Goal: Task Accomplishment & Management: Use online tool/utility

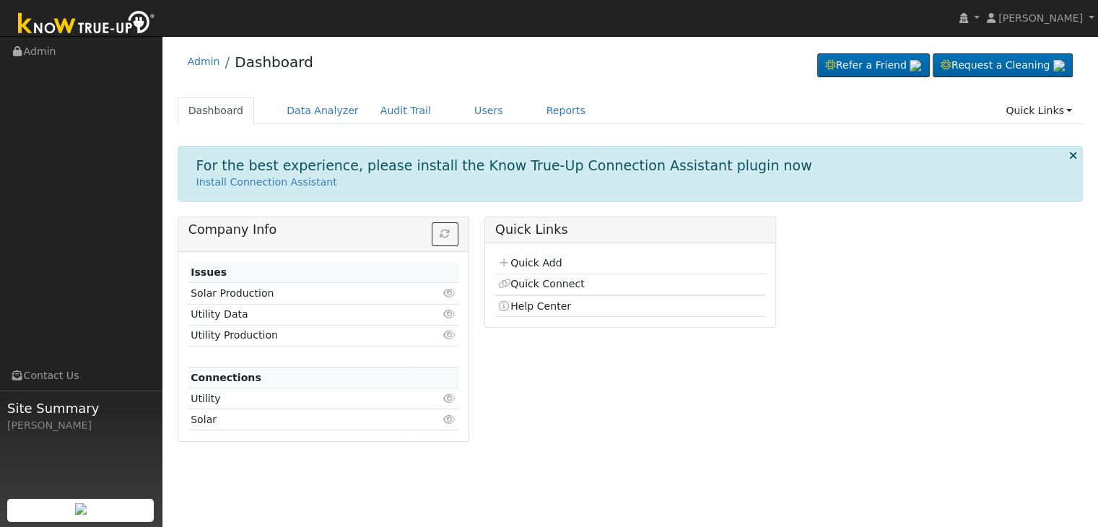
click at [942, 495] on div "User Profile First name Last name Email Email Notifications No Emails No Emails…" at bounding box center [630, 281] width 936 height 491
click at [815, 395] on div "Company Info Issues Solar Production Click to view Utility Data Click to view U…" at bounding box center [631, 335] width 922 height 236
click at [540, 103] on link "Reports" at bounding box center [566, 110] width 61 height 27
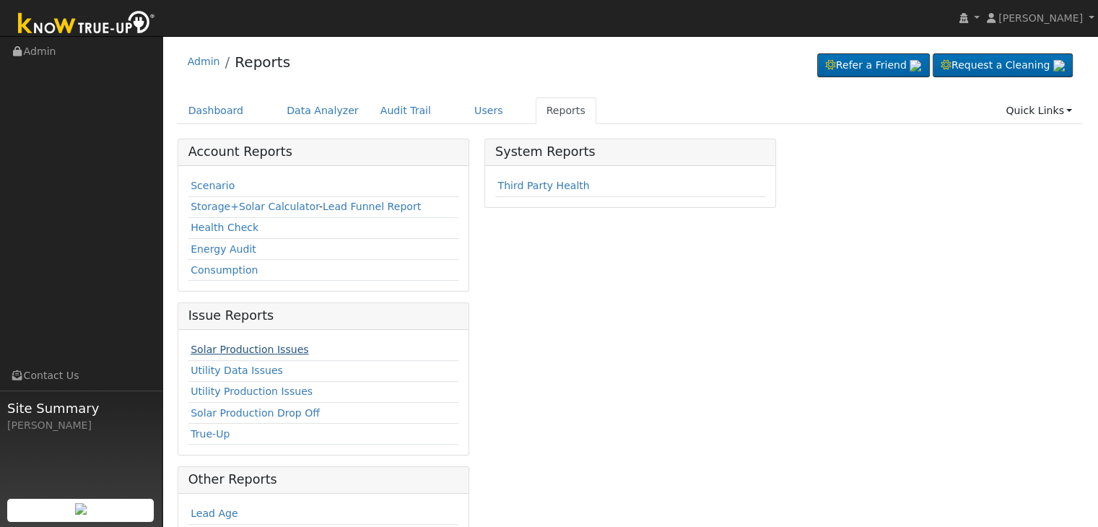
click at [237, 348] on link "Solar Production Issues" at bounding box center [250, 350] width 118 height 12
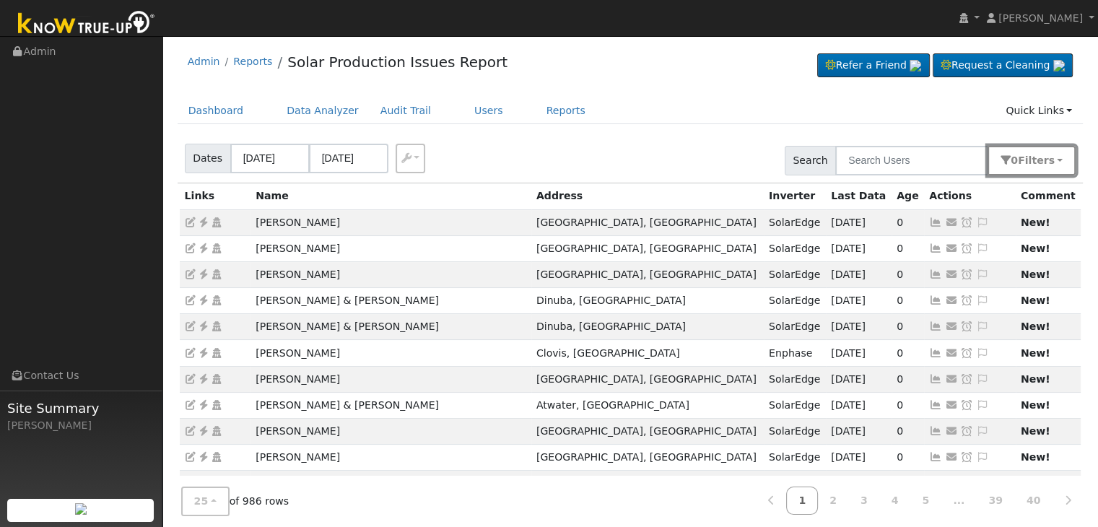
click at [1061, 163] on button "0 Filter s" at bounding box center [1032, 161] width 88 height 30
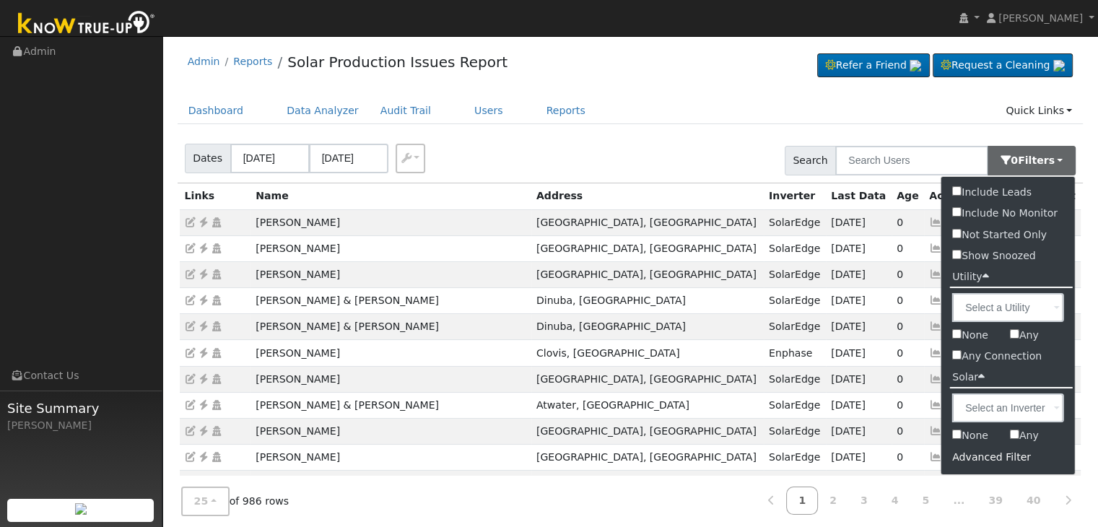
click at [982, 454] on div "Advanced Filter" at bounding box center [1009, 457] width 134 height 22
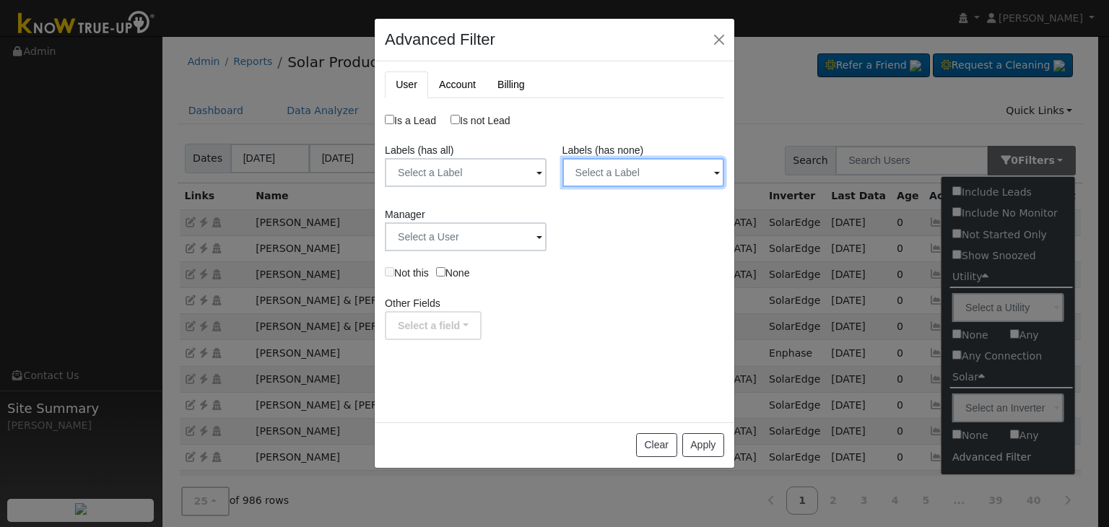
click at [547, 170] on input "text" at bounding box center [466, 172] width 162 height 29
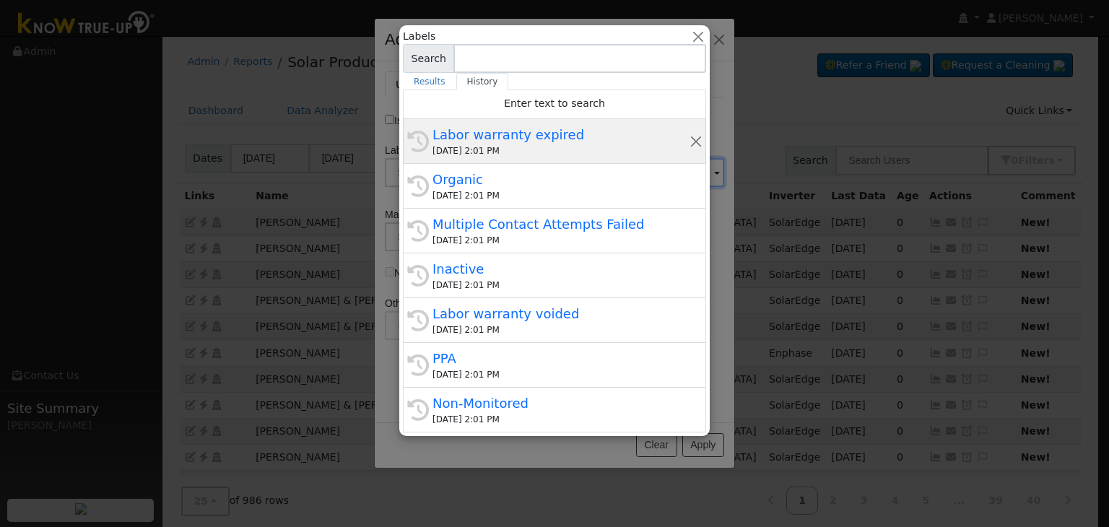
click at [561, 145] on div "08/26/2025 2:01 PM" at bounding box center [561, 150] width 257 height 13
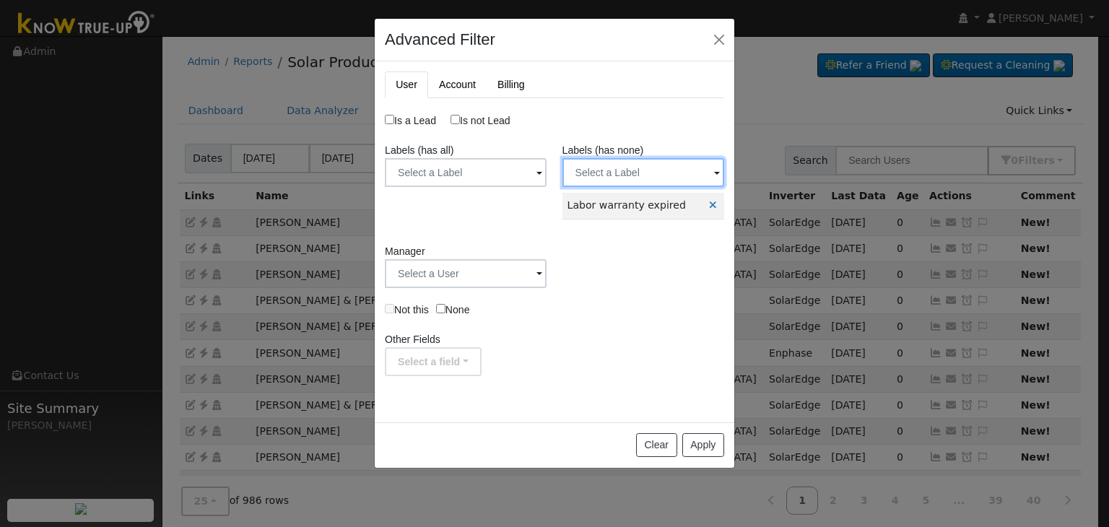
click at [547, 170] on input "text" at bounding box center [466, 172] width 162 height 29
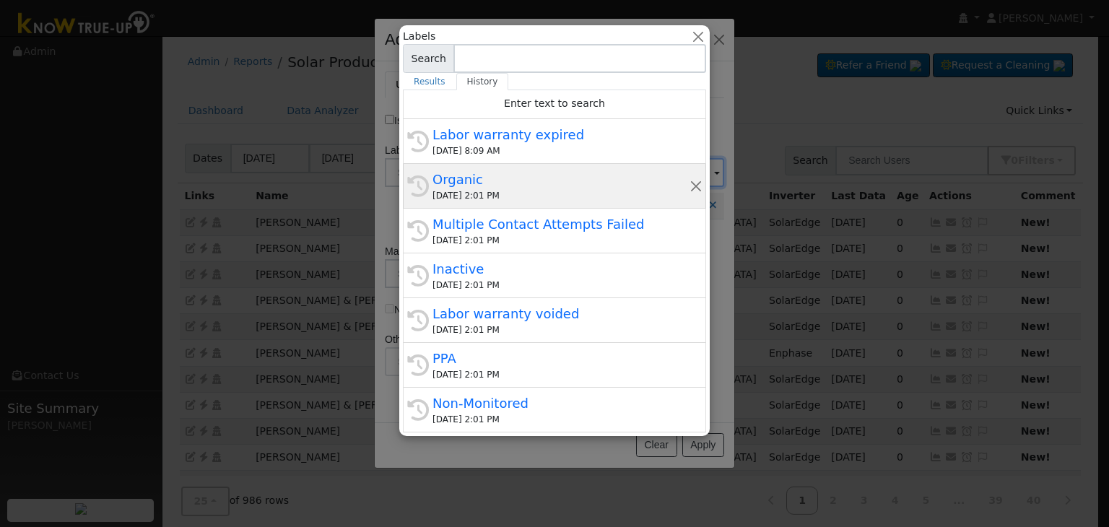
click at [493, 181] on div "Organic" at bounding box center [561, 179] width 257 height 19
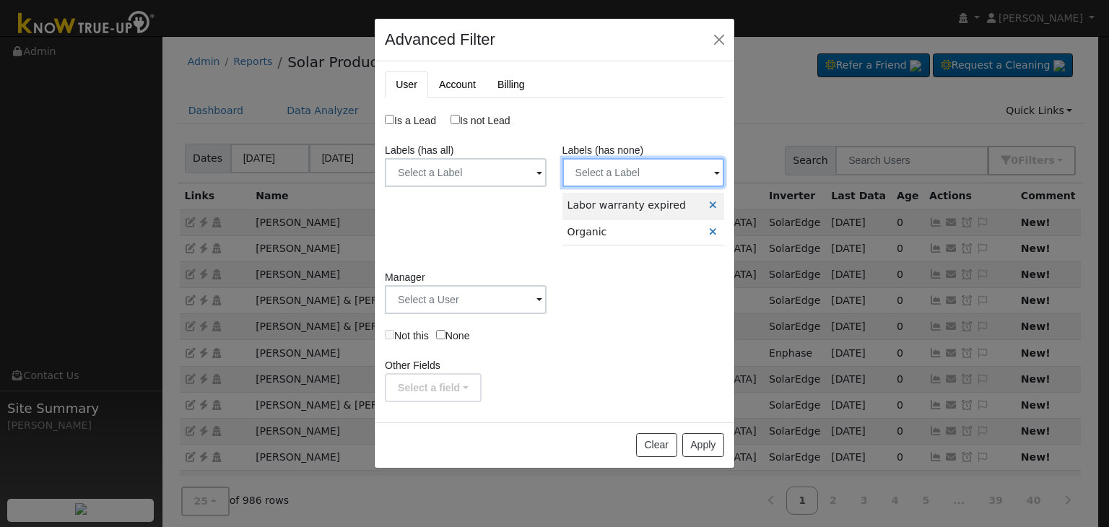
click at [547, 173] on input "text" at bounding box center [466, 172] width 162 height 29
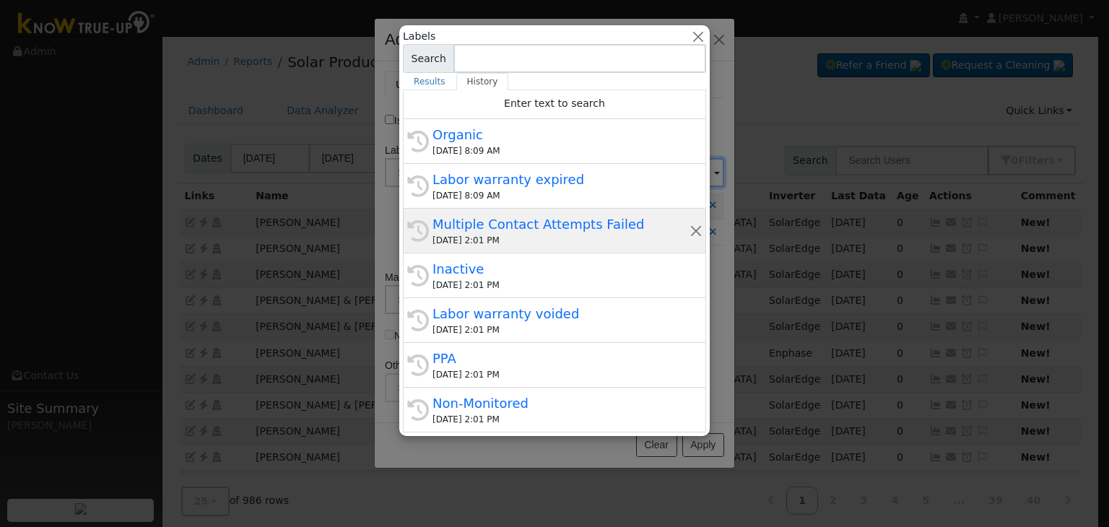
click at [513, 234] on div "08/26/2025 2:01 PM" at bounding box center [561, 240] width 257 height 13
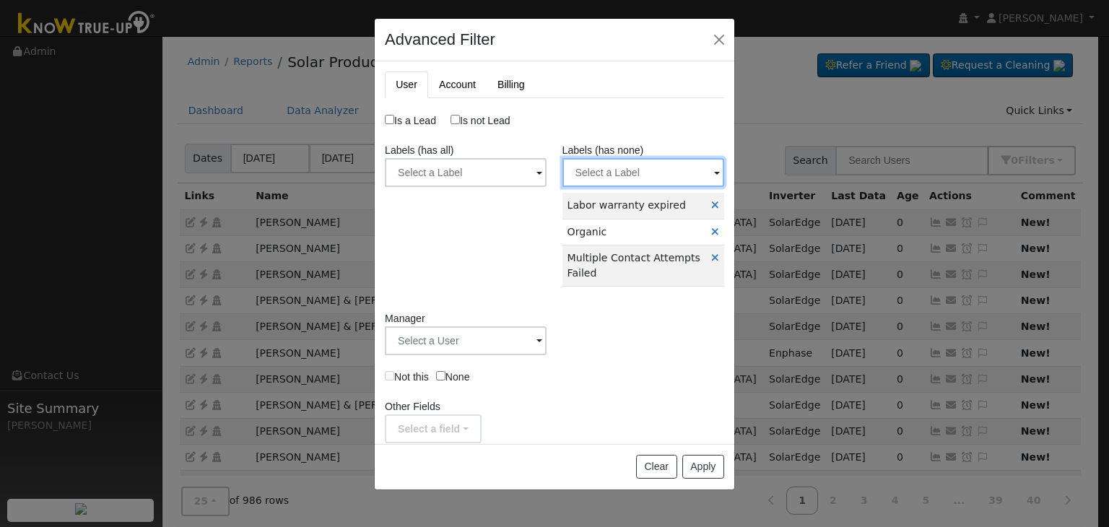
click at [547, 168] on input "text" at bounding box center [466, 172] width 162 height 29
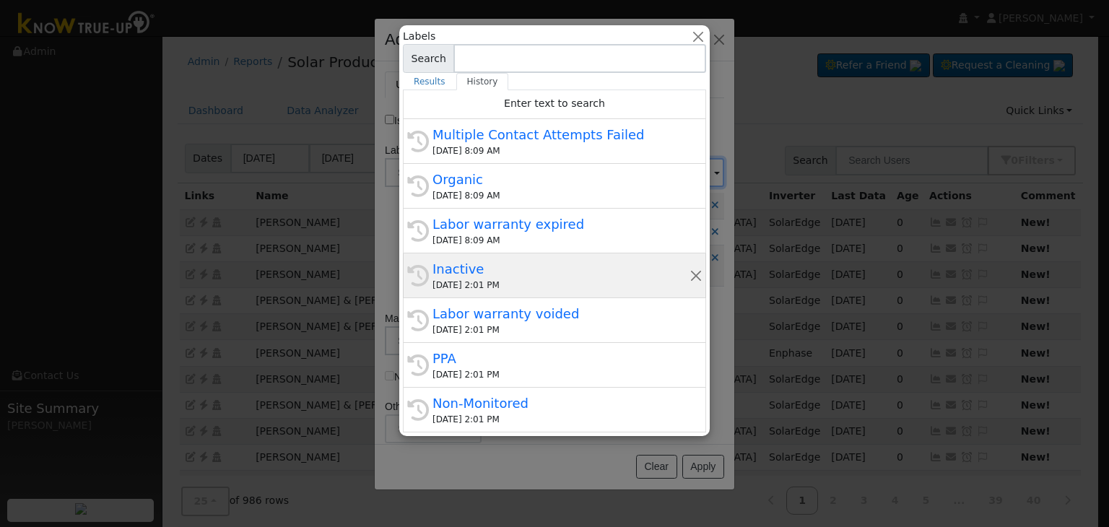
click at [490, 282] on div "08/26/2025 2:01 PM" at bounding box center [561, 285] width 257 height 13
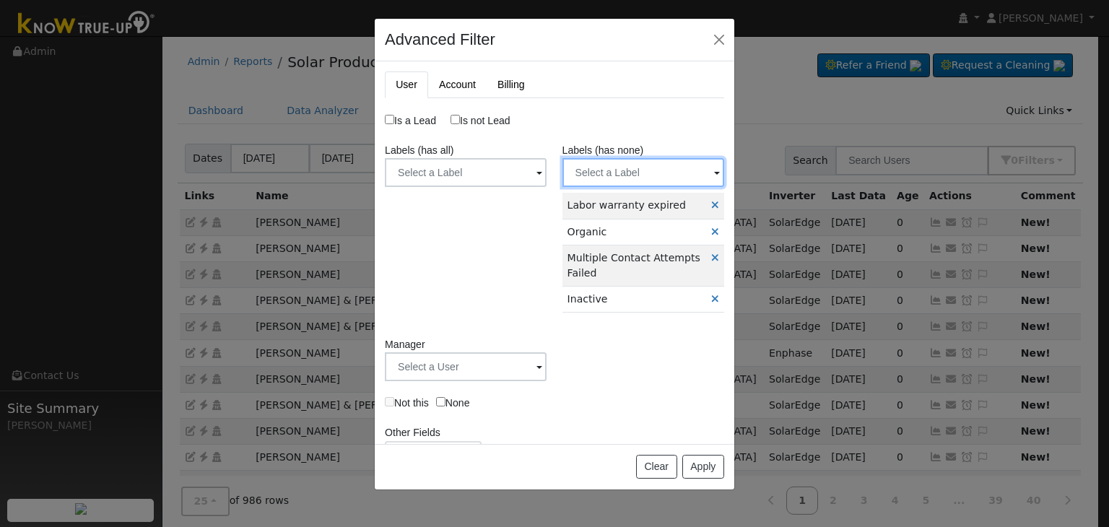
click at [547, 180] on input "text" at bounding box center [466, 172] width 162 height 29
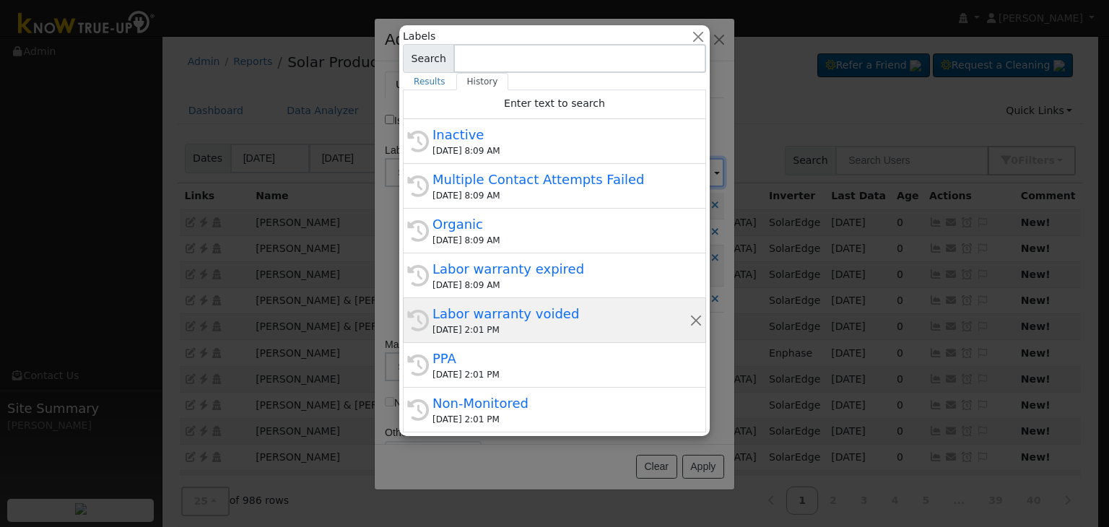
click at [480, 343] on div "History Labor warranty voided 08/26/2025 2:01 PM" at bounding box center [554, 365] width 303 height 45
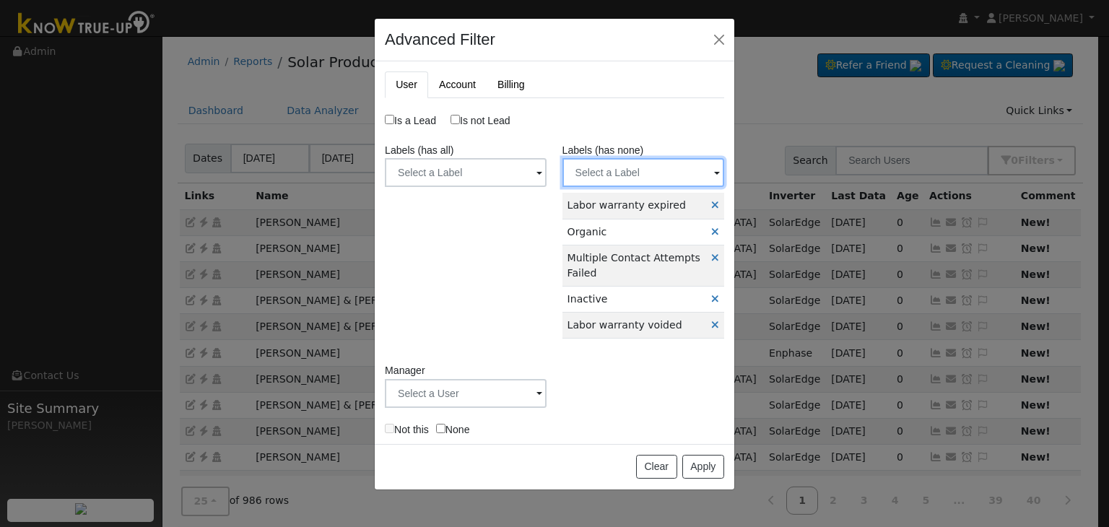
click at [547, 174] on input "text" at bounding box center [466, 172] width 162 height 29
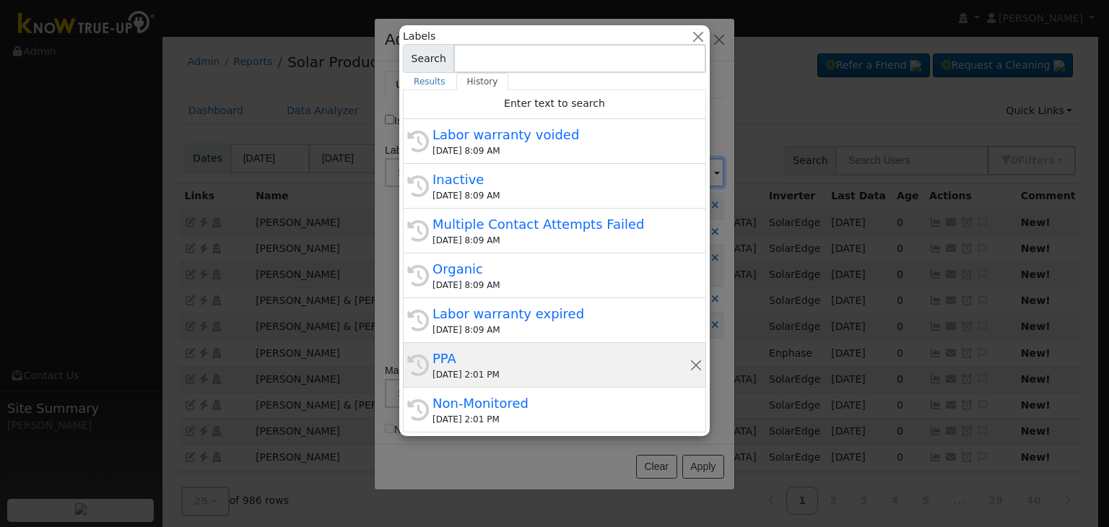
click at [506, 358] on div "PPA" at bounding box center [561, 358] width 257 height 19
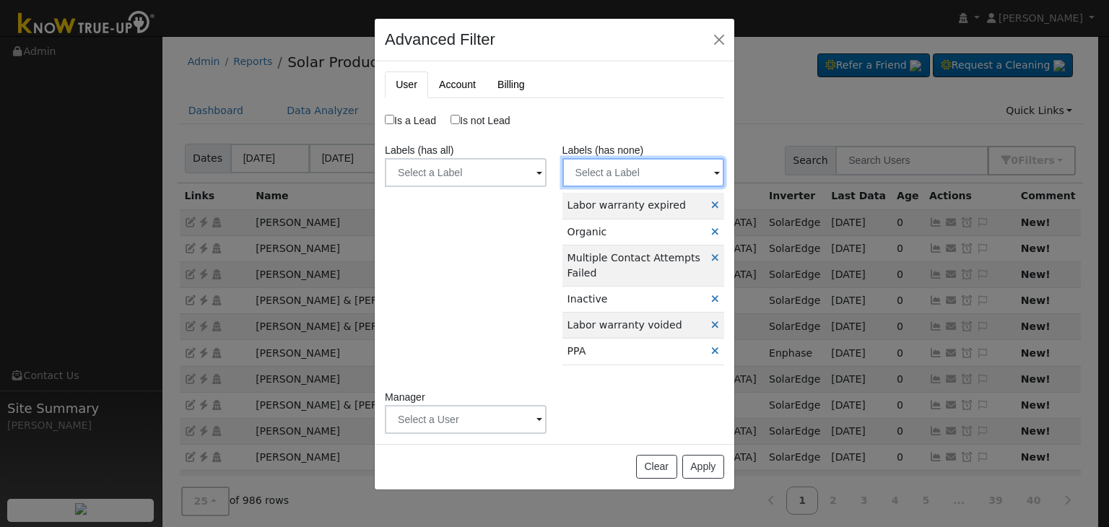
click at [547, 169] on input "text" at bounding box center [466, 172] width 162 height 29
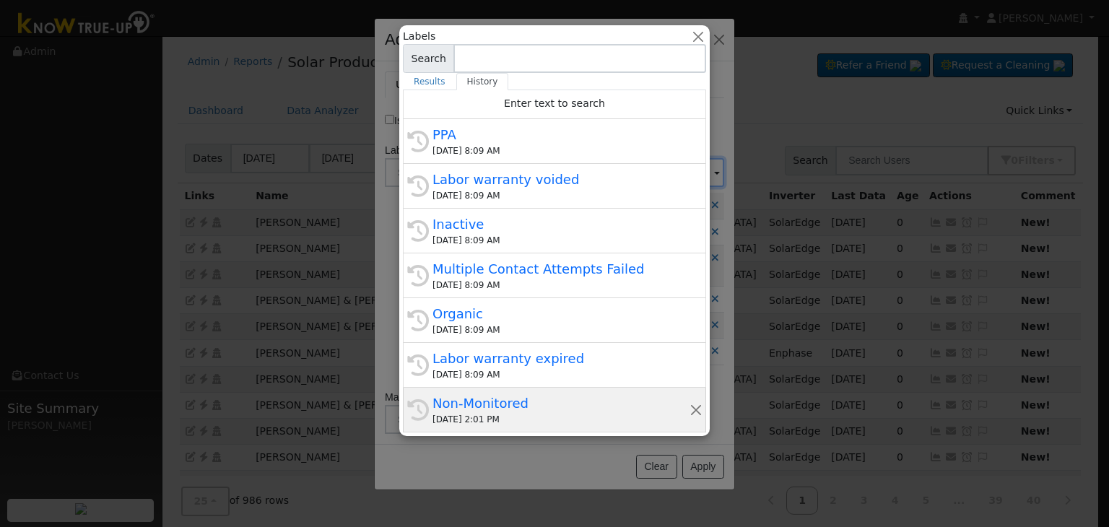
click at [526, 398] on div "Non-Monitored" at bounding box center [561, 403] width 257 height 19
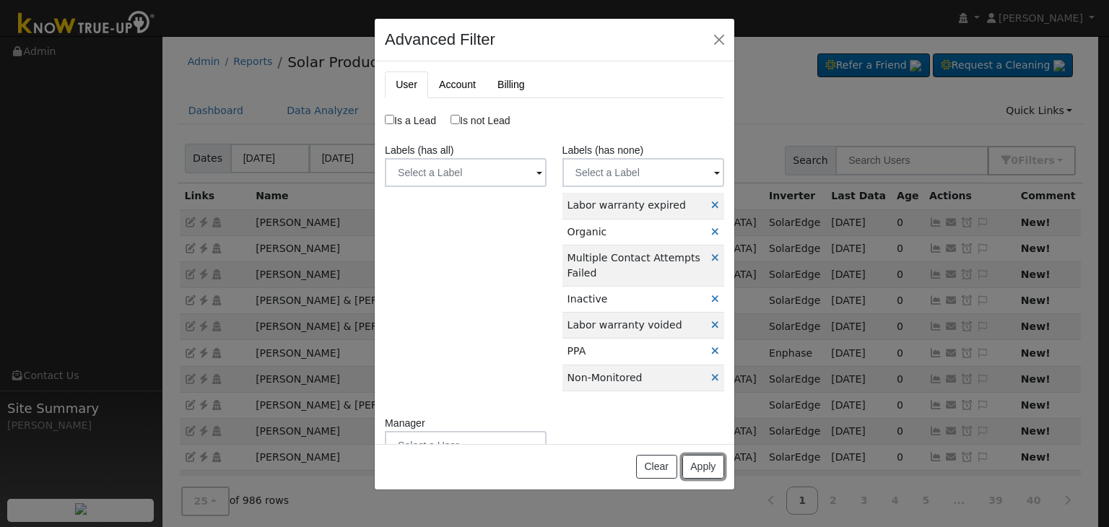
click at [697, 465] on button "Apply" at bounding box center [703, 467] width 42 height 25
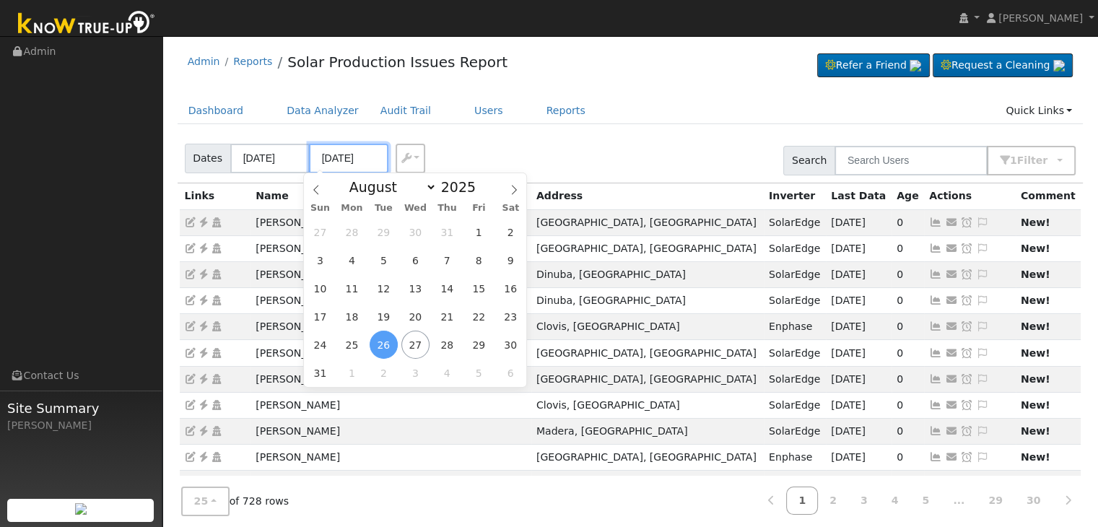
click at [344, 155] on input "08/26/2025" at bounding box center [348, 159] width 79 height 30
click at [416, 348] on span "27" at bounding box center [416, 345] width 28 height 28
type input "[DATE]"
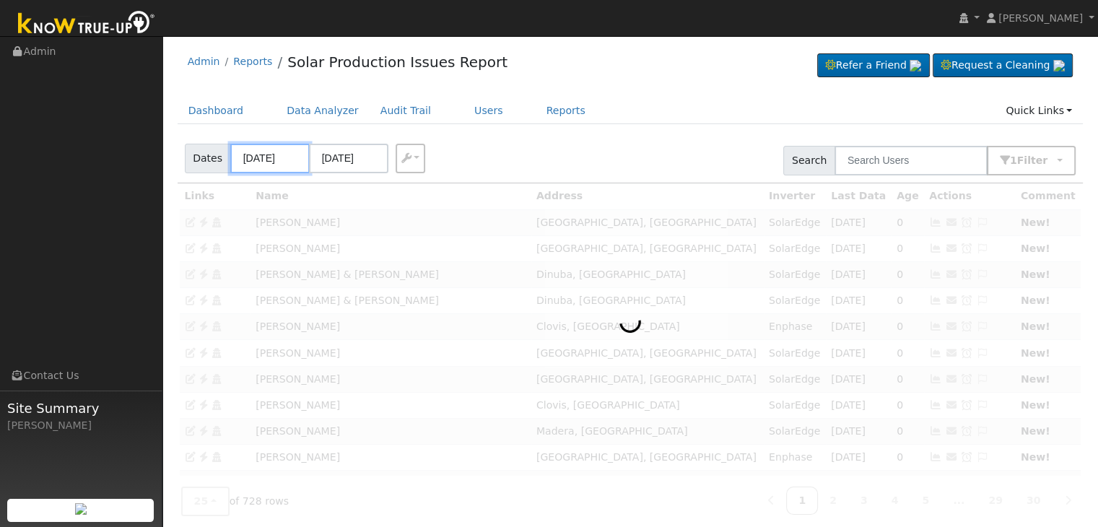
click at [263, 157] on input "08/23/2025" at bounding box center [269, 159] width 79 height 30
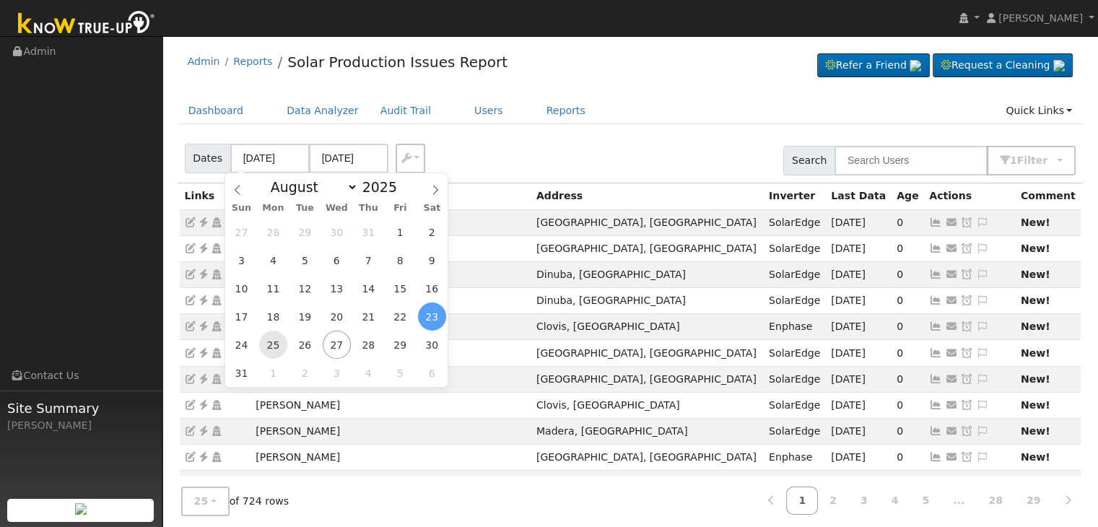
click at [274, 344] on span "25" at bounding box center [273, 345] width 28 height 28
type input "08/25/2025"
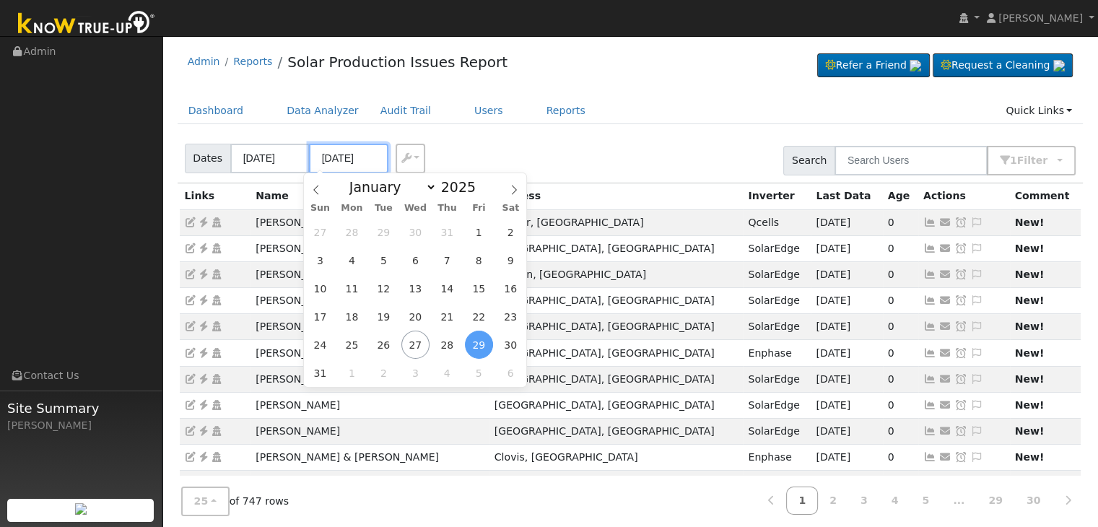
click at [347, 157] on input "08/29/2025" at bounding box center [348, 159] width 79 height 30
click at [419, 349] on span "27" at bounding box center [416, 345] width 28 height 28
type input "[DATE]"
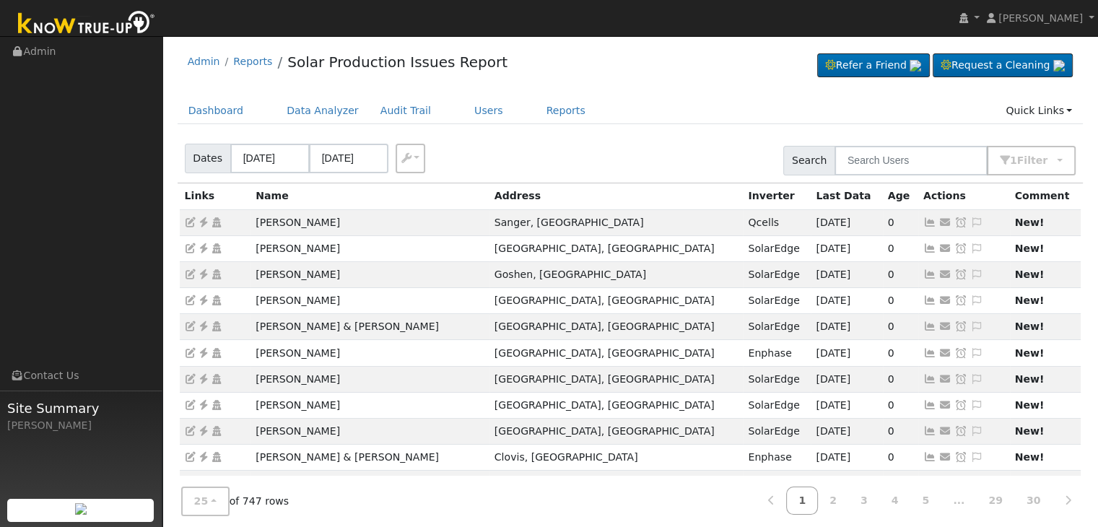
click at [569, 162] on div "Dates 08/25/2025 08/27/2025 Export CSV Search 1 Filter Include Leads Include No…" at bounding box center [630, 158] width 911 height 49
click at [205, 218] on icon at bounding box center [203, 222] width 13 height 10
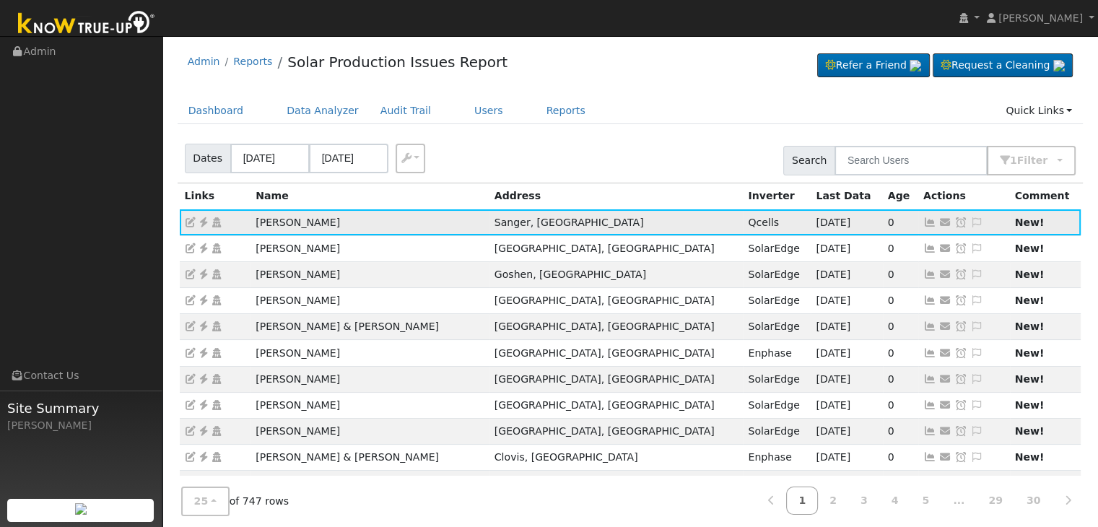
click at [971, 226] on icon at bounding box center [977, 222] width 13 height 10
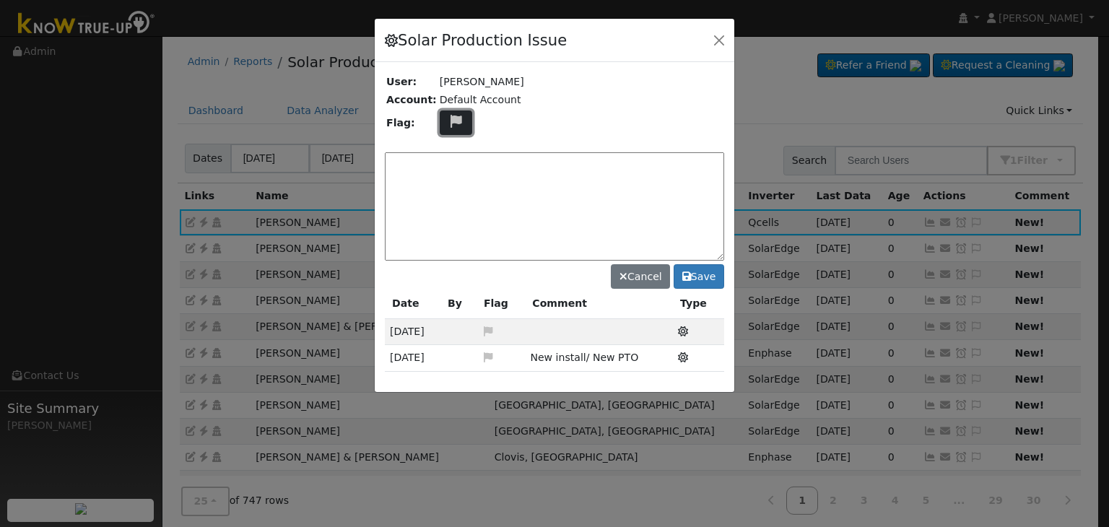
click at [456, 114] on button at bounding box center [456, 122] width 33 height 25
click at [451, 184] on icon at bounding box center [455, 190] width 17 height 13
click at [450, 176] on textarea at bounding box center [554, 206] width 339 height 108
type textarea "NO COMMS. Case Made. (MP) 8/27"
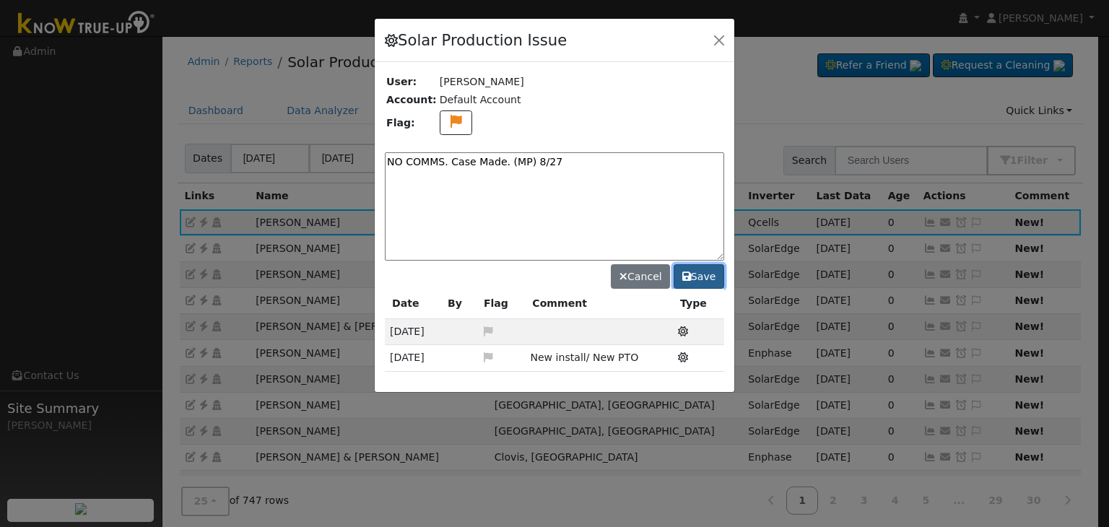
click at [691, 278] on icon at bounding box center [686, 277] width 9 height 10
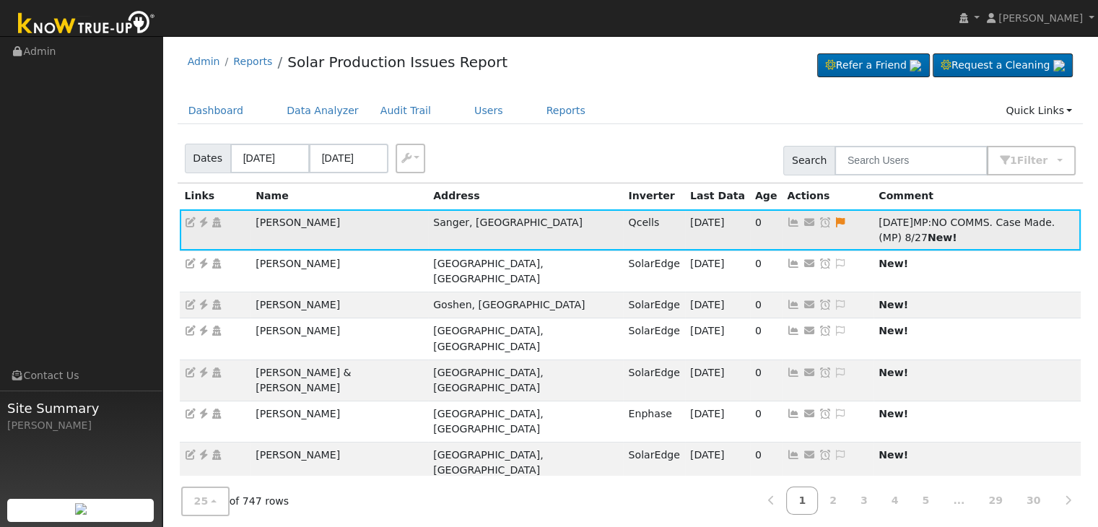
click at [819, 220] on icon at bounding box center [825, 222] width 13 height 10
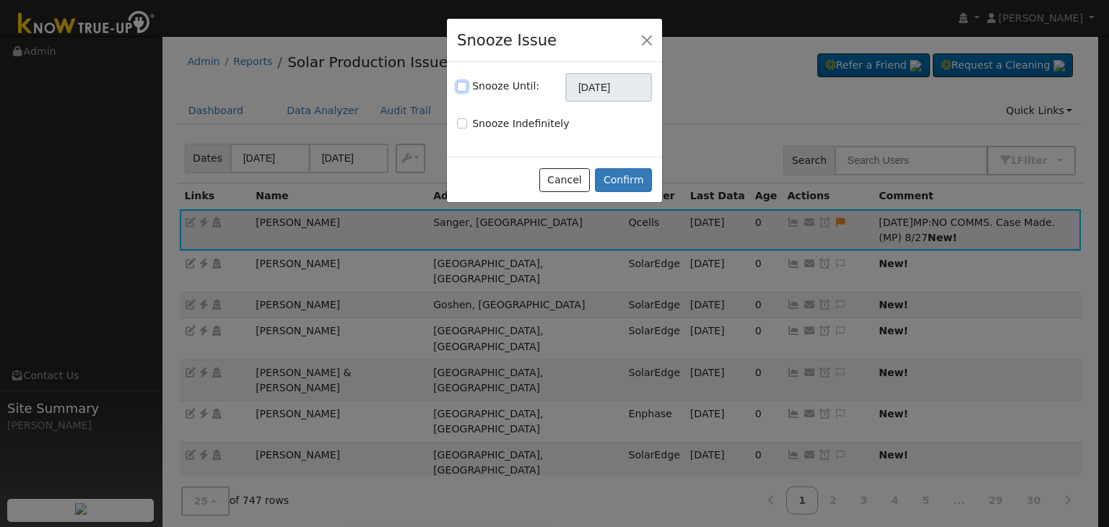
click at [460, 89] on input "Snooze Until:" at bounding box center [462, 87] width 10 height 10
checkbox input "true"
click at [592, 102] on div "Snooze Until: 09/27/2025 Snooze Indefinitely" at bounding box center [554, 109] width 215 height 95
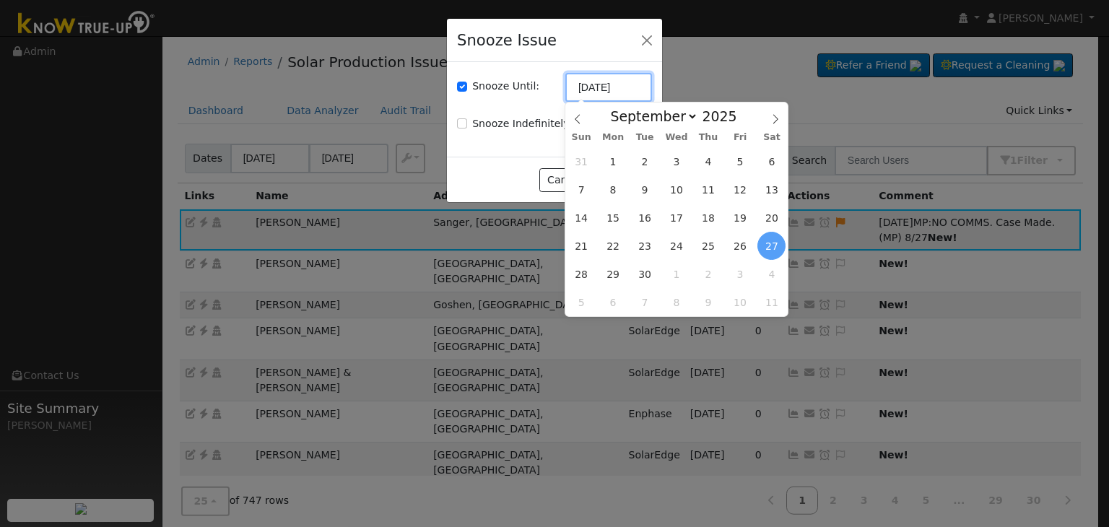
click at [589, 95] on input "09/27/2025" at bounding box center [608, 87] width 87 height 29
click at [571, 121] on span at bounding box center [577, 115] width 25 height 25
select select "7"
click at [675, 298] on span "3" at bounding box center [677, 302] width 28 height 28
type input "09/03/2025"
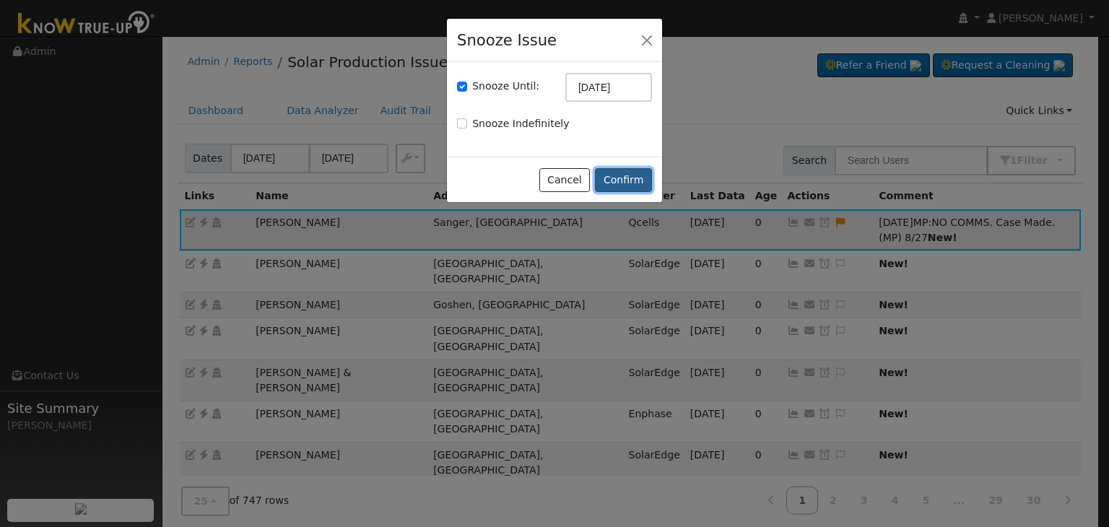
click at [633, 172] on button "Confirm" at bounding box center [623, 180] width 57 height 25
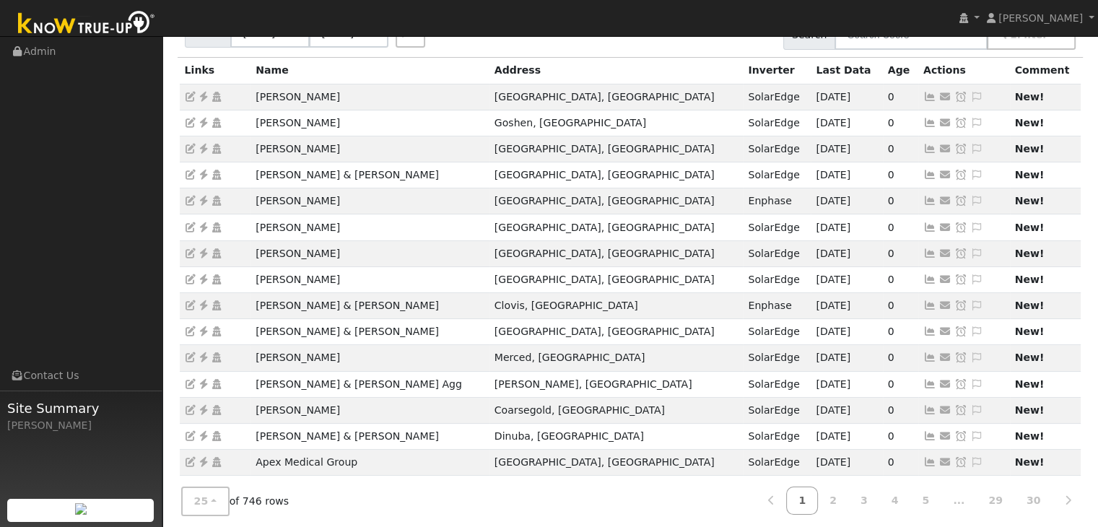
scroll to position [402, 0]
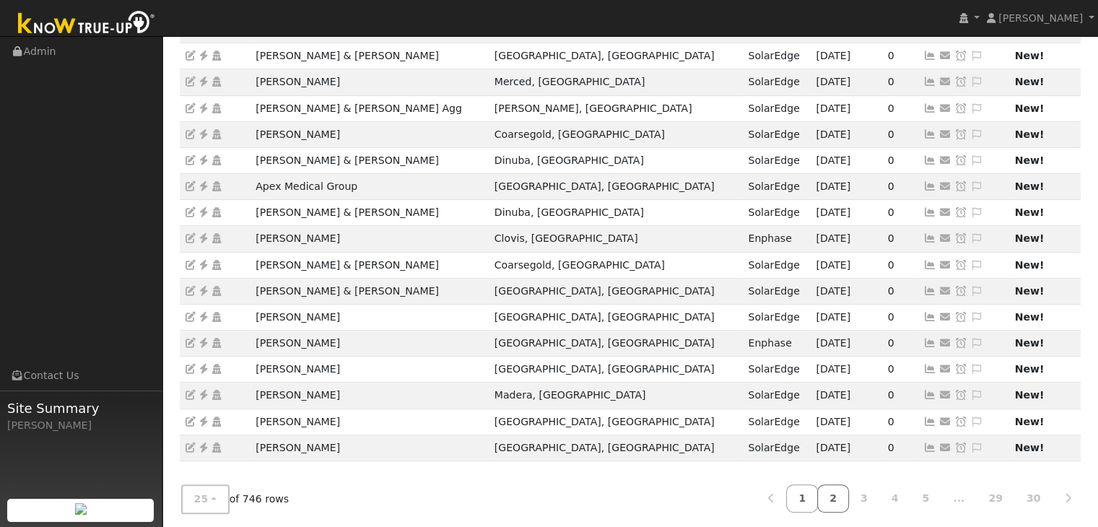
click at [847, 498] on link "2" at bounding box center [834, 499] width 32 height 28
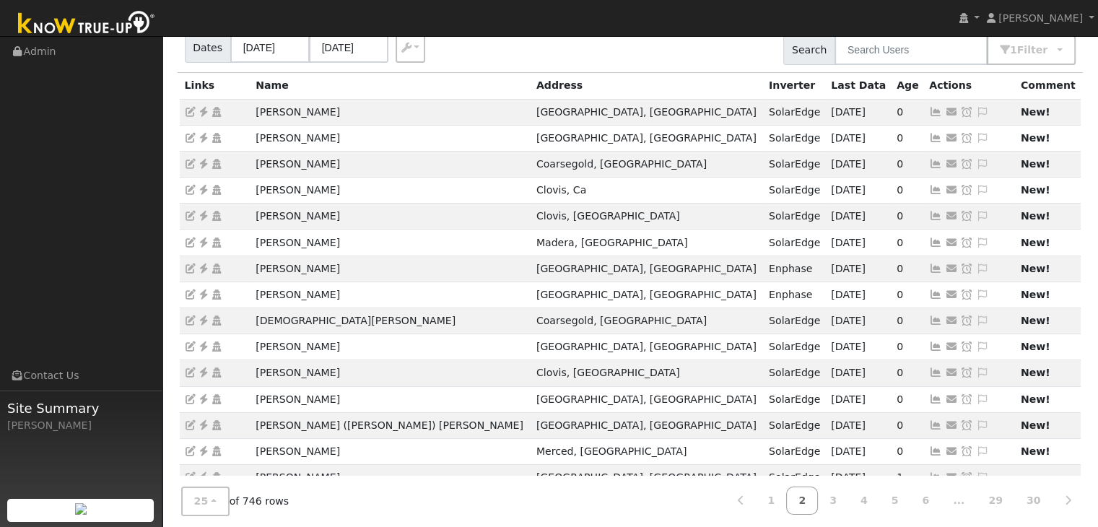
scroll to position [361, 0]
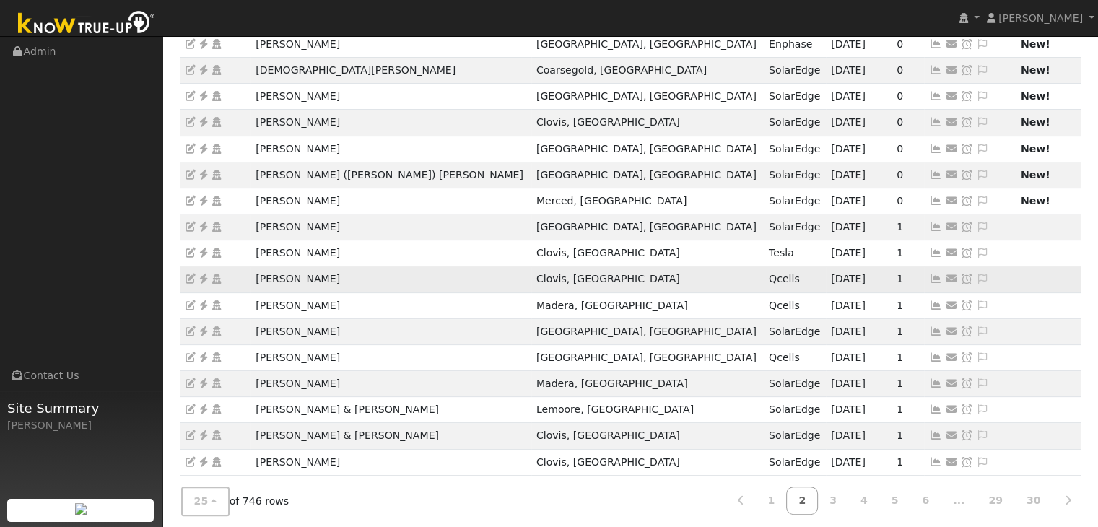
click at [202, 275] on icon at bounding box center [203, 279] width 13 height 10
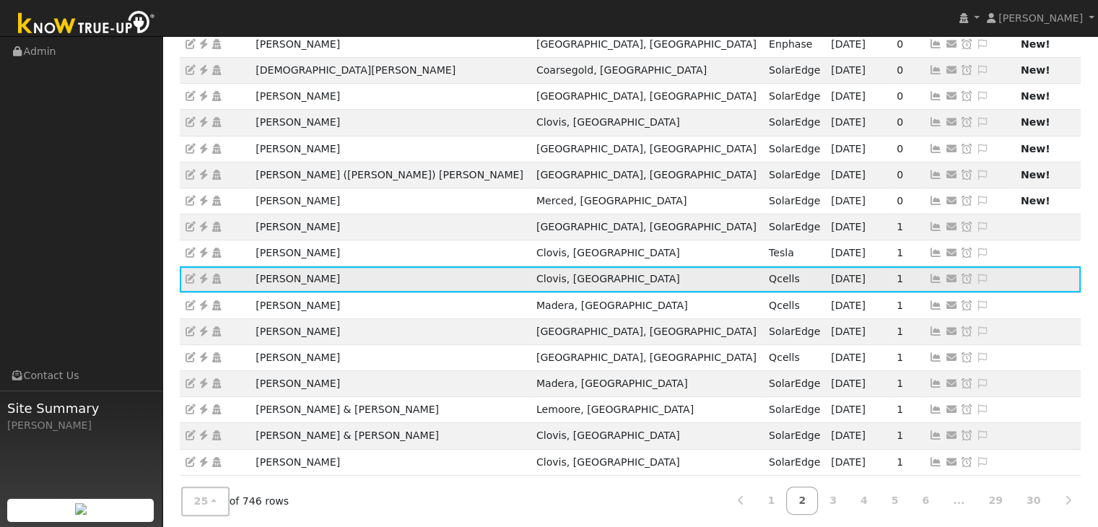
click at [976, 277] on icon at bounding box center [982, 279] width 13 height 10
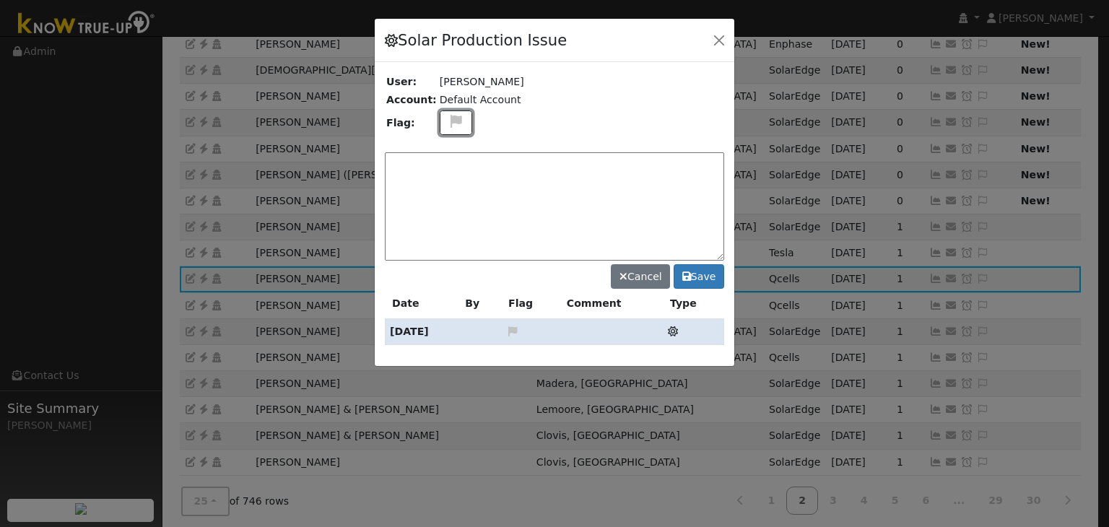
click at [448, 124] on icon at bounding box center [456, 121] width 17 height 13
click at [447, 188] on icon at bounding box center [455, 190] width 17 height 13
click at [444, 175] on textarea at bounding box center [554, 206] width 339 height 108
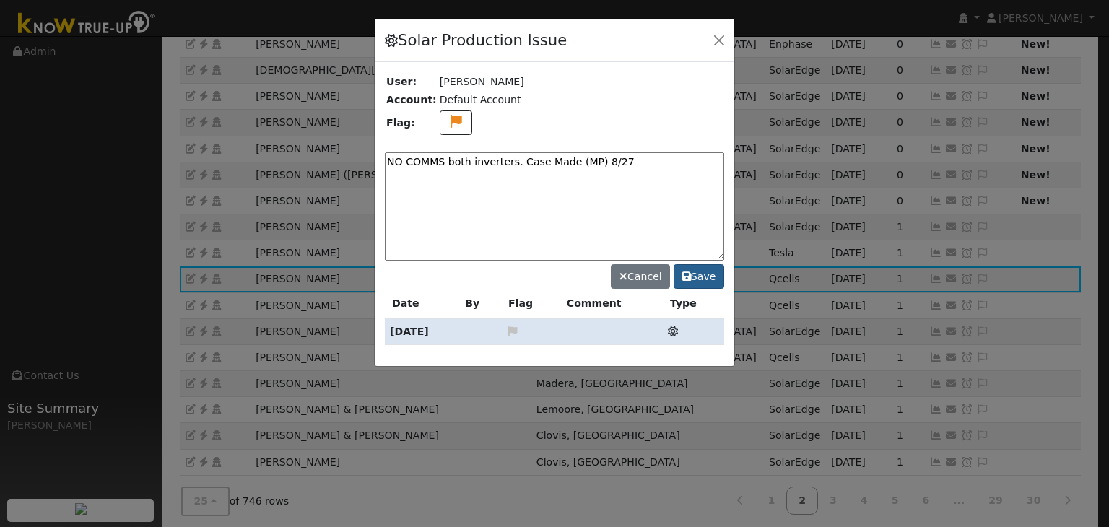
type textarea "NO COMMS both inverters. Case Made (MP) 8/27"
click at [711, 278] on button "Save" at bounding box center [699, 276] width 51 height 25
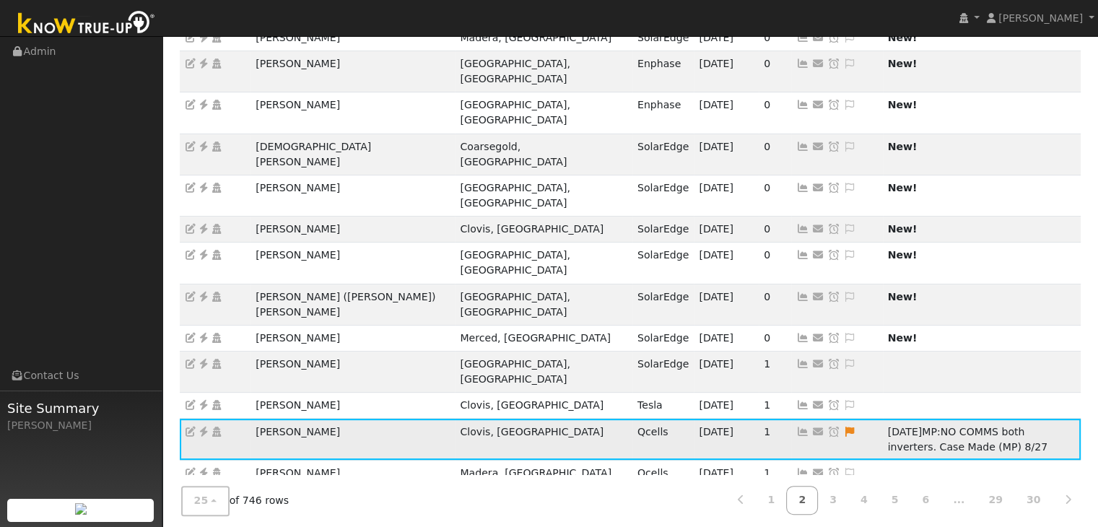
click at [828, 427] on icon at bounding box center [834, 432] width 13 height 10
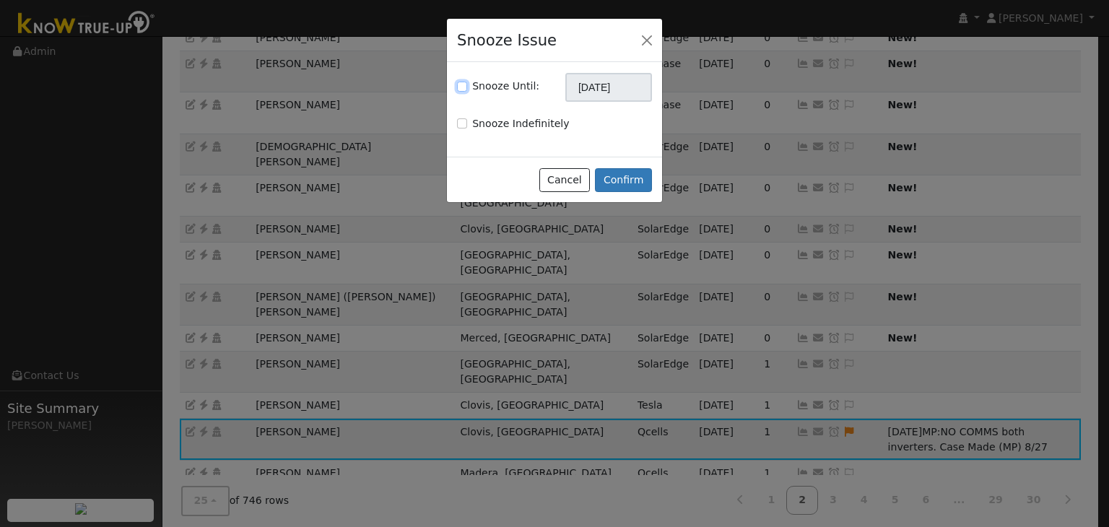
click at [461, 85] on input "Snooze Until:" at bounding box center [462, 87] width 10 height 10
checkbox input "true"
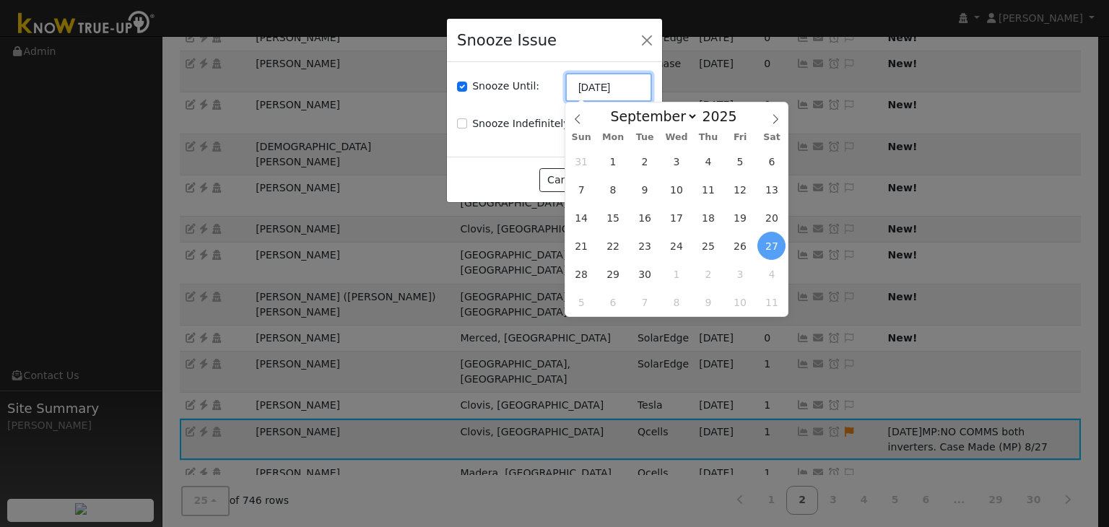
click at [612, 84] on input "09/27/2025" at bounding box center [608, 87] width 87 height 29
click at [575, 116] on icon at bounding box center [578, 119] width 10 height 10
select select "7"
click at [682, 295] on span "3" at bounding box center [677, 302] width 28 height 28
type input "09/03/2025"
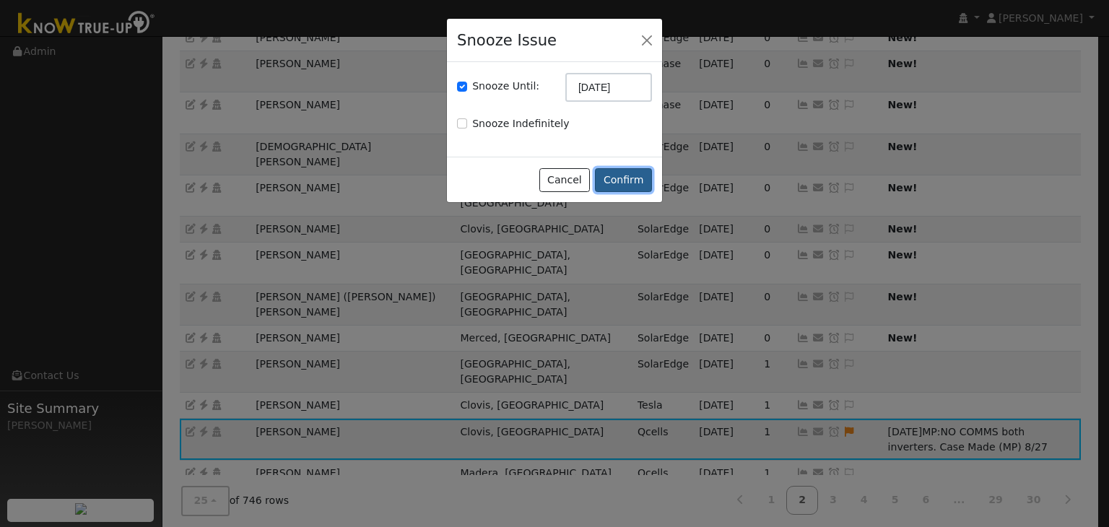
click at [632, 178] on button "Confirm" at bounding box center [623, 180] width 57 height 25
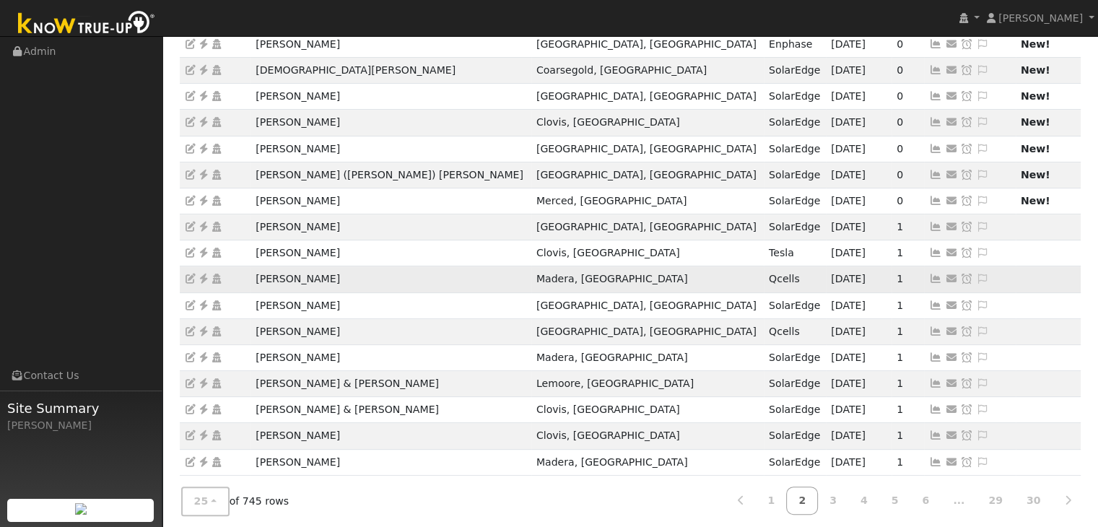
click at [203, 279] on icon at bounding box center [203, 279] width 13 height 10
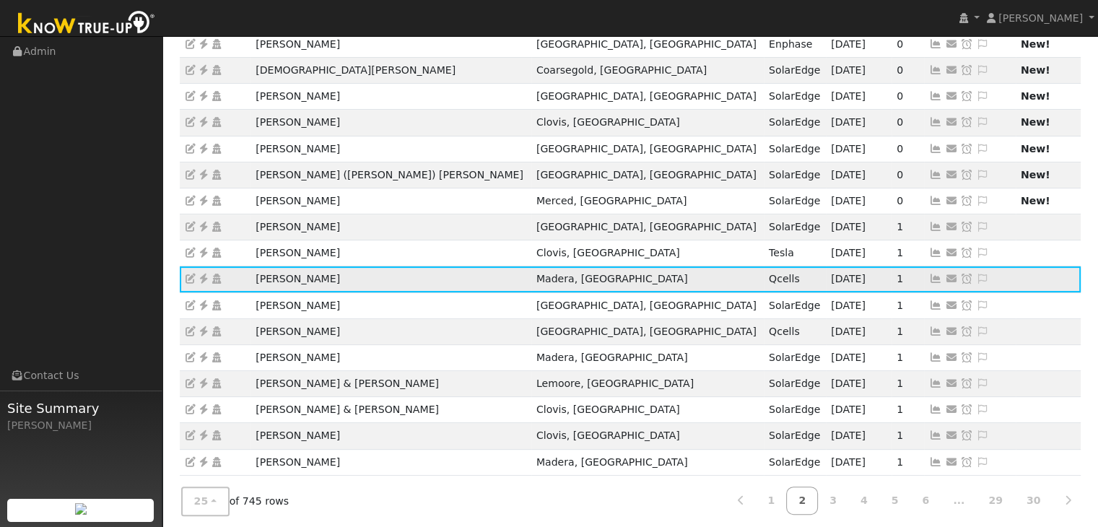
click at [976, 274] on icon at bounding box center [982, 279] width 13 height 10
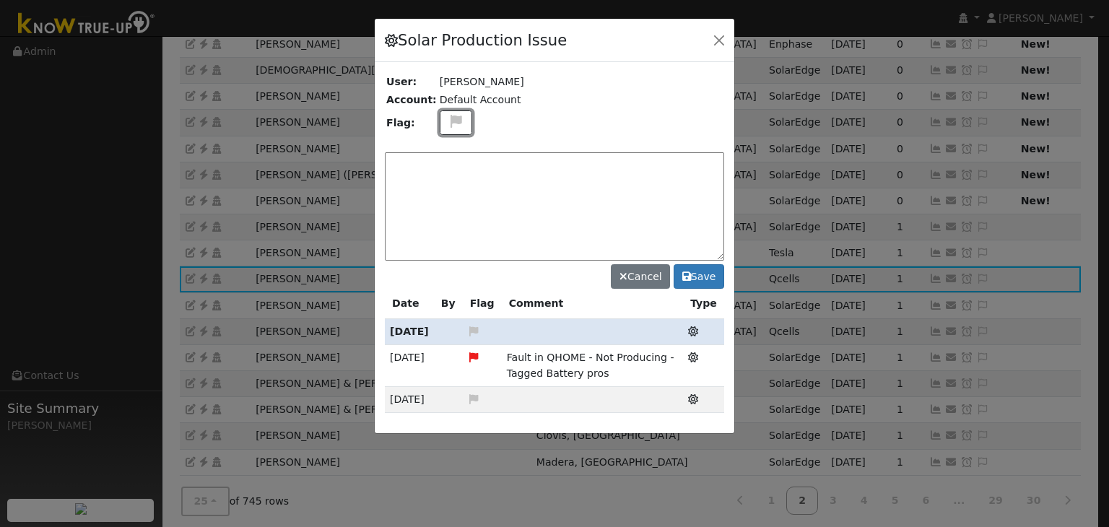
click at [455, 123] on icon at bounding box center [456, 121] width 17 height 13
click at [448, 185] on icon at bounding box center [455, 190] width 17 height 13
click at [448, 185] on textarea at bounding box center [554, 206] width 339 height 108
type textarea "NO COMMS. Case Made (MP) 8/27"
click at [690, 275] on icon at bounding box center [686, 277] width 9 height 10
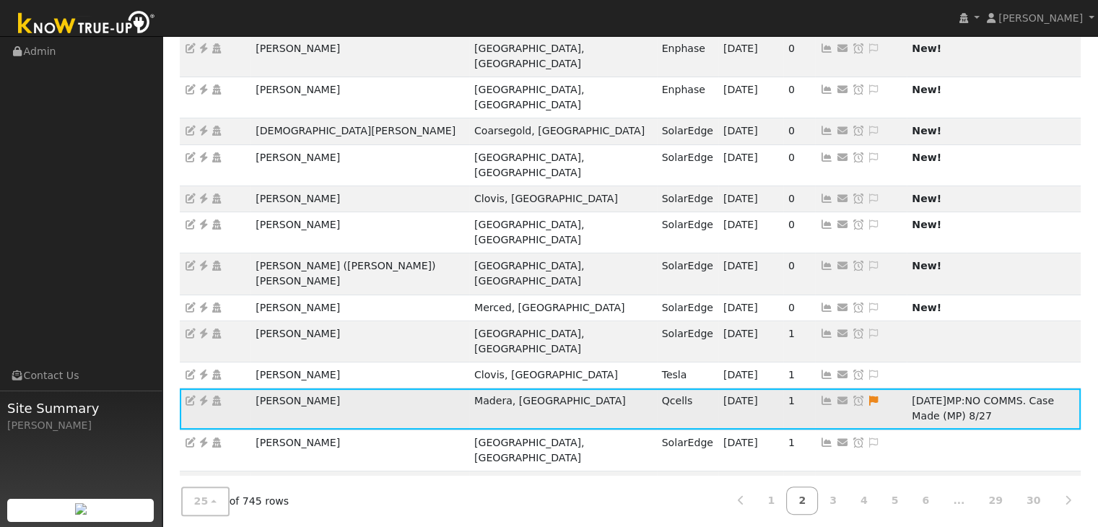
click at [852, 396] on icon at bounding box center [858, 401] width 13 height 10
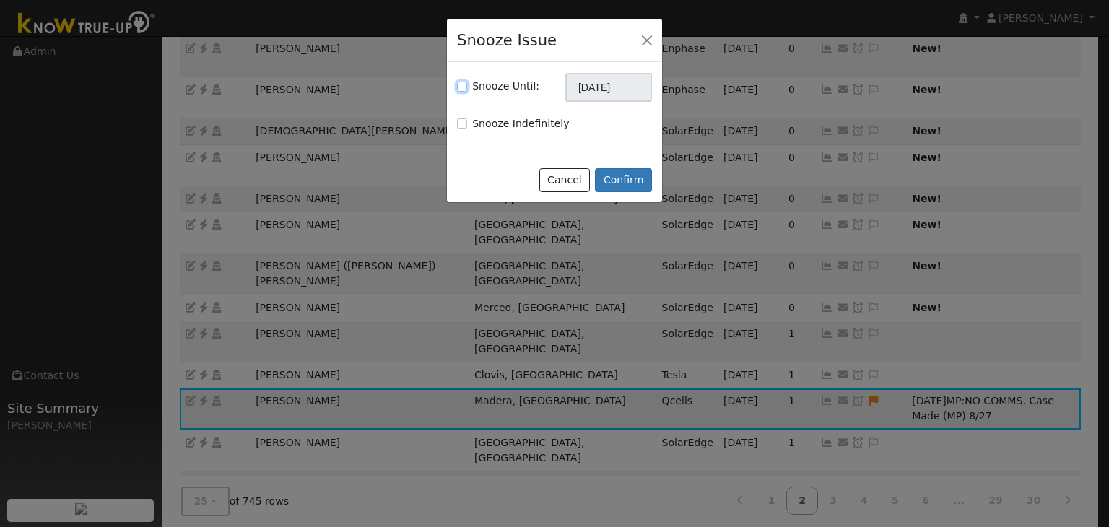
click at [462, 87] on input "Snooze Until:" at bounding box center [462, 87] width 10 height 10
checkbox input "true"
click at [613, 93] on input "09/27/2025" at bounding box center [608, 87] width 87 height 29
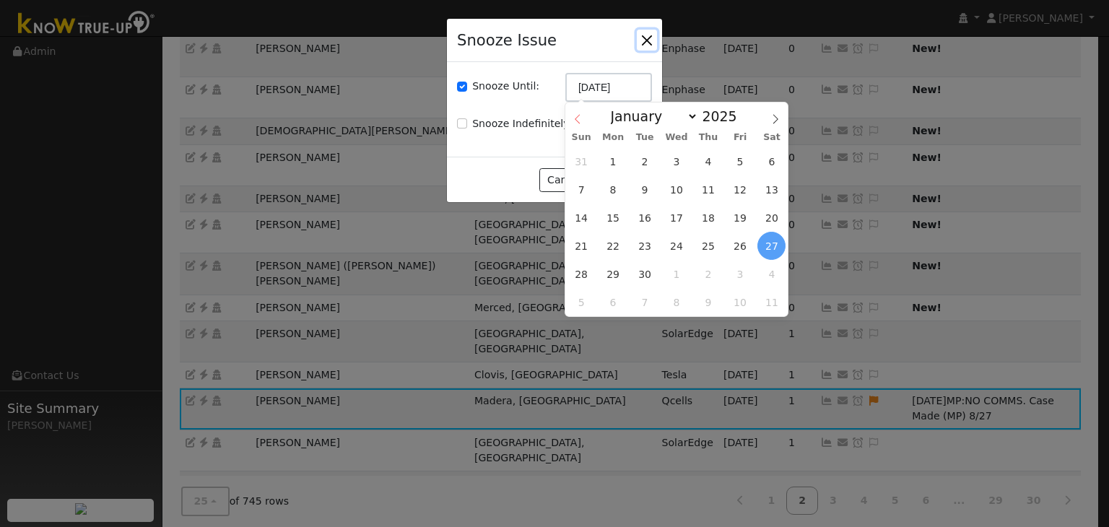
click at [574, 110] on span at bounding box center [577, 115] width 25 height 25
select select "7"
click at [677, 310] on span "3" at bounding box center [677, 302] width 28 height 28
type input "09/03/2025"
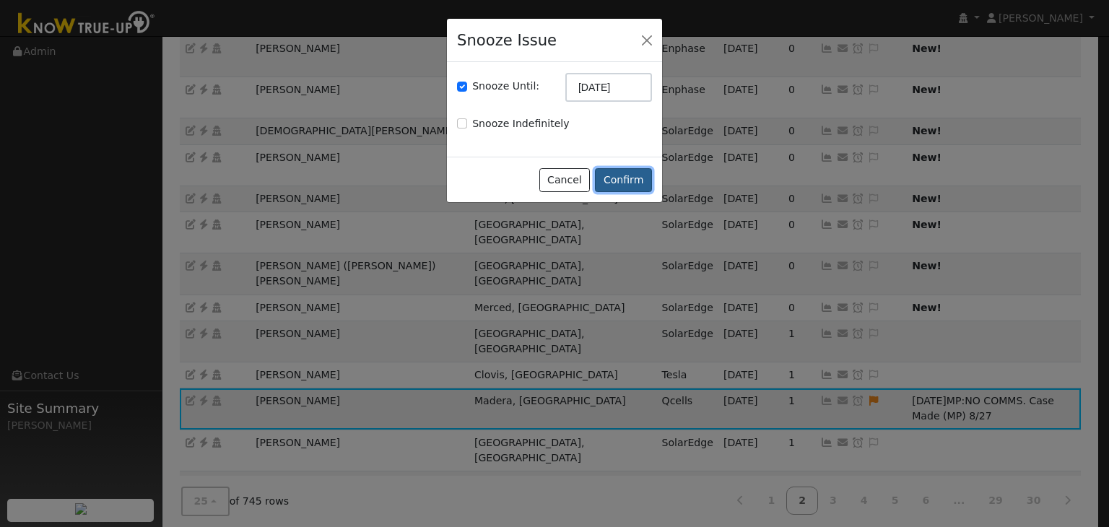
click at [623, 174] on button "Confirm" at bounding box center [623, 180] width 57 height 25
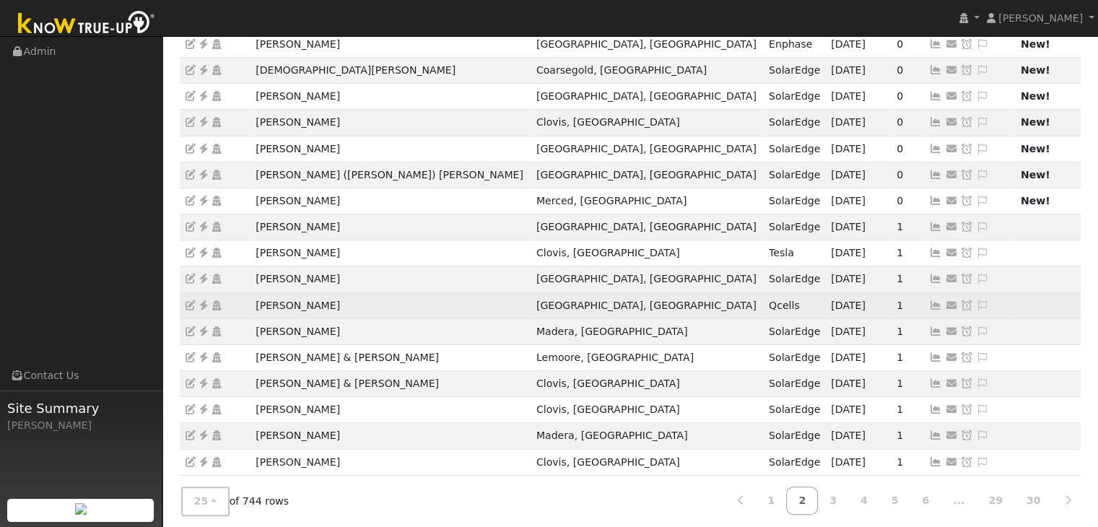
click at [204, 302] on icon at bounding box center [203, 305] width 13 height 10
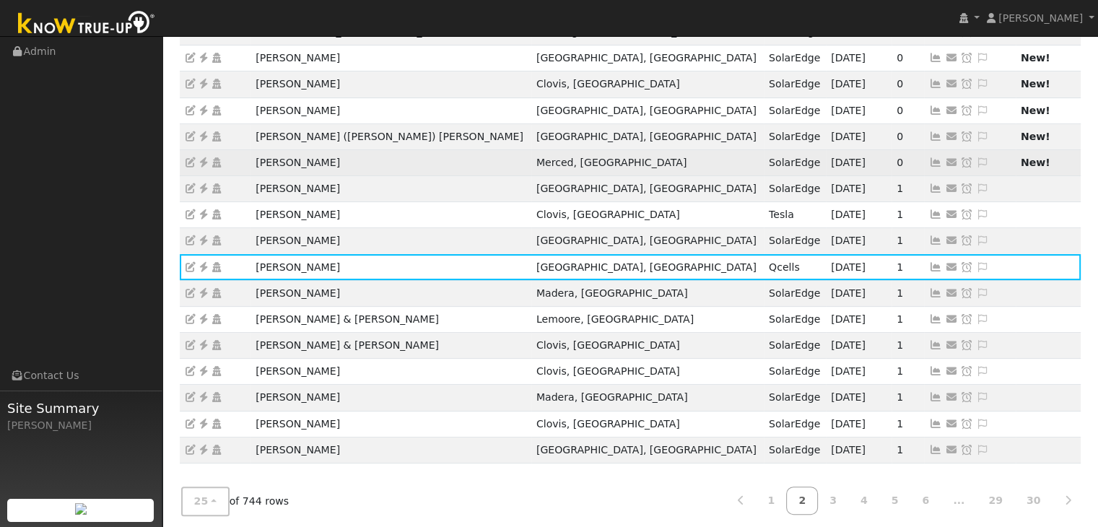
scroll to position [402, 0]
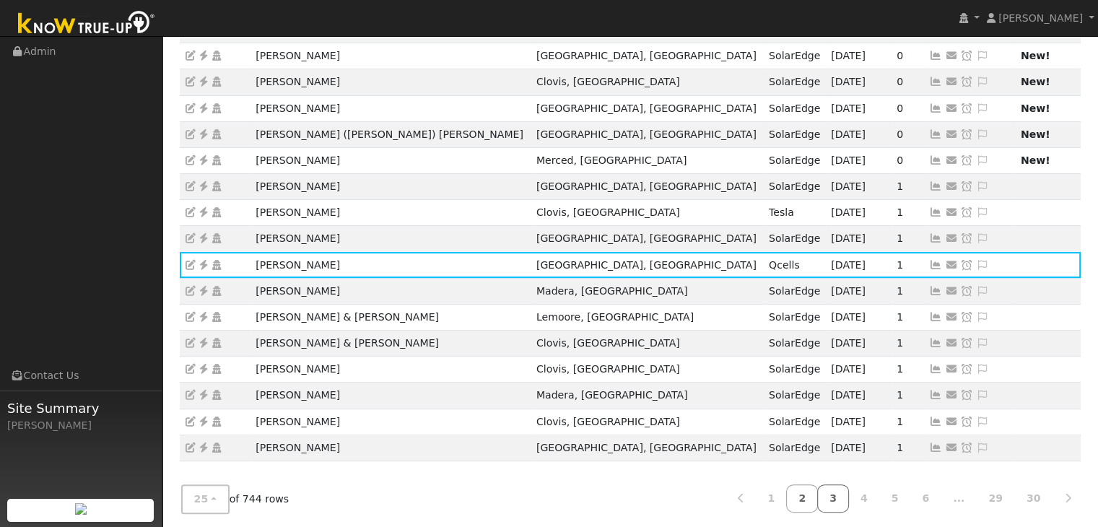
click at [849, 501] on link "3" at bounding box center [834, 499] width 32 height 28
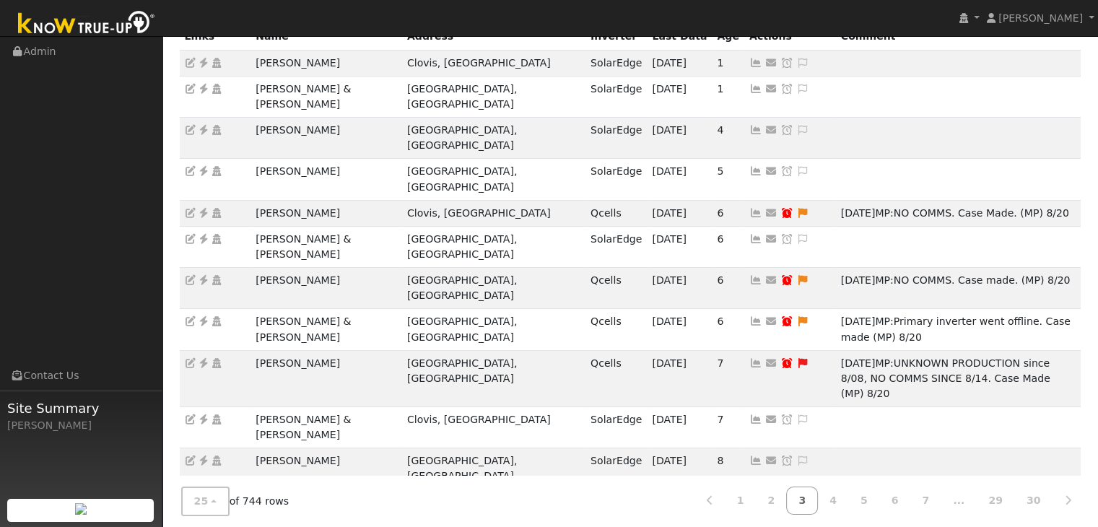
scroll to position [0, 0]
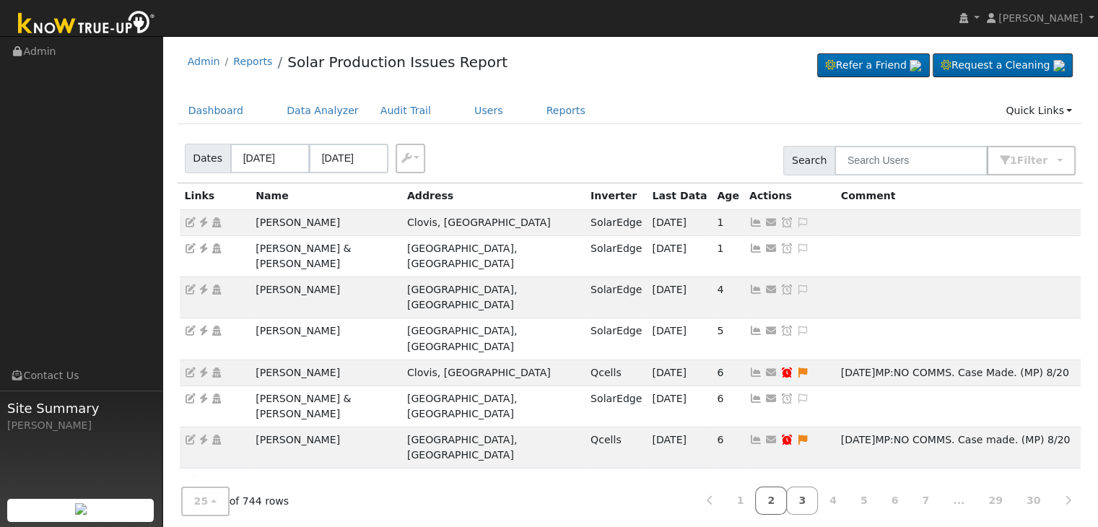
click at [787, 503] on link "2" at bounding box center [771, 501] width 32 height 28
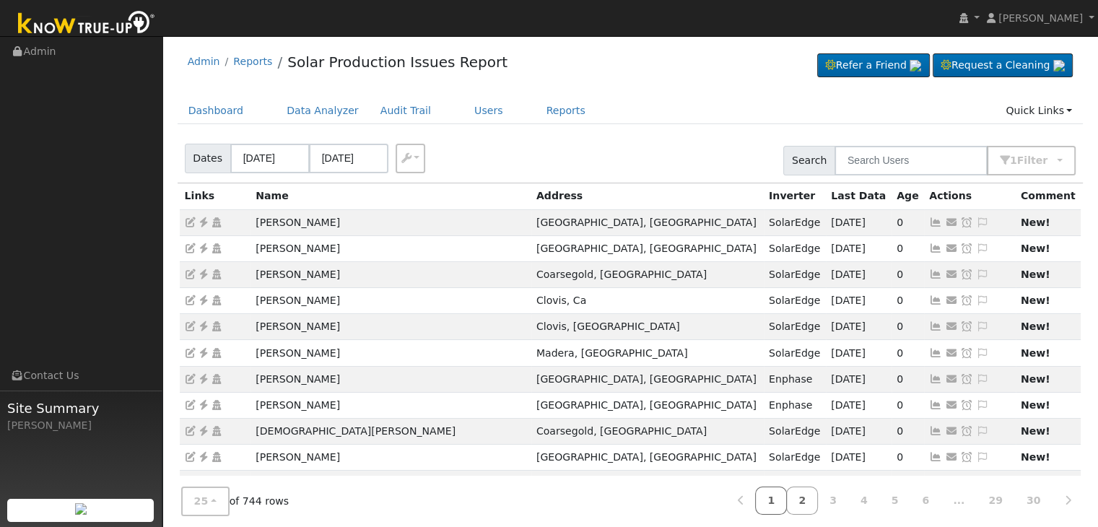
click at [787, 507] on link "1" at bounding box center [771, 501] width 32 height 28
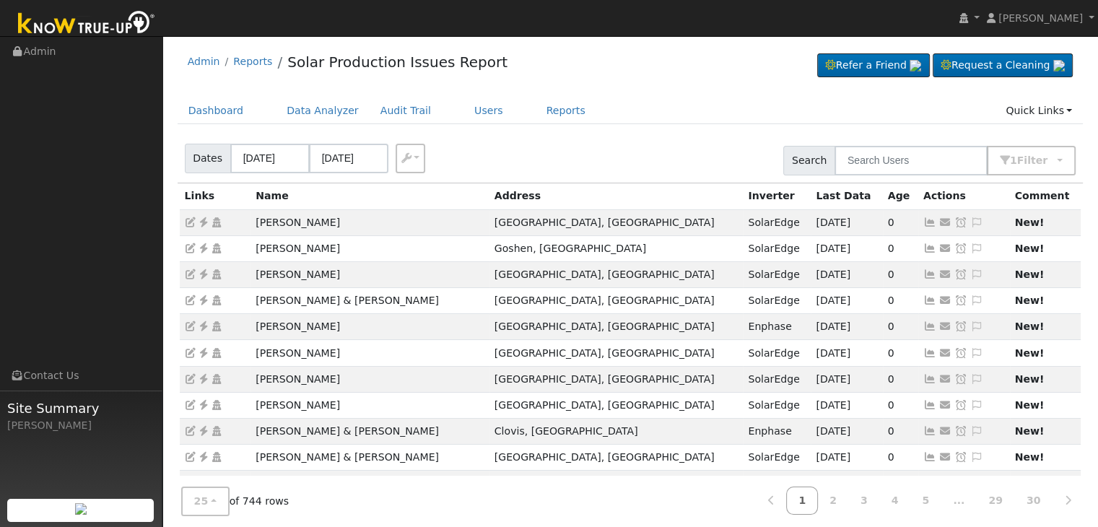
click at [666, 132] on div "Dashboard Data Analyzer Audit Trail Users Reports Quick Links Quick Add Quick C…" at bounding box center [631, 117] width 906 height 41
click at [636, 111] on ul "Dashboard Data Analyzer Audit Trail Users Reports Quick Links Quick Add Quick C…" at bounding box center [631, 110] width 906 height 27
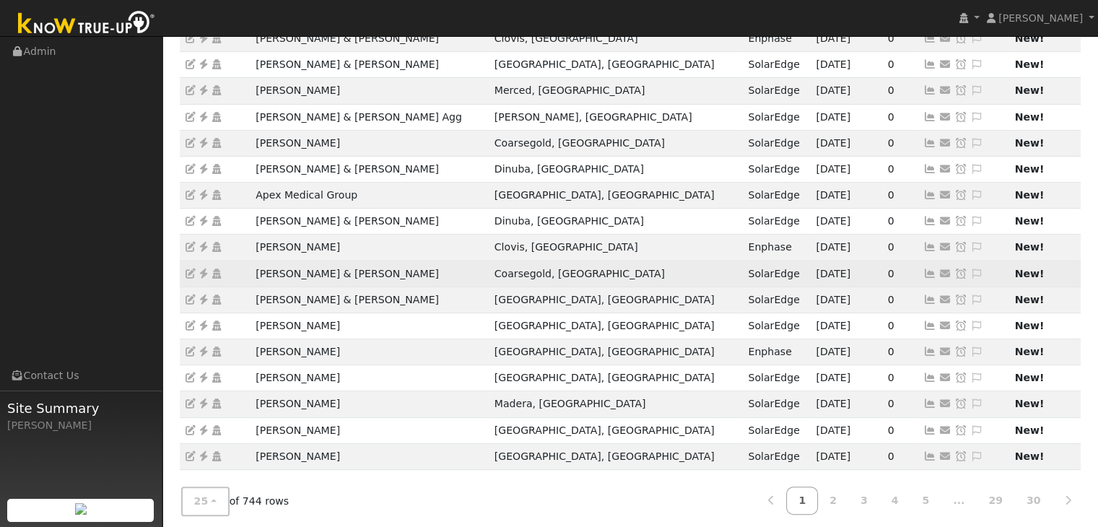
scroll to position [402, 0]
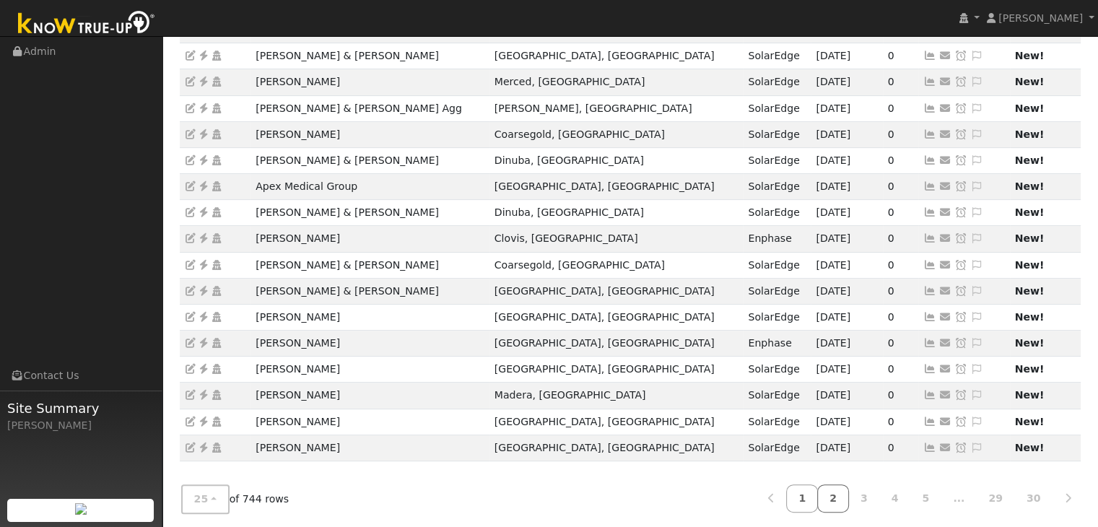
click at [849, 496] on link "2" at bounding box center [834, 499] width 32 height 28
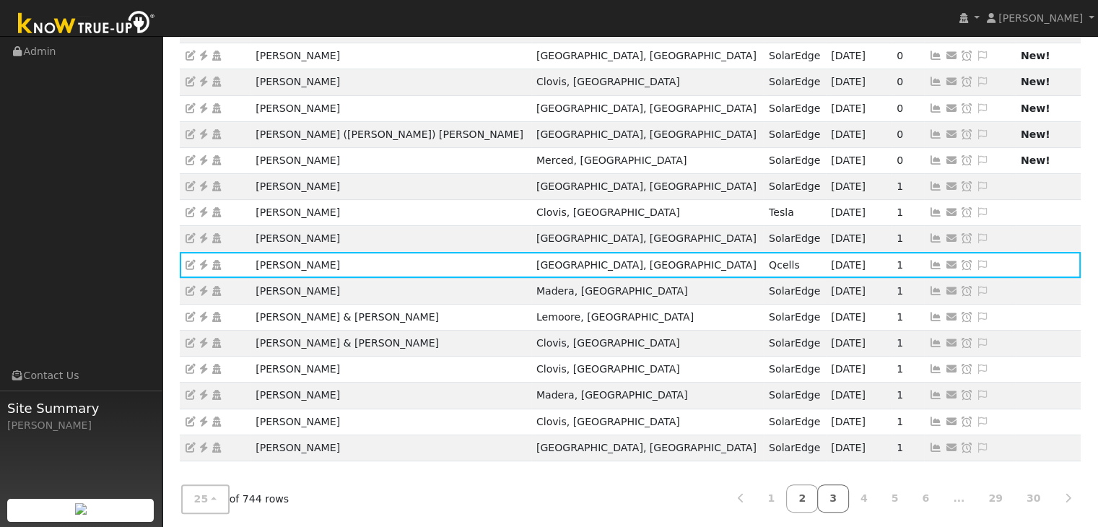
click at [840, 490] on link "3" at bounding box center [834, 499] width 32 height 28
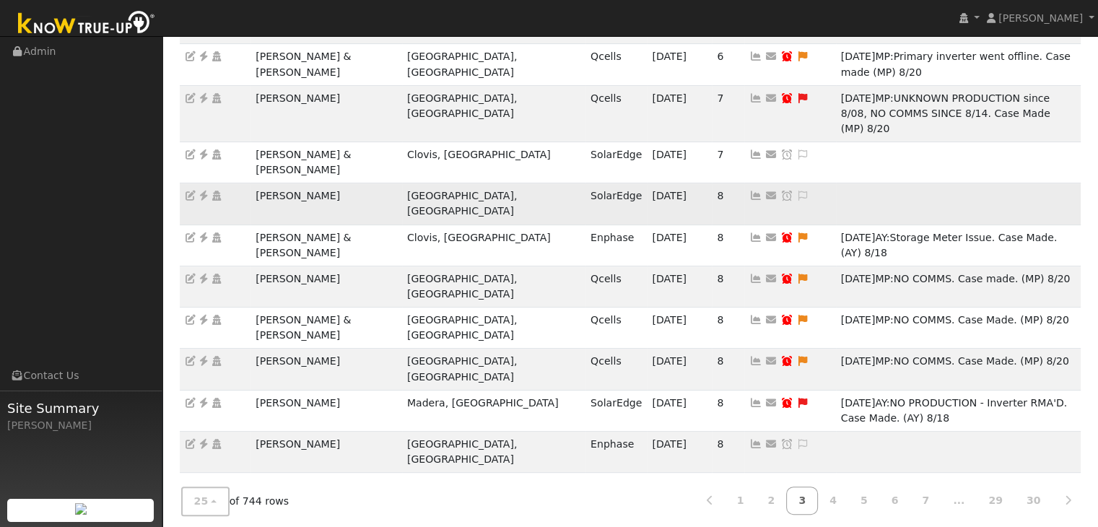
scroll to position [432, 0]
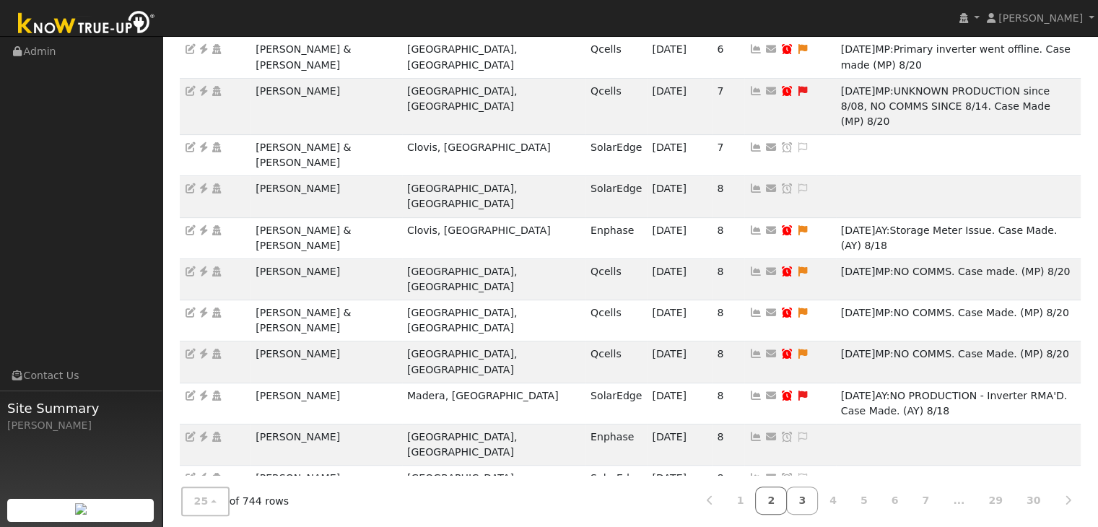
click at [787, 490] on link "2" at bounding box center [771, 501] width 32 height 28
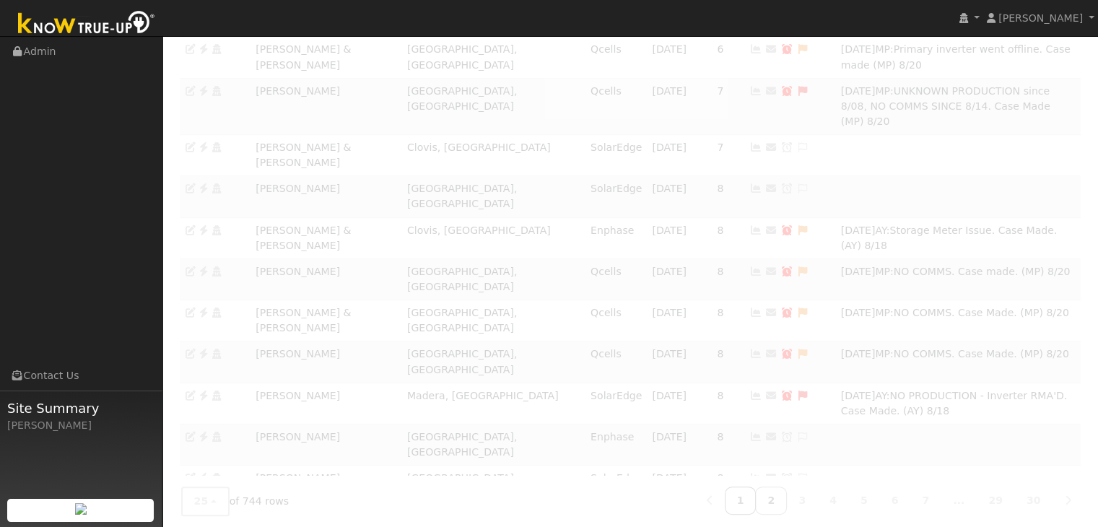
click at [757, 493] on link "1" at bounding box center [741, 501] width 32 height 28
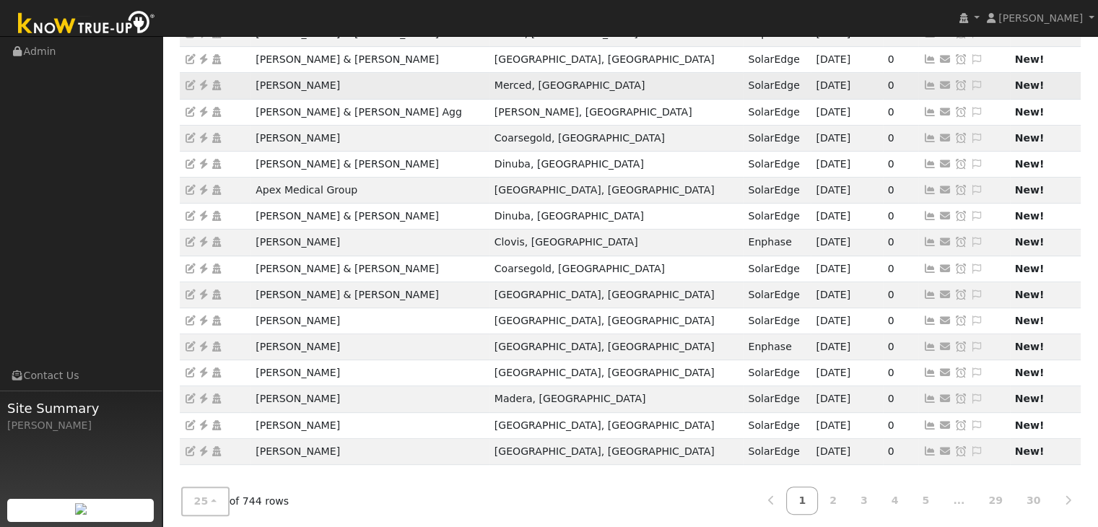
scroll to position [402, 0]
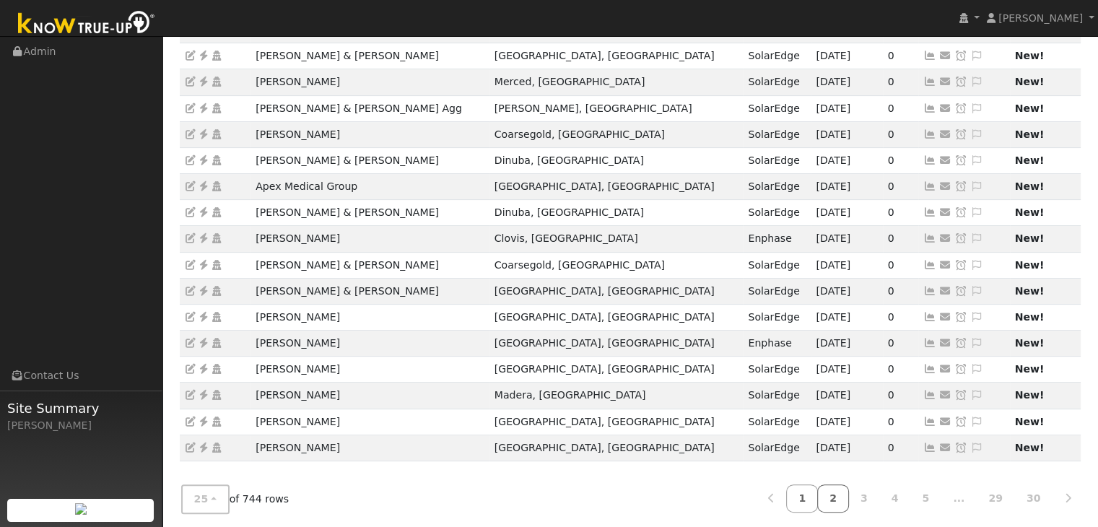
click at [849, 502] on link "2" at bounding box center [834, 499] width 32 height 28
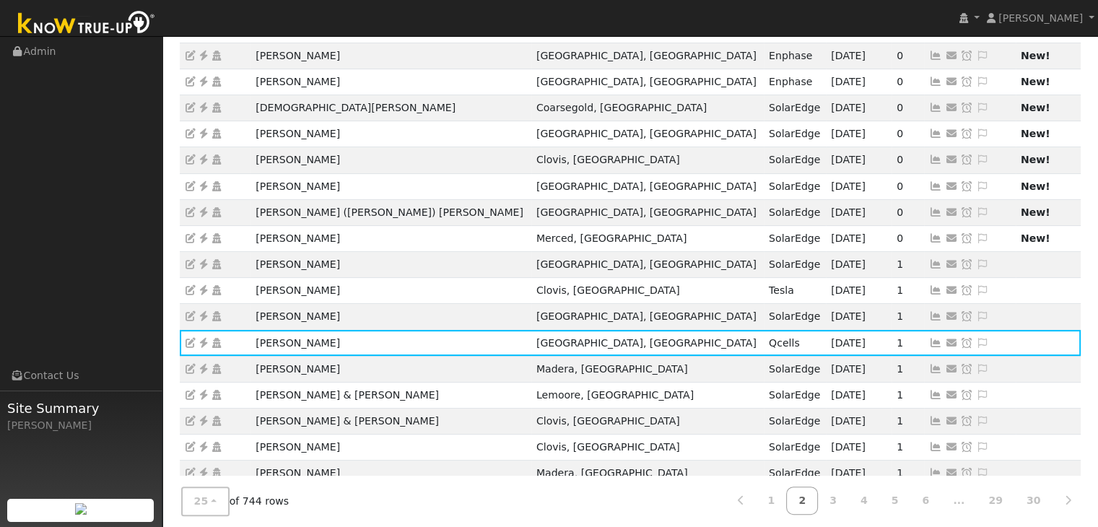
scroll to position [361, 0]
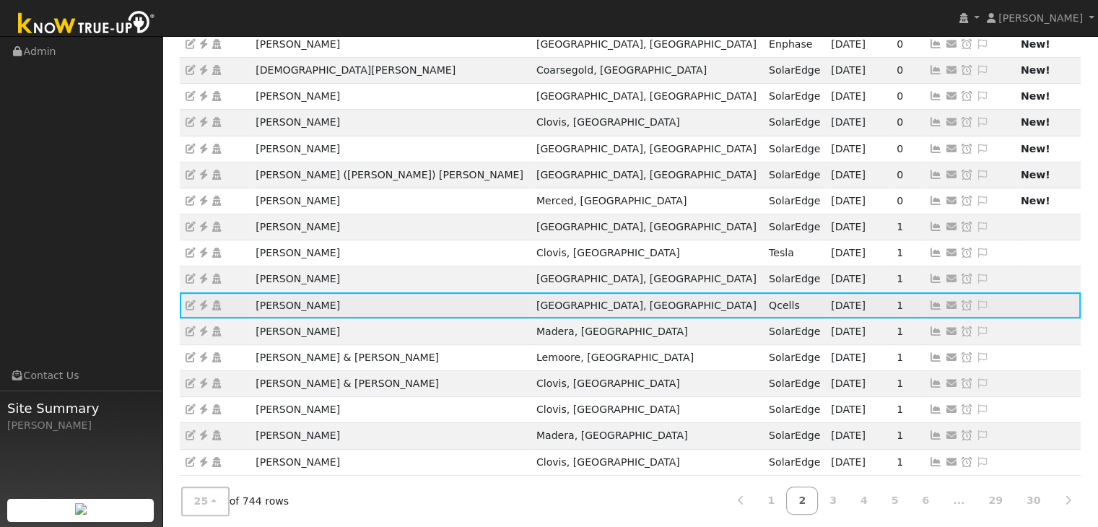
click at [201, 300] on icon at bounding box center [203, 305] width 13 height 10
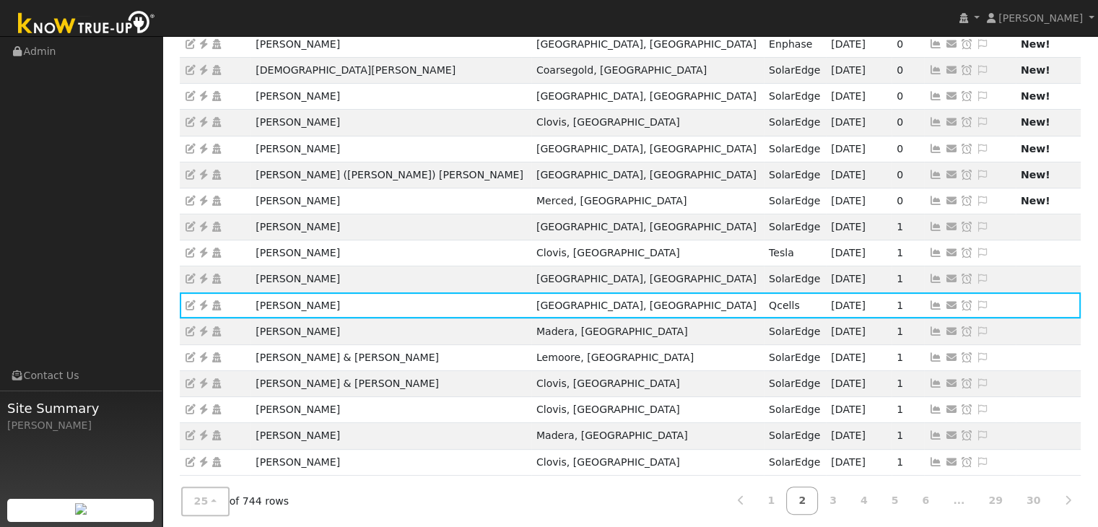
click at [708, 18] on nav "Mara Panganiban Mara Panganiban Profile My Company Help Center Terms Of Service…" at bounding box center [549, 18] width 1098 height 37
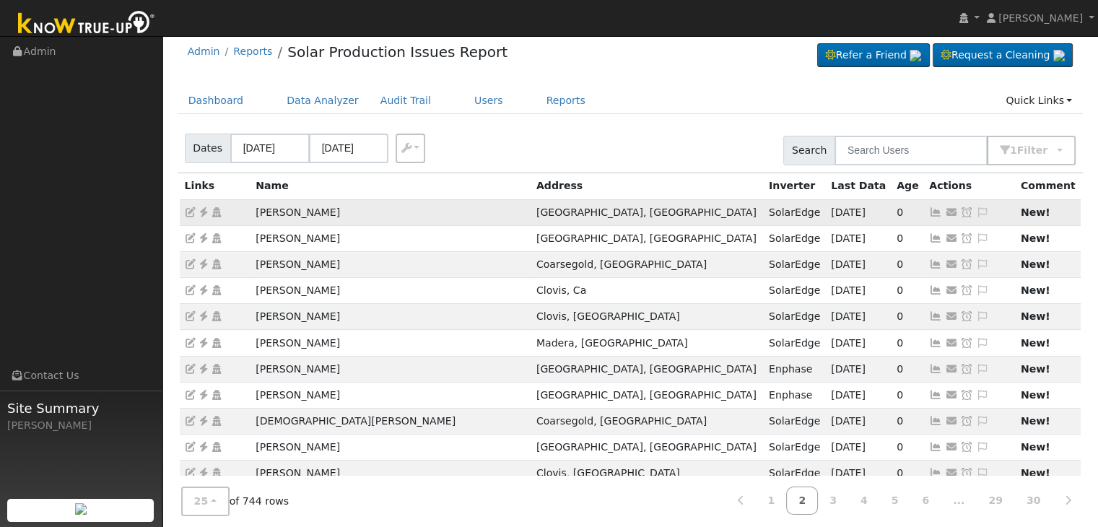
scroll to position [0, 0]
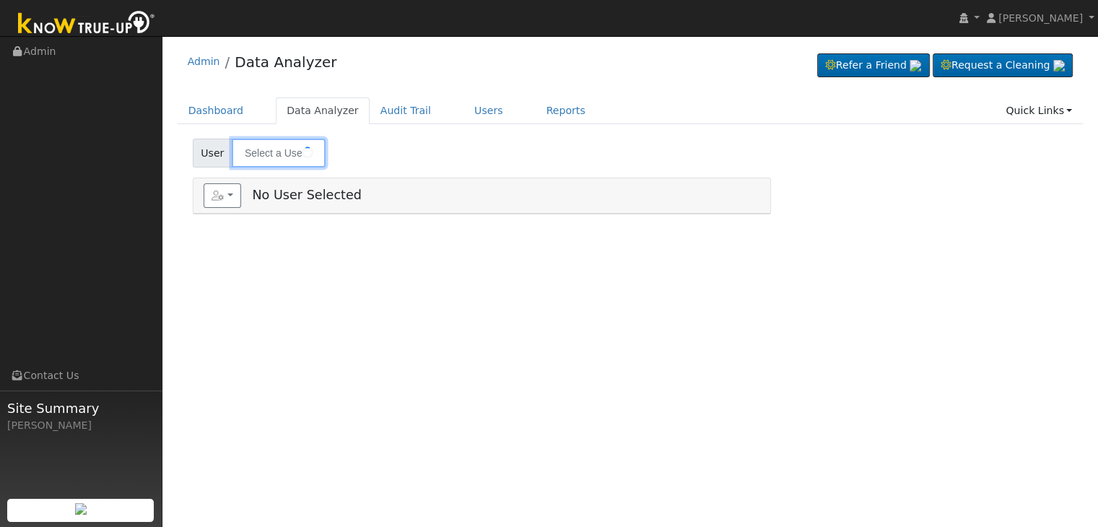
type input "Tish Mastro"
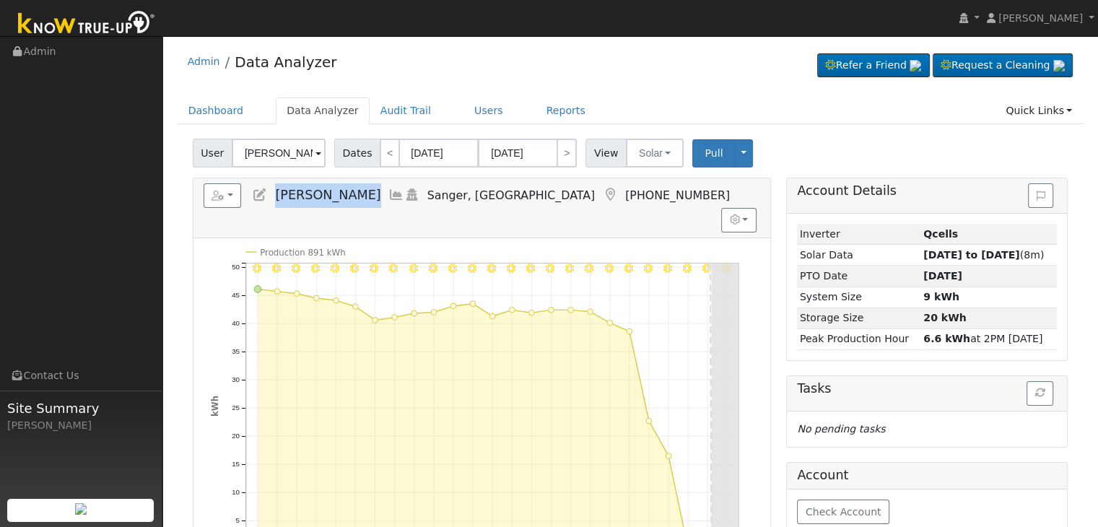
drag, startPoint x: 269, startPoint y: 194, endPoint x: 349, endPoint y: 194, distance: 79.4
click at [349, 194] on h5 "Reports Scenario Health Check Energy Audit Account Timeline User Audit Trail In…" at bounding box center [482, 195] width 557 height 25
copy span "Tish Mastro"
click at [636, 160] on button "Solar" at bounding box center [655, 153] width 58 height 29
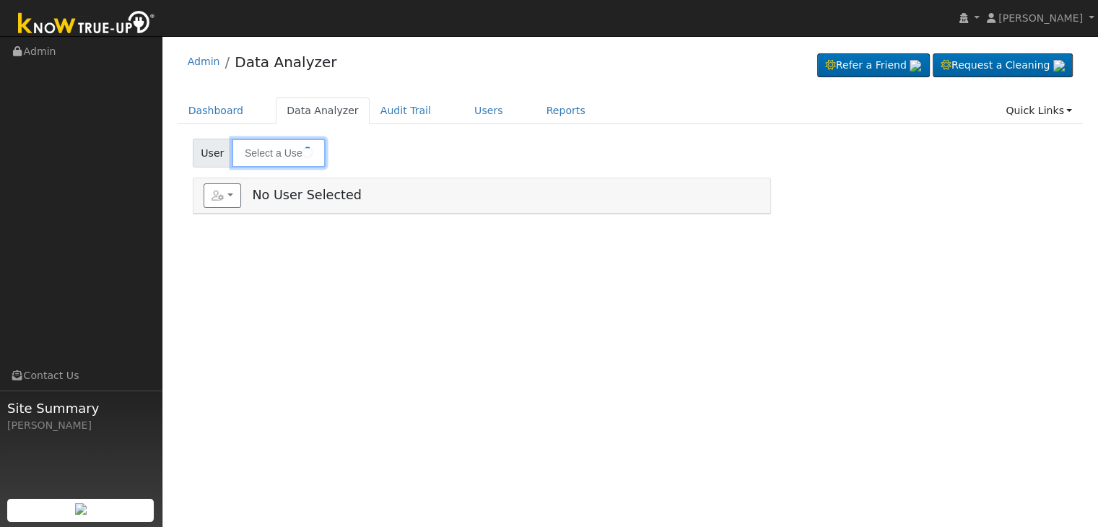
type input "John Shore"
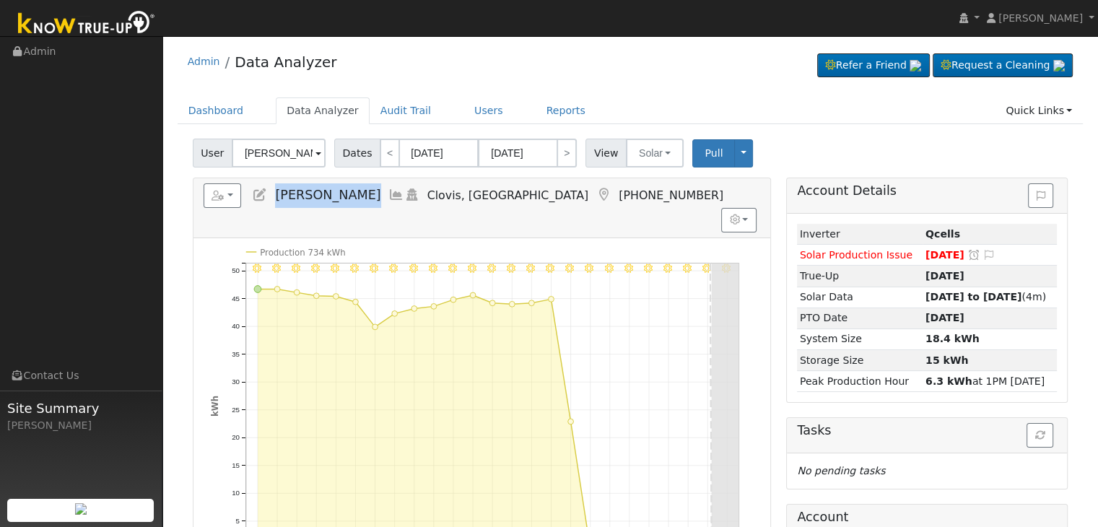
drag, startPoint x: 273, startPoint y: 190, endPoint x: 344, endPoint y: 194, distance: 70.9
click at [344, 194] on h5 "Reports Scenario Health Check Energy Audit Account Timeline User Audit Trail In…" at bounding box center [482, 195] width 557 height 25
copy span "John Shore"
click at [650, 156] on button "Solar" at bounding box center [655, 153] width 58 height 29
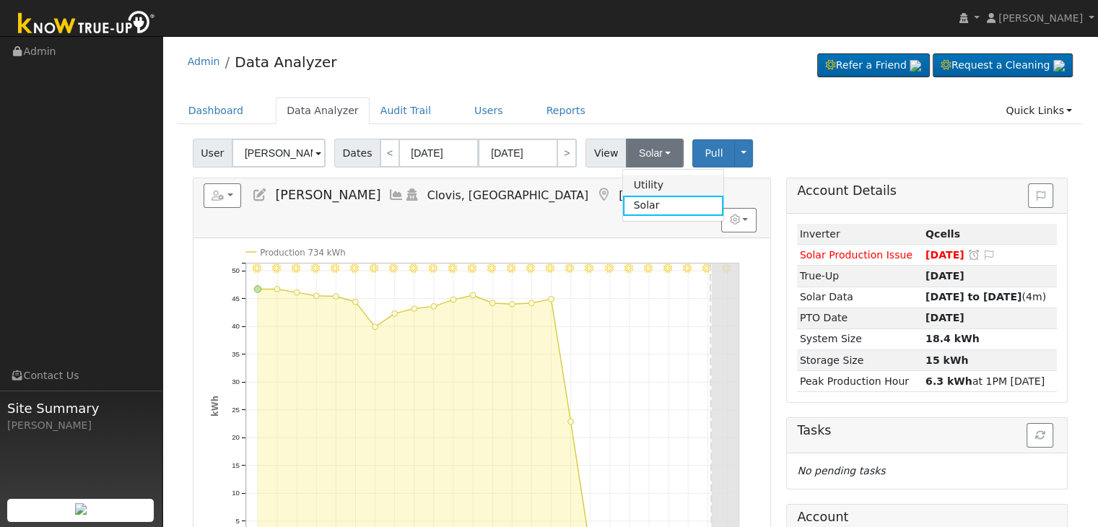
click at [646, 183] on link "Utility" at bounding box center [673, 185] width 100 height 20
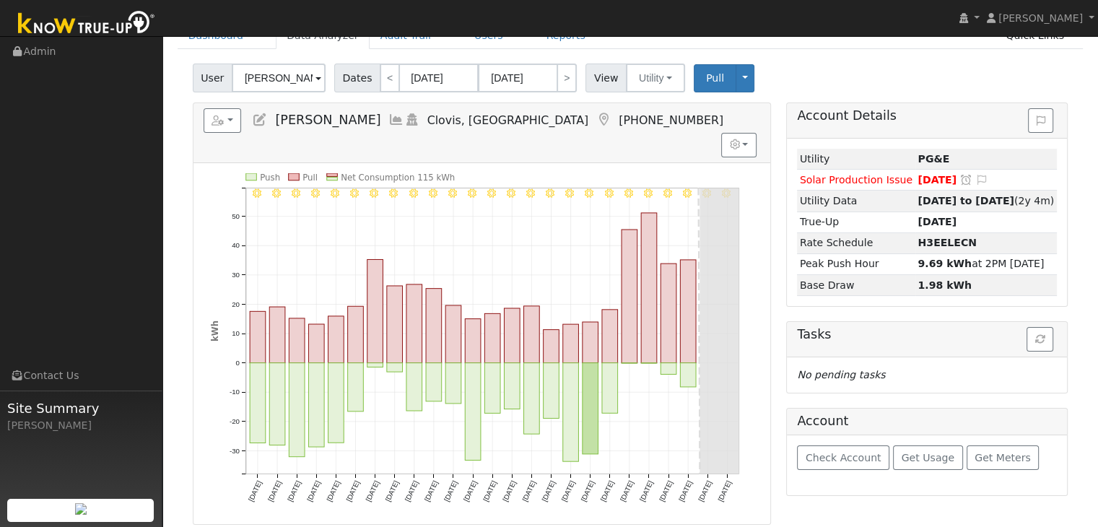
scroll to position [72, 0]
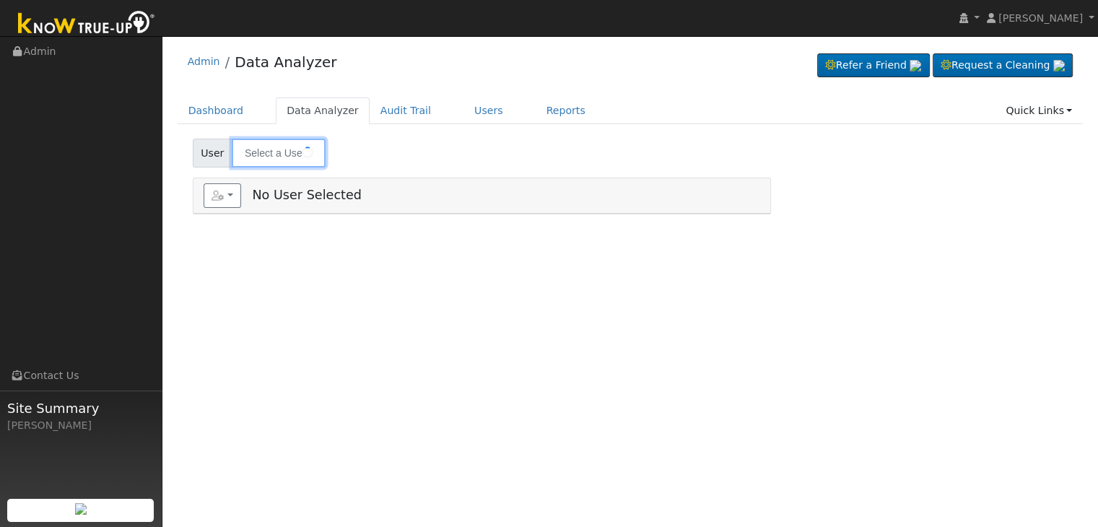
type input "[PERSON_NAME]"
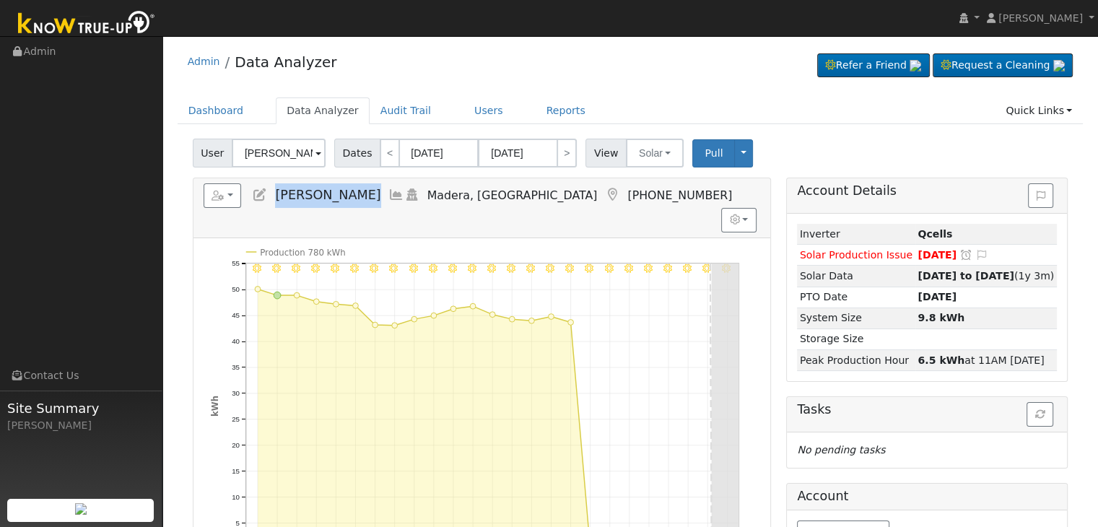
drag, startPoint x: 274, startPoint y: 190, endPoint x: 350, endPoint y: 194, distance: 76.0
click at [350, 194] on h5 "Reports Scenario Health Check Energy Audit Account Timeline User Audit Trail In…" at bounding box center [482, 195] width 557 height 25
copy span "[PERSON_NAME]"
click at [644, 155] on button "Solar" at bounding box center [655, 153] width 58 height 29
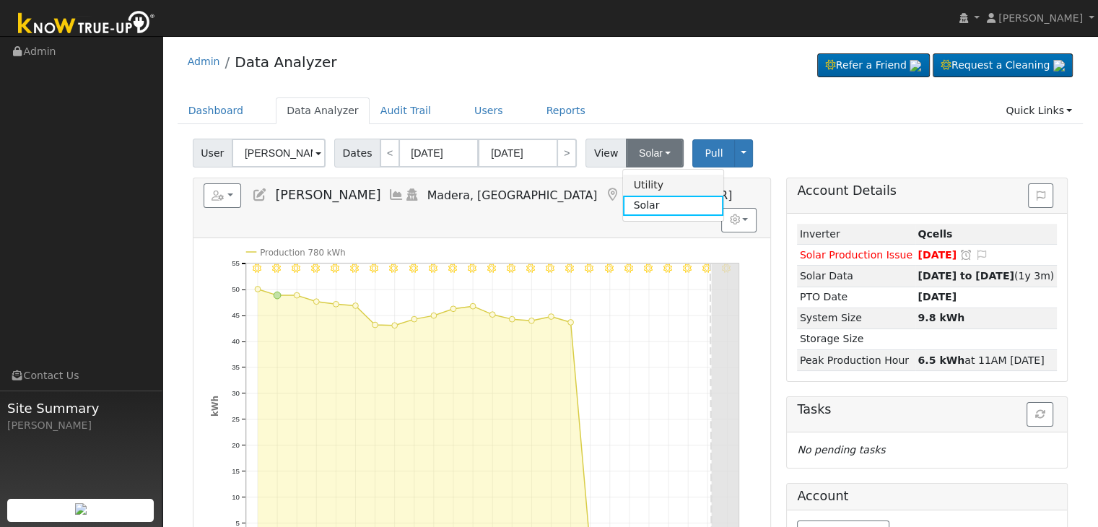
click at [649, 188] on link "Utility" at bounding box center [673, 185] width 100 height 20
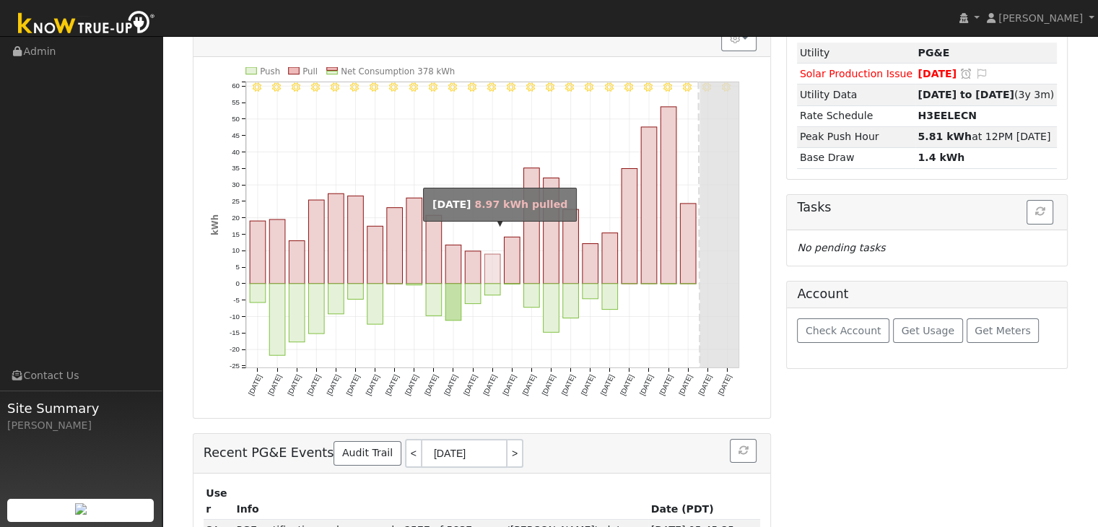
scroll to position [139, 0]
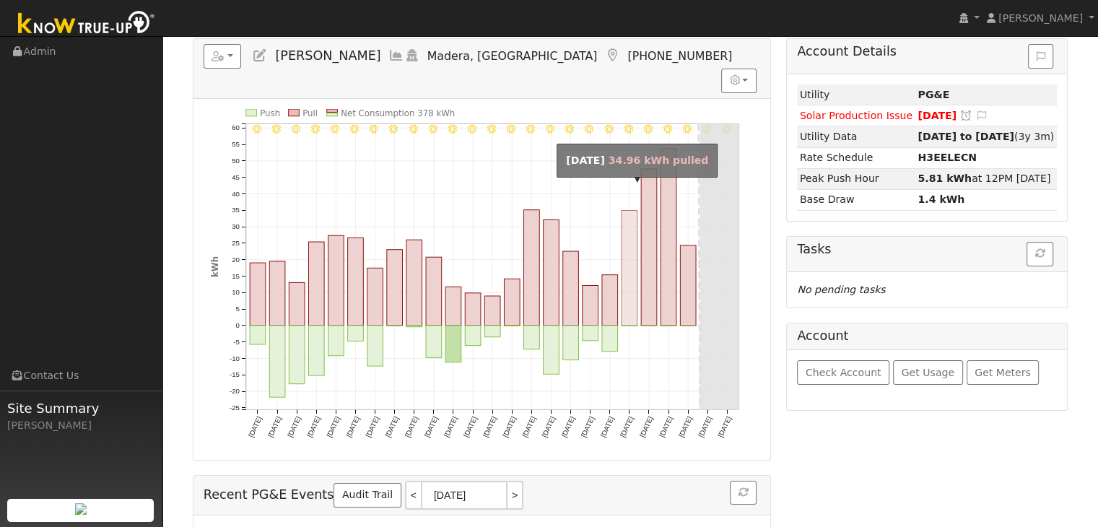
click at [624, 290] on rect "onclick=""" at bounding box center [630, 267] width 16 height 115
type input "[DATE]"
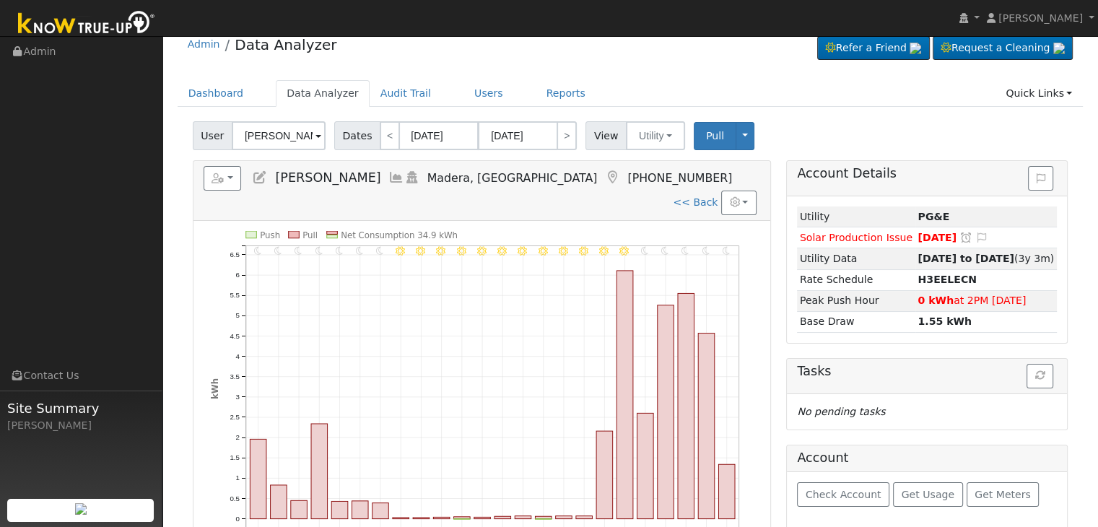
scroll to position [0, 0]
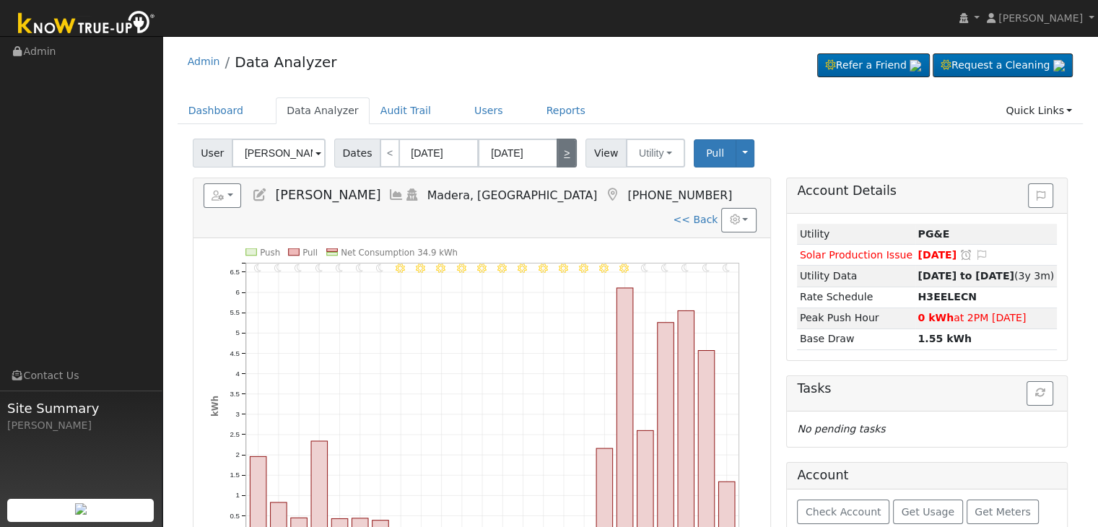
click at [557, 160] on link ">" at bounding box center [567, 153] width 20 height 29
type input "[DATE]"
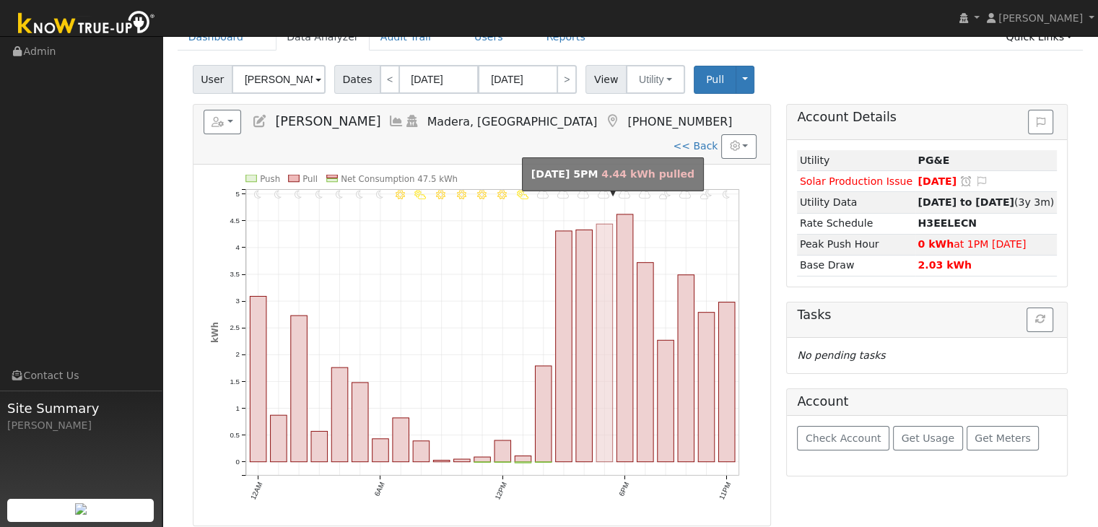
scroll to position [72, 0]
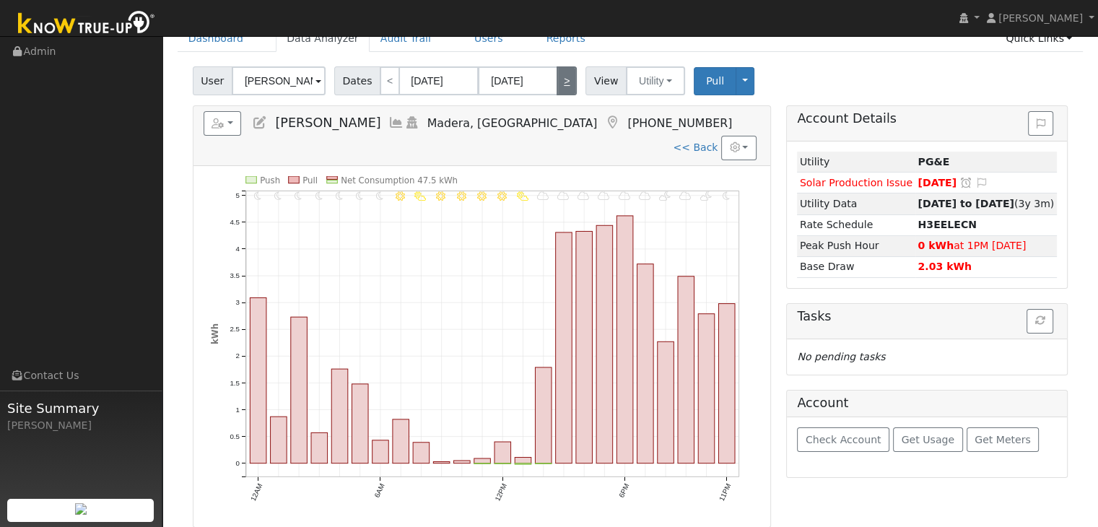
click at [558, 82] on link ">" at bounding box center [567, 80] width 20 height 29
type input "[DATE]"
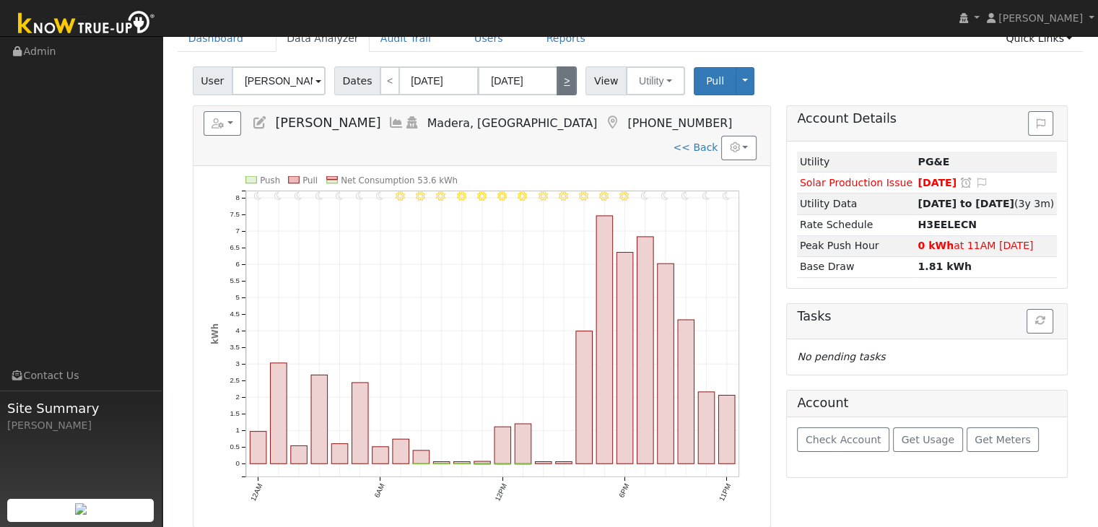
click at [558, 82] on link ">" at bounding box center [567, 80] width 20 height 29
type input "[DATE]"
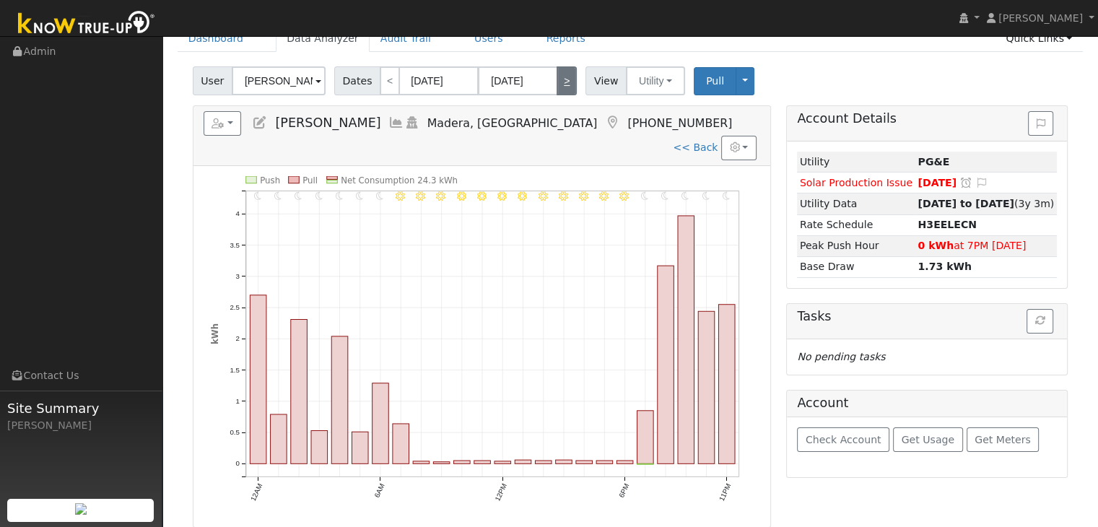
click at [558, 82] on link ">" at bounding box center [567, 80] width 20 height 29
type input "[DATE]"
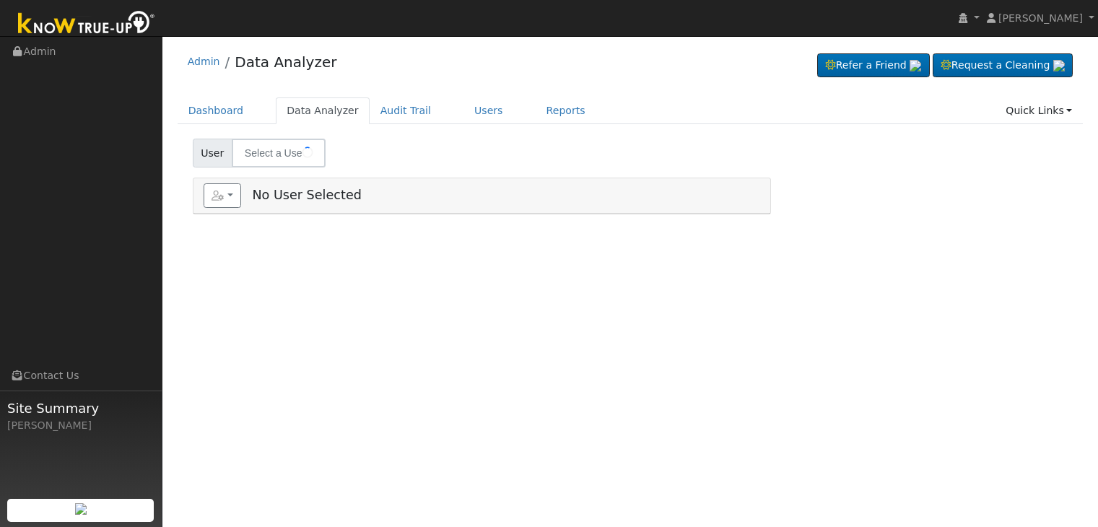
type input "[PERSON_NAME]"
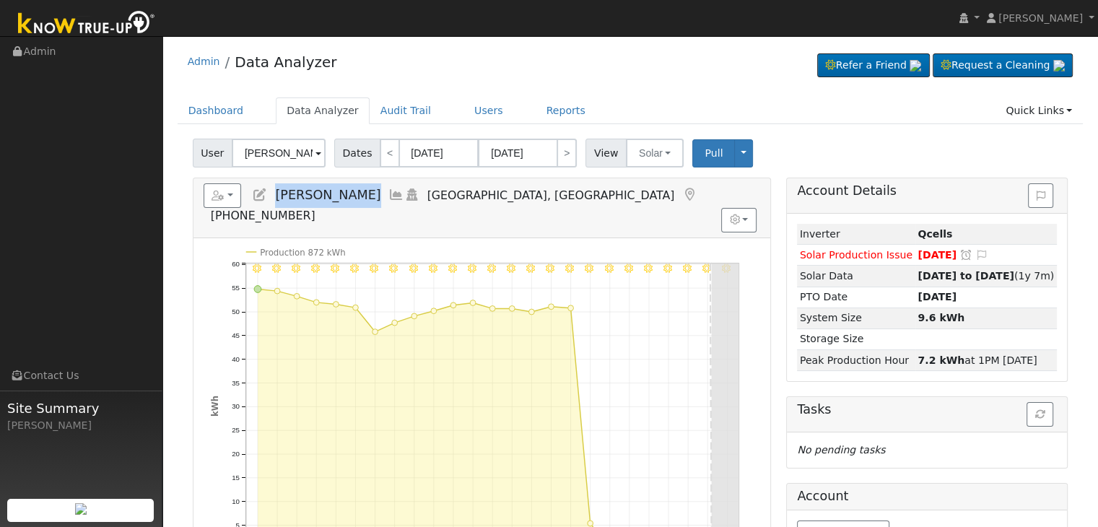
drag, startPoint x: 276, startPoint y: 188, endPoint x: 392, endPoint y: 193, distance: 116.4
click at [392, 193] on h5 "Reports Scenario Health Check Energy Audit Account Timeline User Audit Trail In…" at bounding box center [482, 203] width 557 height 40
copy span "[PERSON_NAME]"
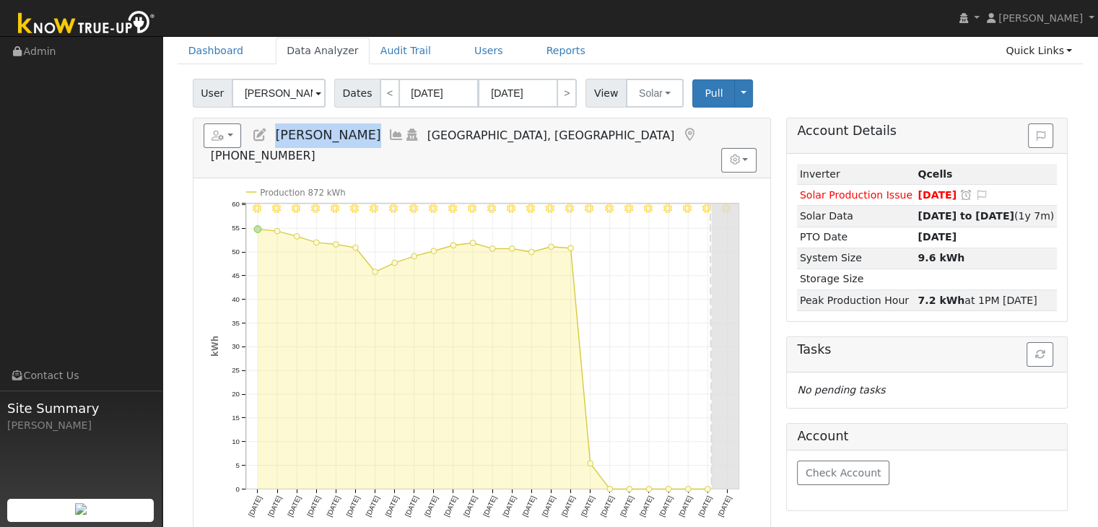
scroll to position [144, 0]
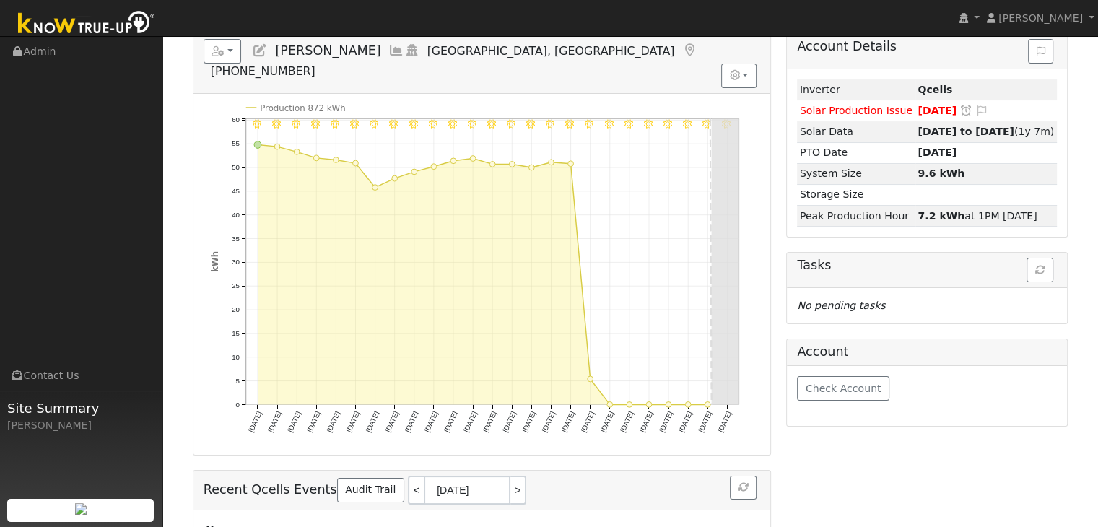
click at [595, 377] on icon "8/27 - Clear 8/26 - Clear 8/25 - Clear 8/24 - Clear 8/23 - Clear 8/22 - Clear 8…" at bounding box center [482, 279] width 542 height 350
click at [609, 402] on circle "onclick=""" at bounding box center [610, 405] width 6 height 6
type input "[DATE]"
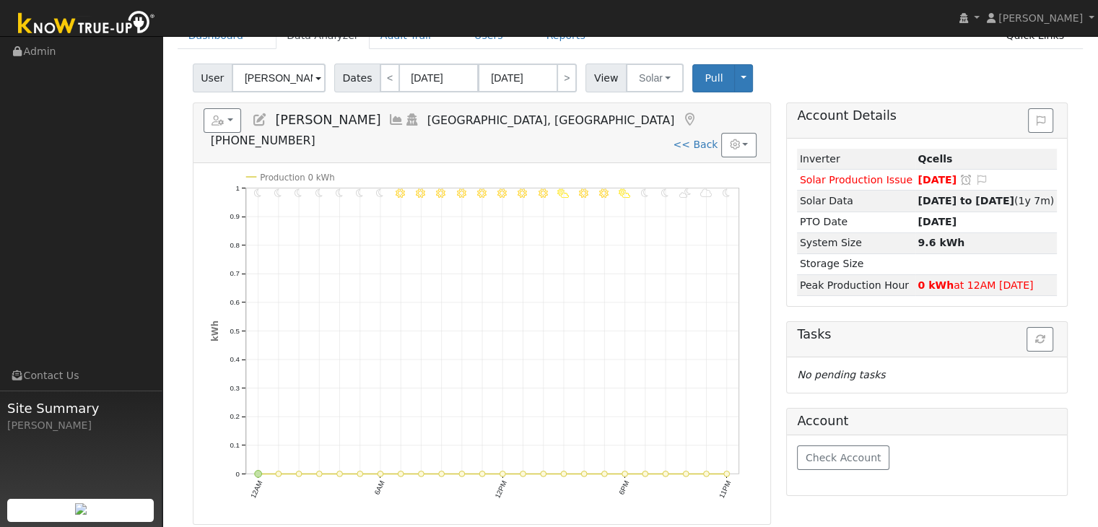
scroll to position [72, 0]
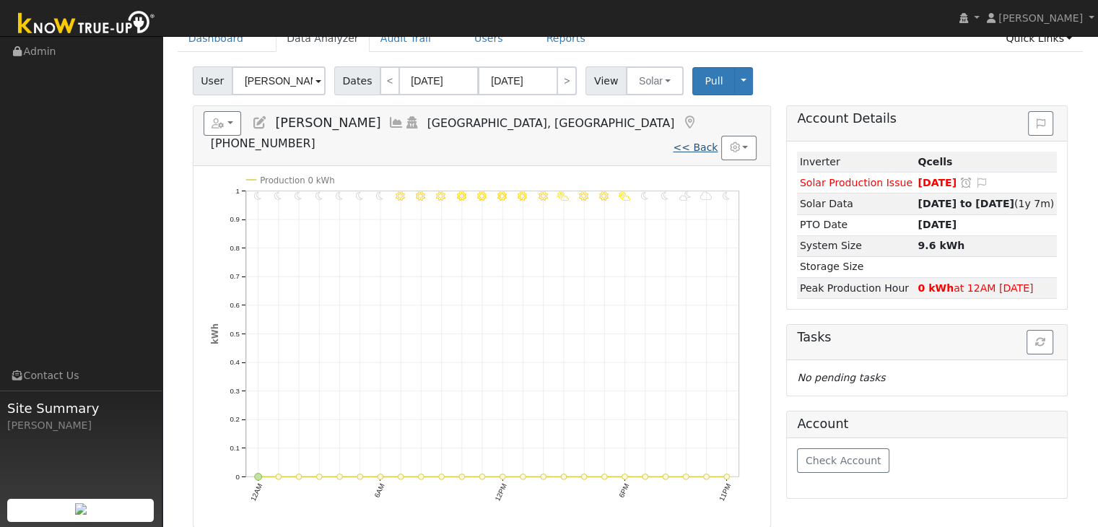
click at [697, 142] on link "<< Back" at bounding box center [695, 148] width 45 height 12
type input "[DATE]"
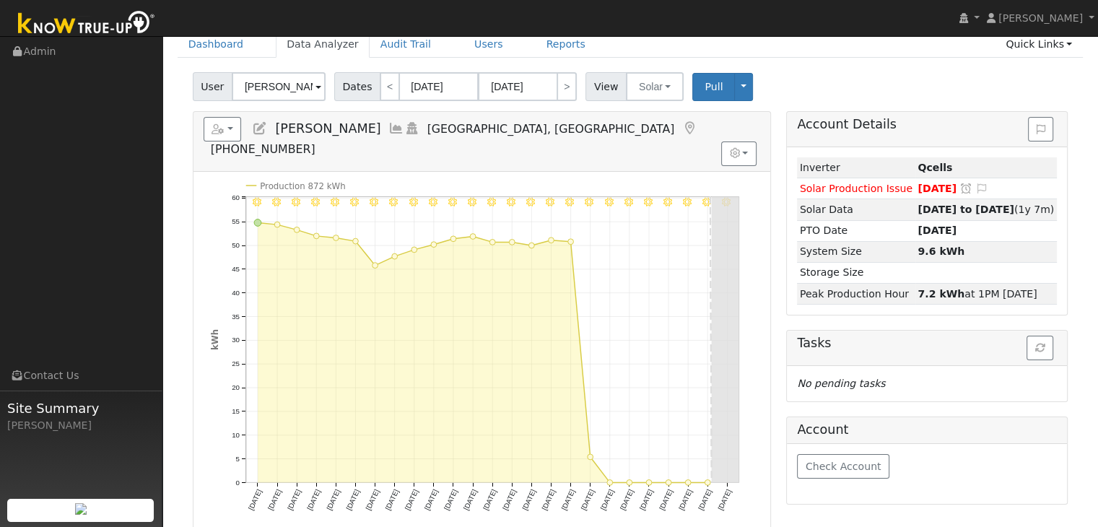
scroll to position [72, 0]
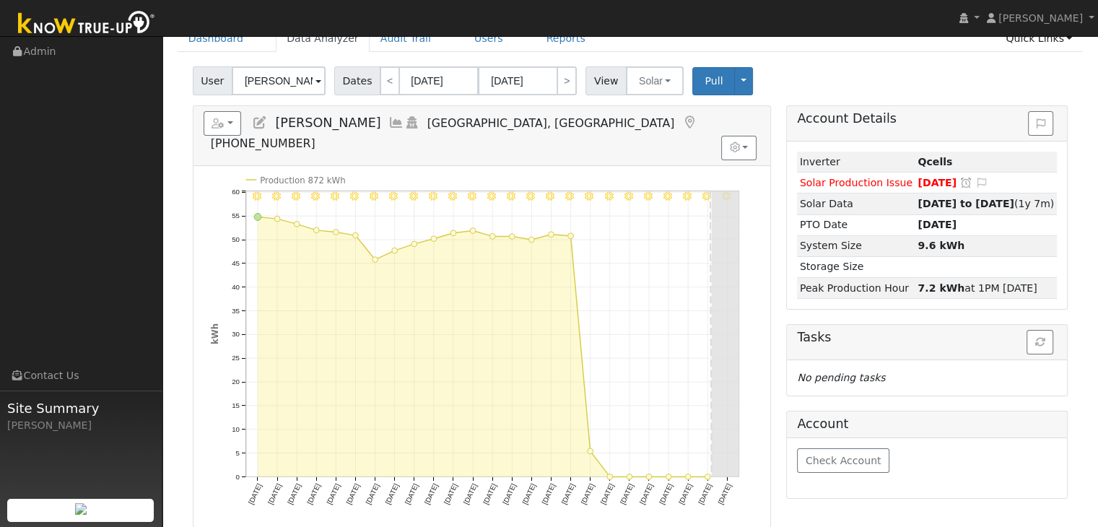
click at [171, 191] on div "Edit User: New Select an Ac... New Account Nickname Cancel Create Are you sure …" at bounding box center [631, 412] width 922 height 693
drag, startPoint x: 277, startPoint y: 118, endPoint x: 389, endPoint y: 121, distance: 111.3
click at [389, 121] on h5 "Reports Scenario Health Check Energy Audit Account Timeline User Audit Trail In…" at bounding box center [482, 131] width 557 height 40
copy span "[PERSON_NAME]"
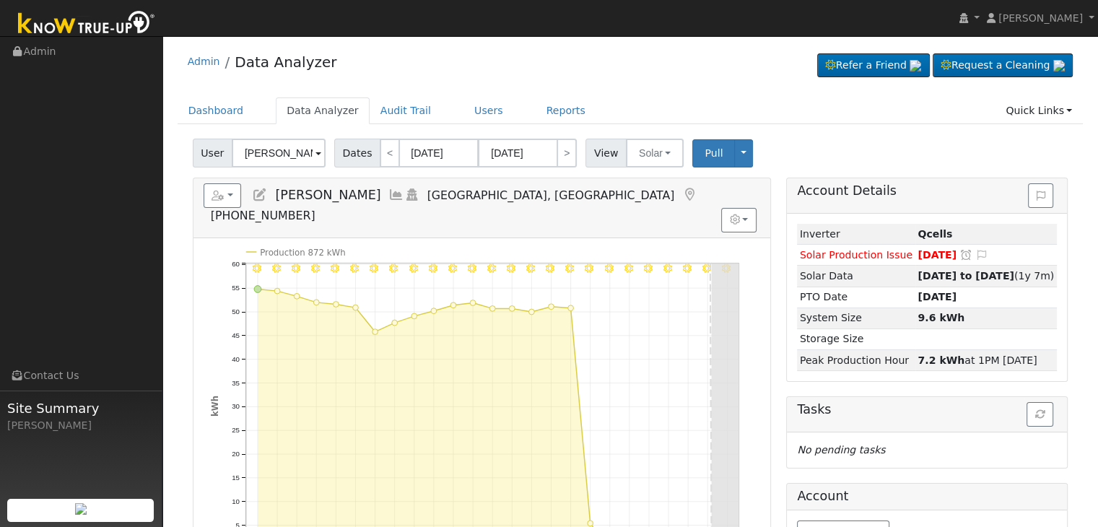
click at [436, 73] on div "Admin Data Analyzer Refer a Friend Request a Cleaning" at bounding box center [631, 65] width 906 height 44
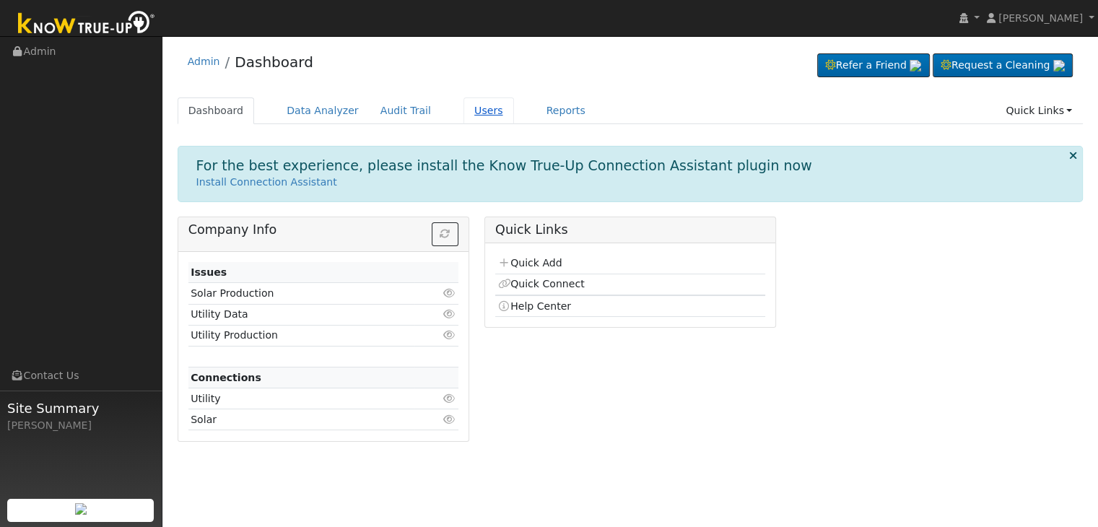
click at [464, 109] on link "Users" at bounding box center [489, 110] width 51 height 27
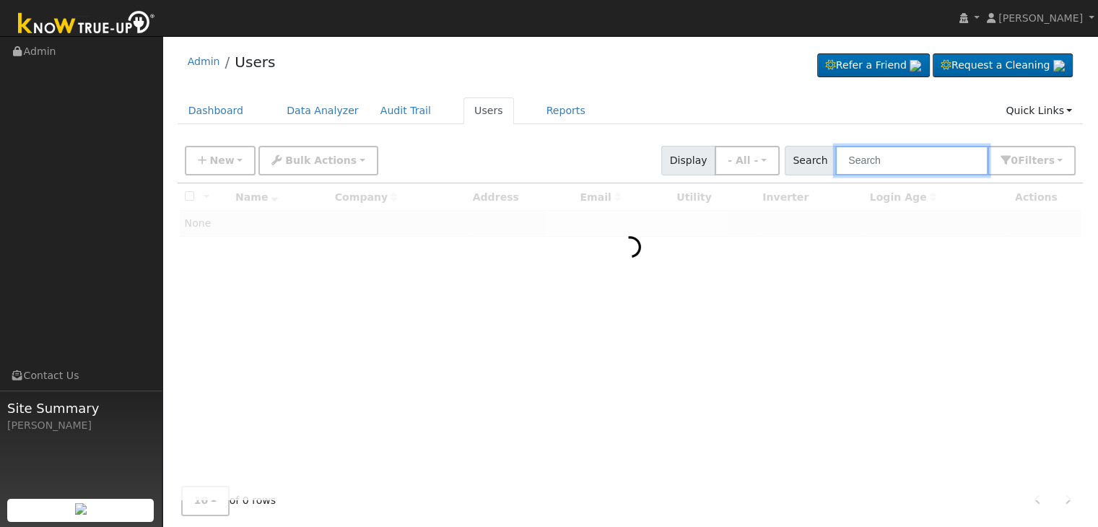
click at [876, 156] on input "text" at bounding box center [912, 161] width 153 height 30
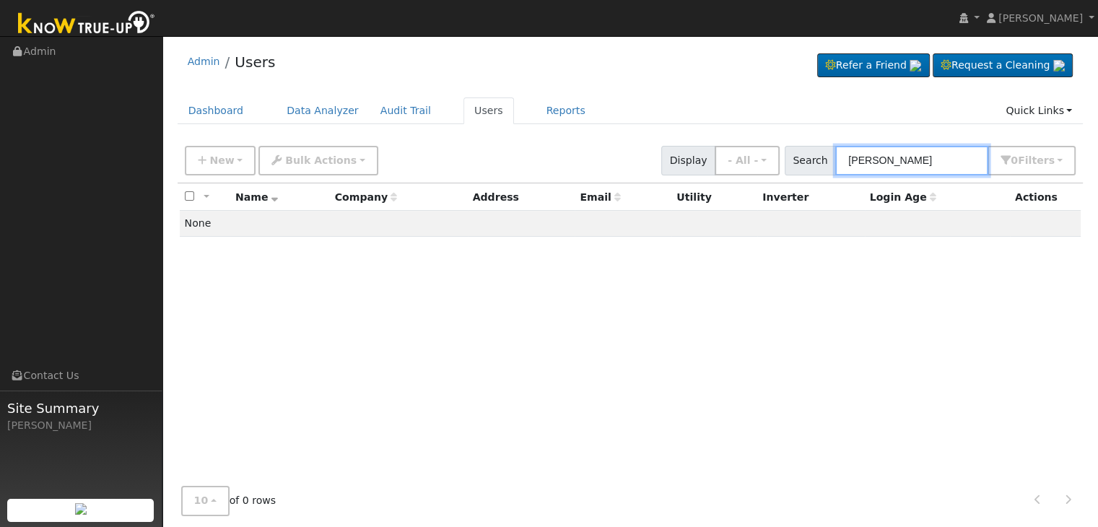
click at [901, 157] on input "[PERSON_NAME]" at bounding box center [912, 161] width 153 height 30
type input "[PERSON_NAME]"
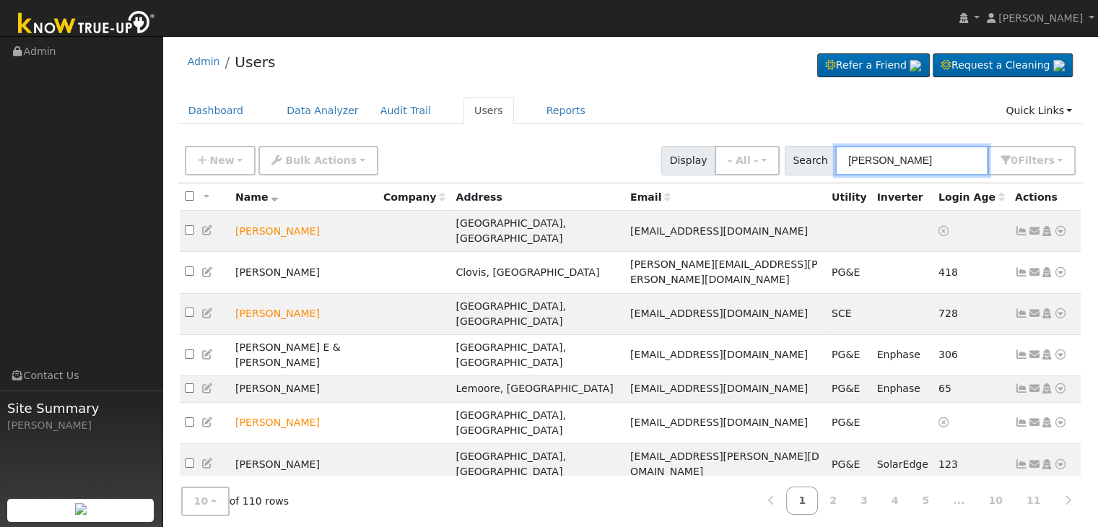
click at [911, 159] on input "[PERSON_NAME]" at bounding box center [912, 161] width 153 height 30
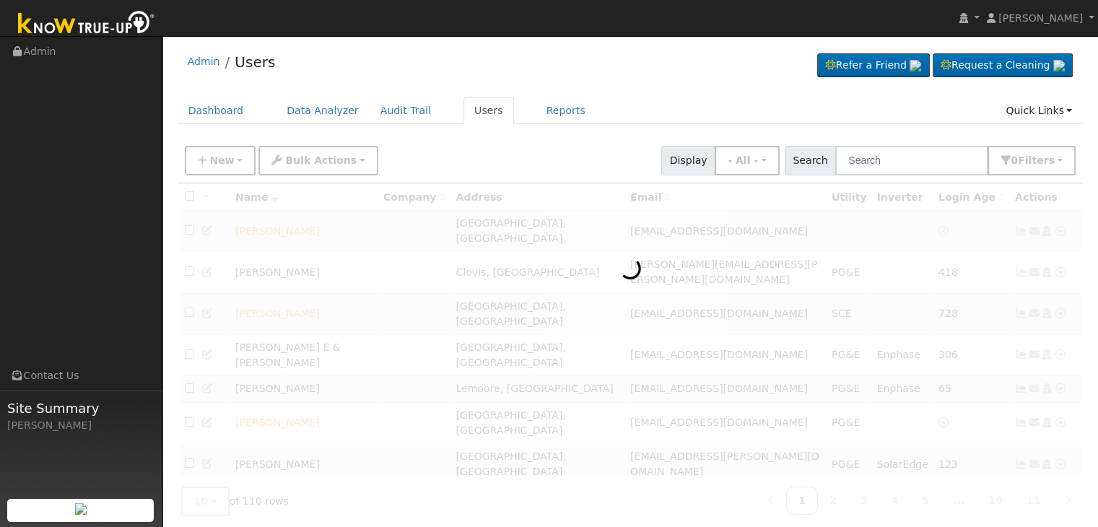
click at [656, 90] on div "Admin Users Refer a Friend Request a Cleaning" at bounding box center [631, 350] width 922 height 615
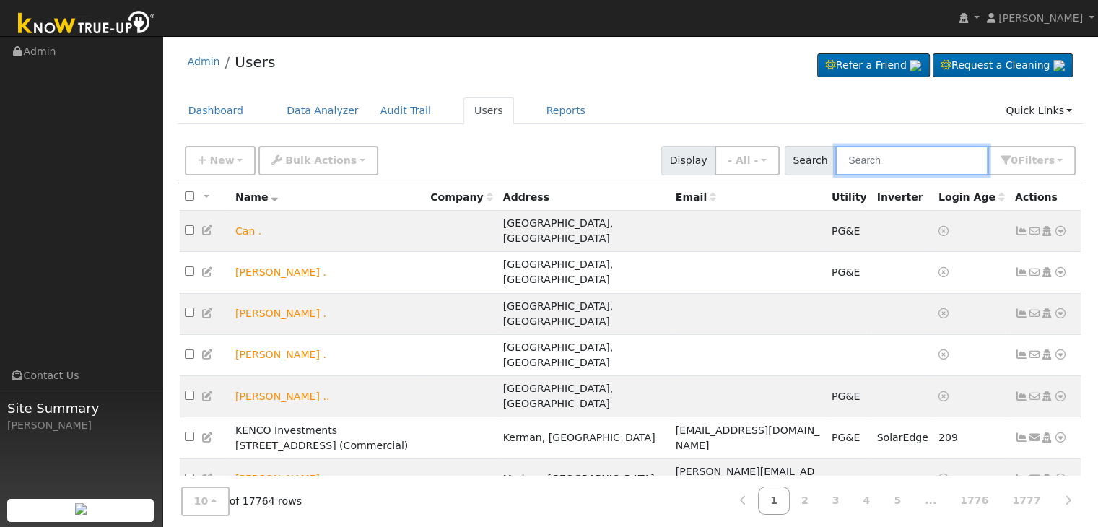
click at [868, 165] on input "text" at bounding box center [912, 161] width 153 height 30
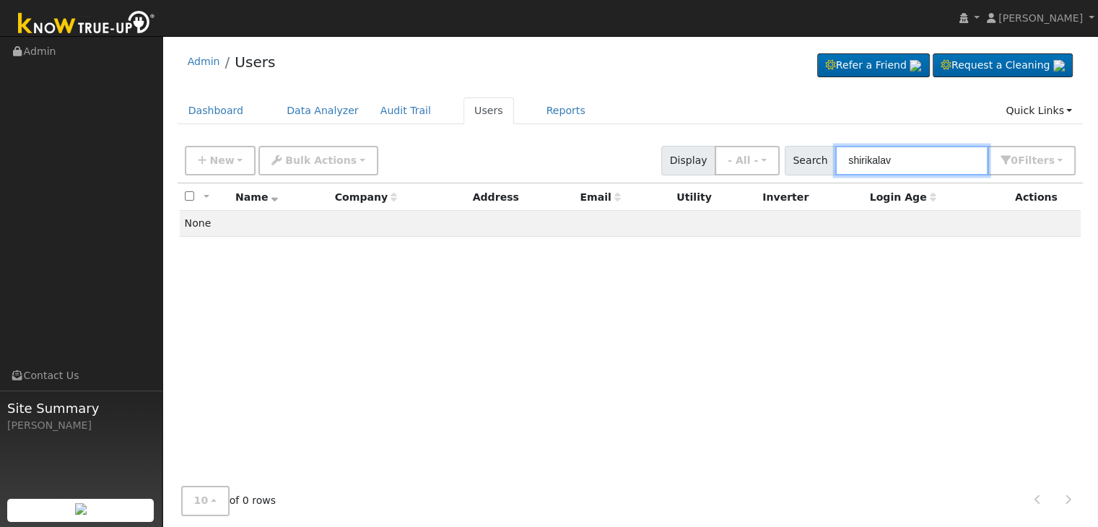
type input "shirikalav"
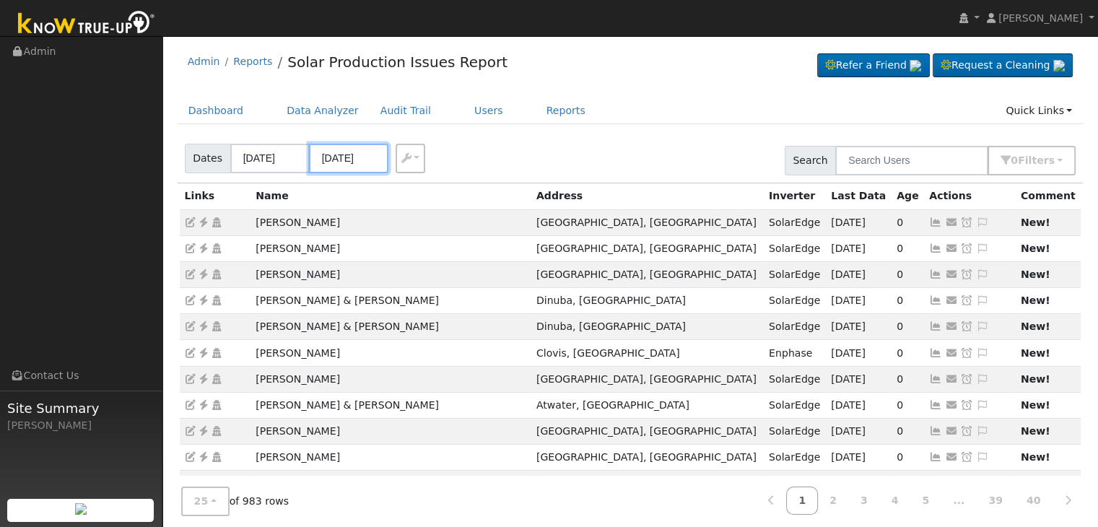
click at [354, 157] on input "08/26/2025" at bounding box center [348, 159] width 79 height 30
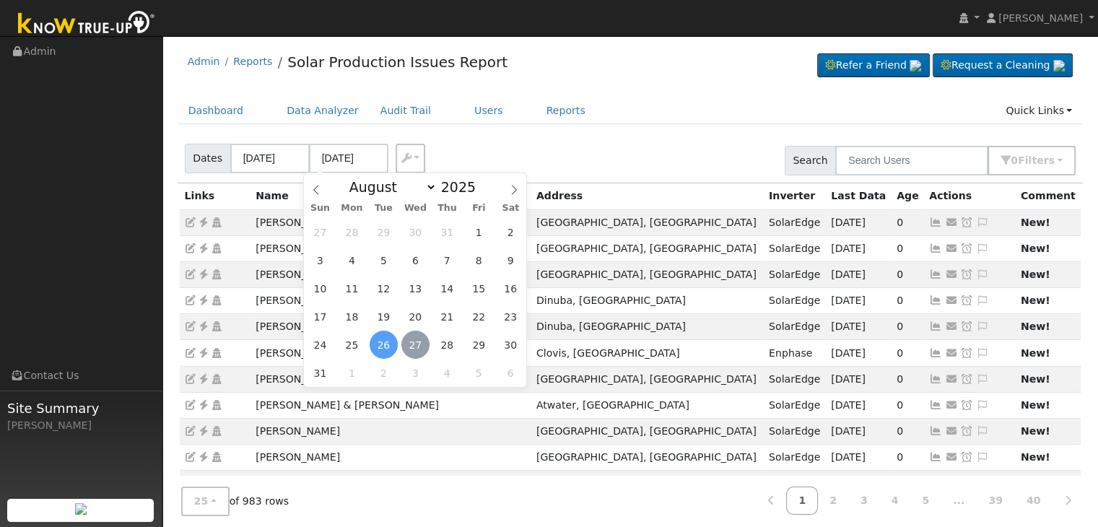
click at [416, 344] on span "27" at bounding box center [416, 345] width 28 height 28
type input "[DATE]"
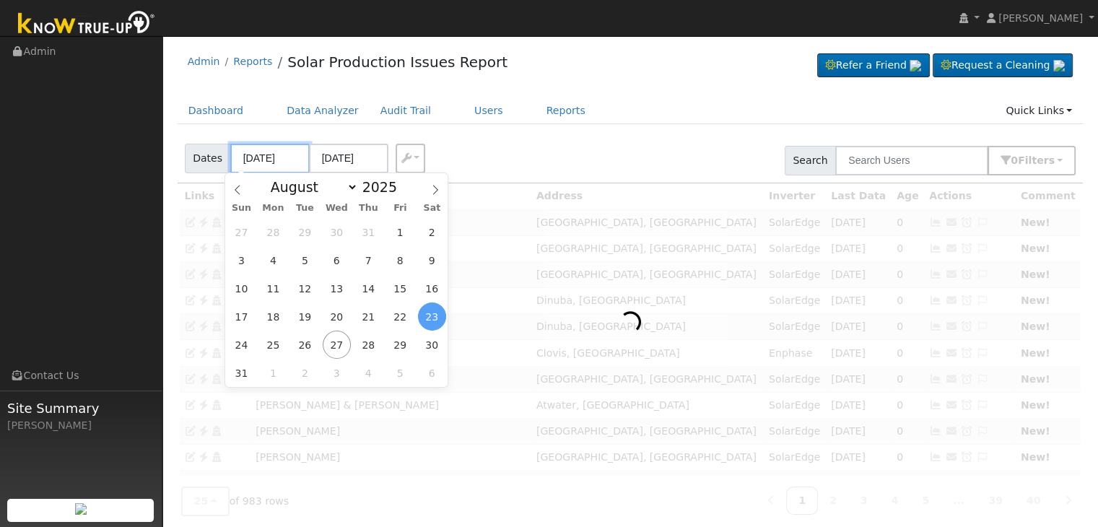
click at [259, 157] on input "08/23/2025" at bounding box center [269, 159] width 79 height 30
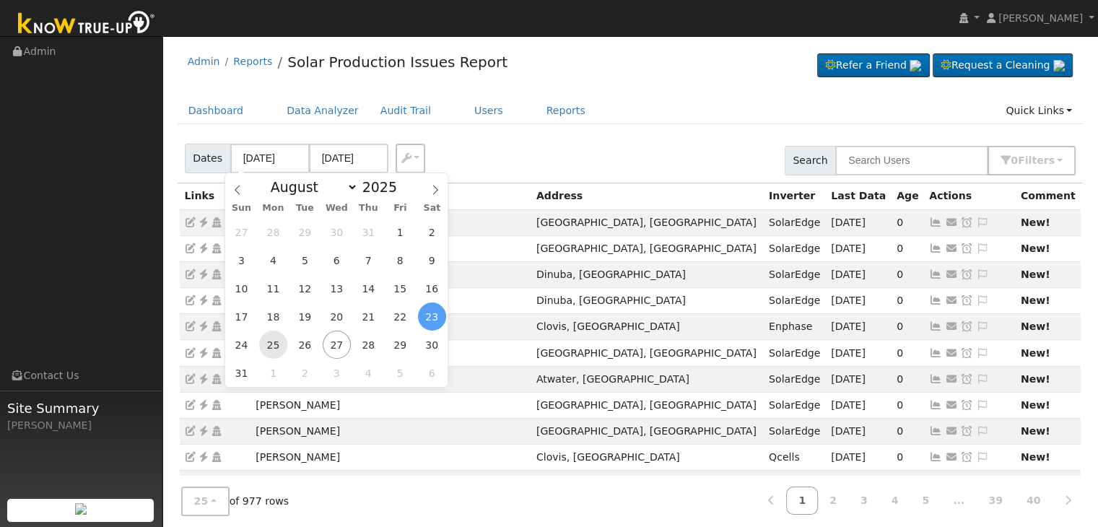
click at [274, 347] on span "25" at bounding box center [273, 345] width 28 height 28
type input "08/25/2025"
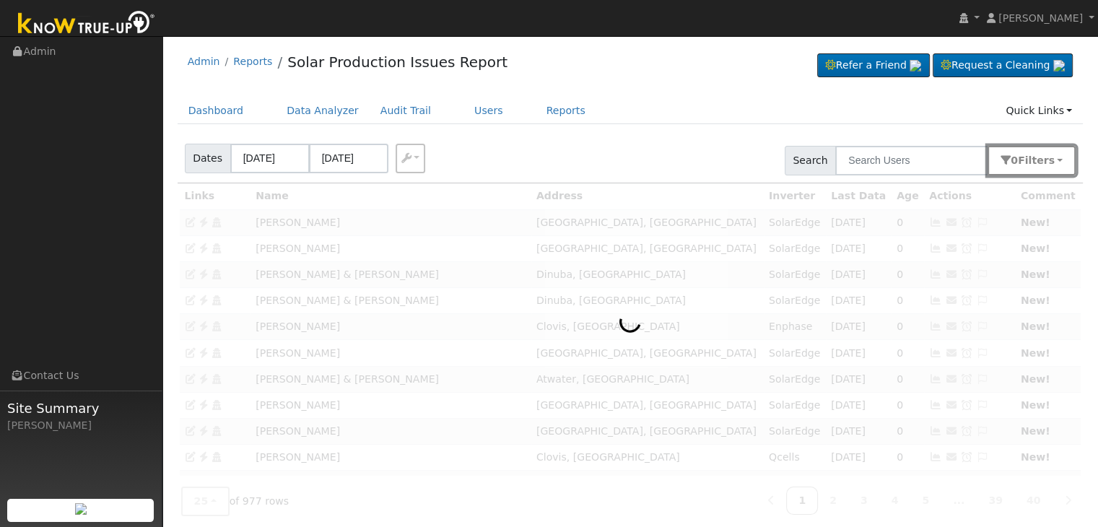
click at [1060, 160] on button "0 Filter s" at bounding box center [1032, 161] width 88 height 30
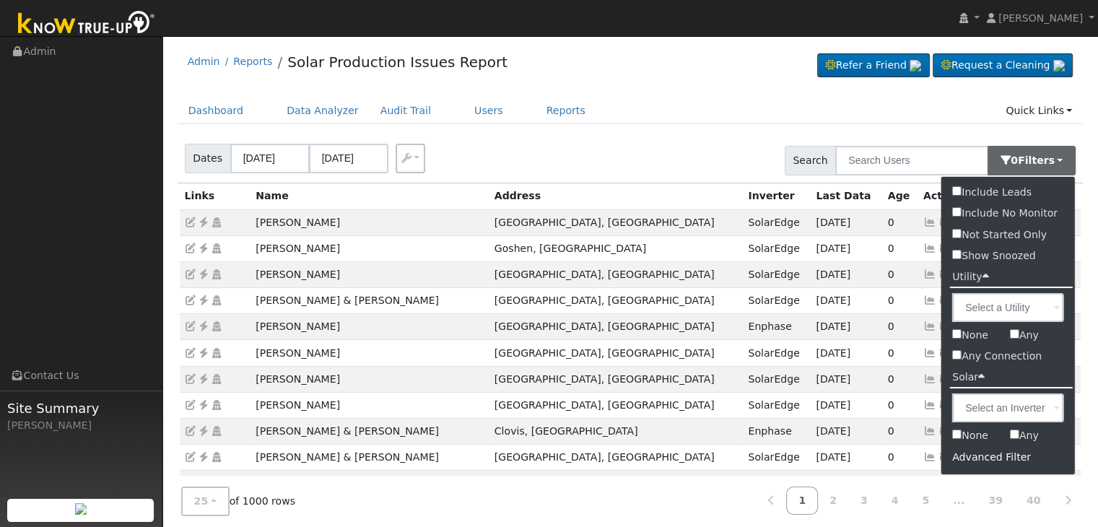
click at [988, 456] on div "Advanced Filter" at bounding box center [1009, 457] width 134 height 22
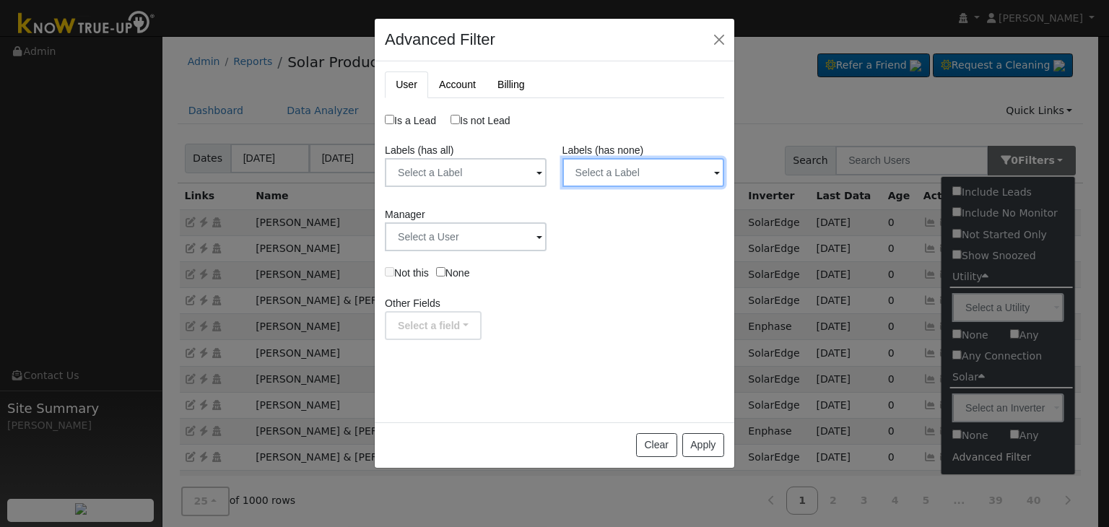
click at [547, 170] on input "text" at bounding box center [466, 172] width 162 height 29
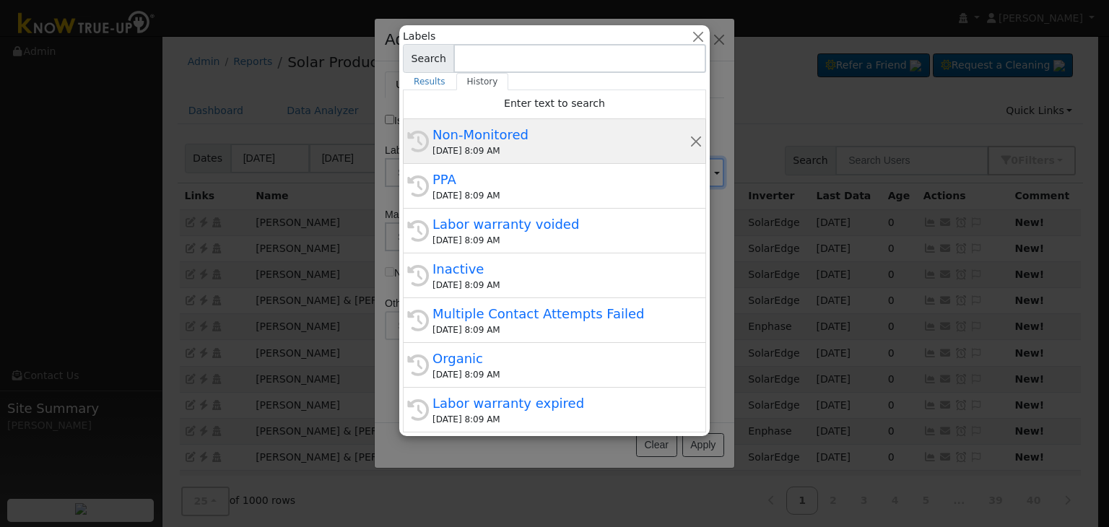
click at [508, 143] on div "Non-Monitored" at bounding box center [561, 134] width 257 height 19
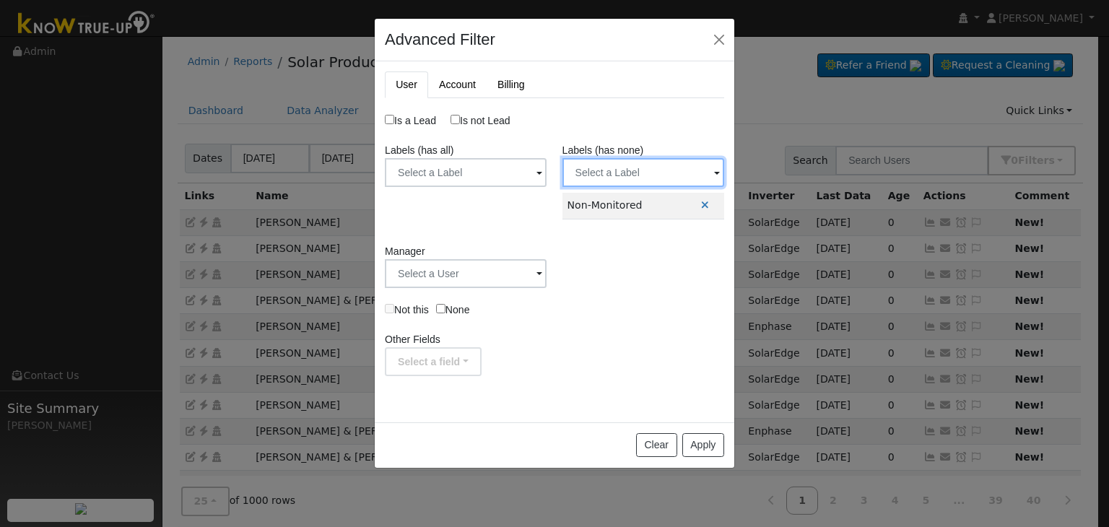
click at [547, 178] on input "text" at bounding box center [466, 172] width 162 height 29
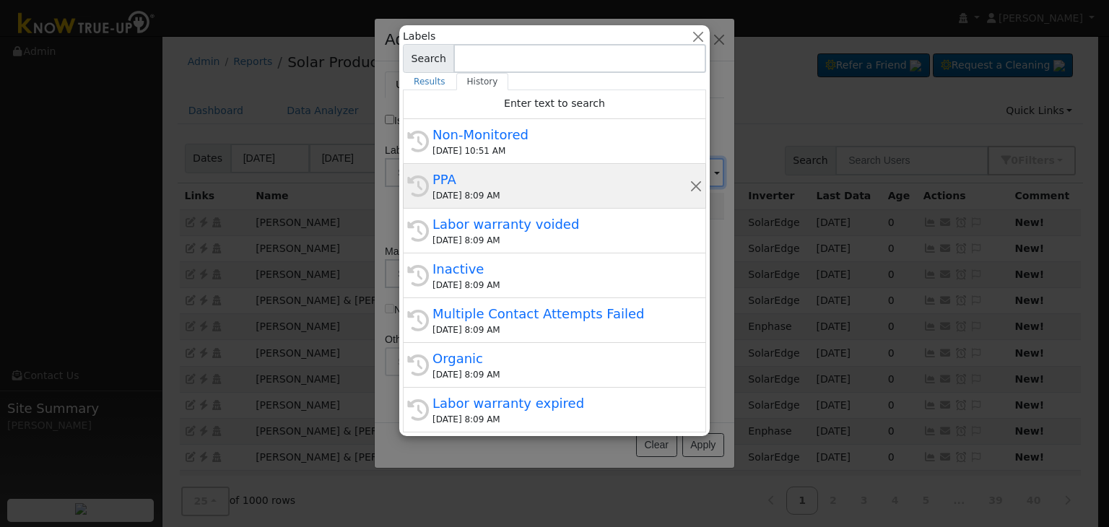
click at [530, 178] on div "PPA" at bounding box center [561, 179] width 257 height 19
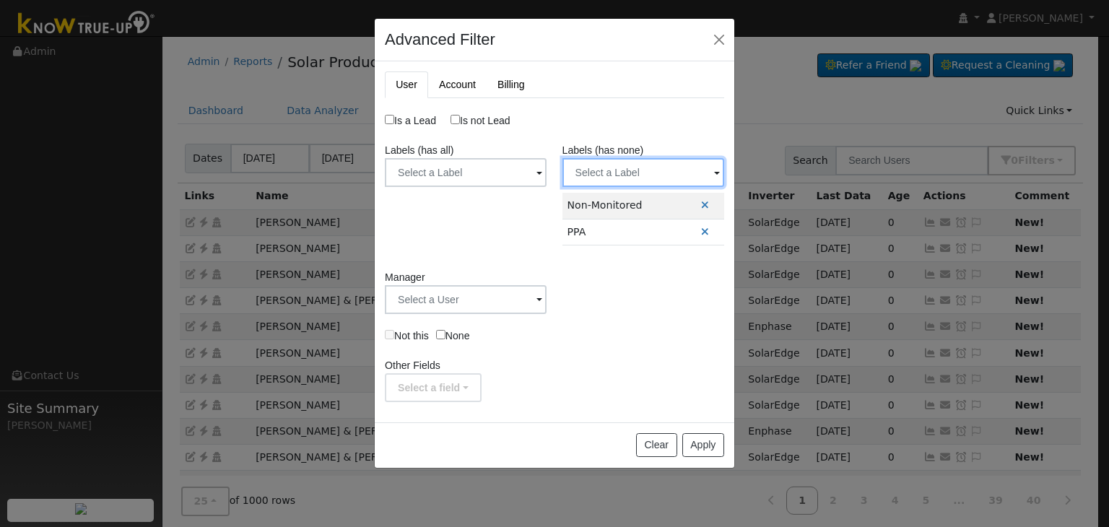
click at [547, 164] on input "text" at bounding box center [466, 172] width 162 height 29
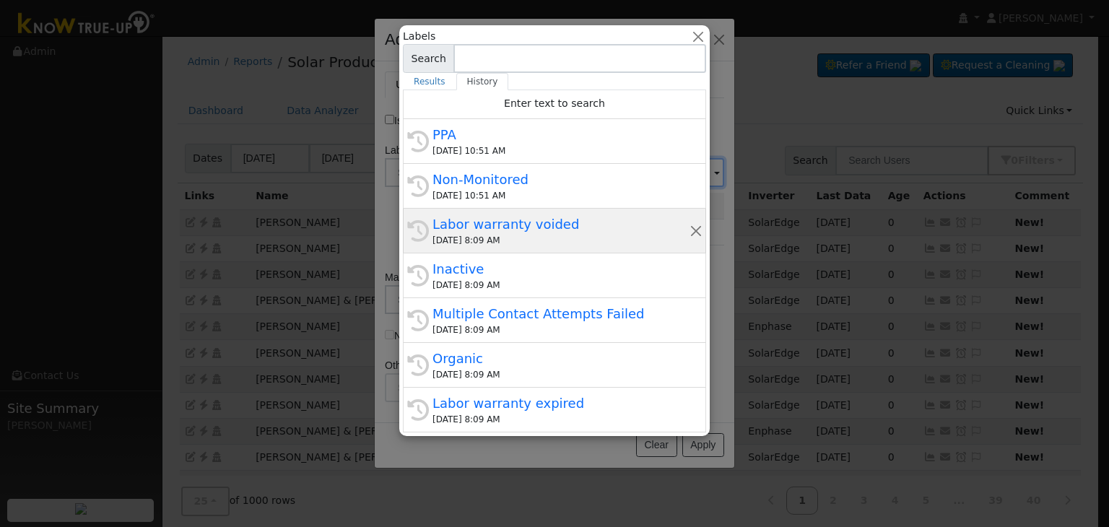
click at [506, 228] on div "Labor warranty voided" at bounding box center [561, 223] width 257 height 19
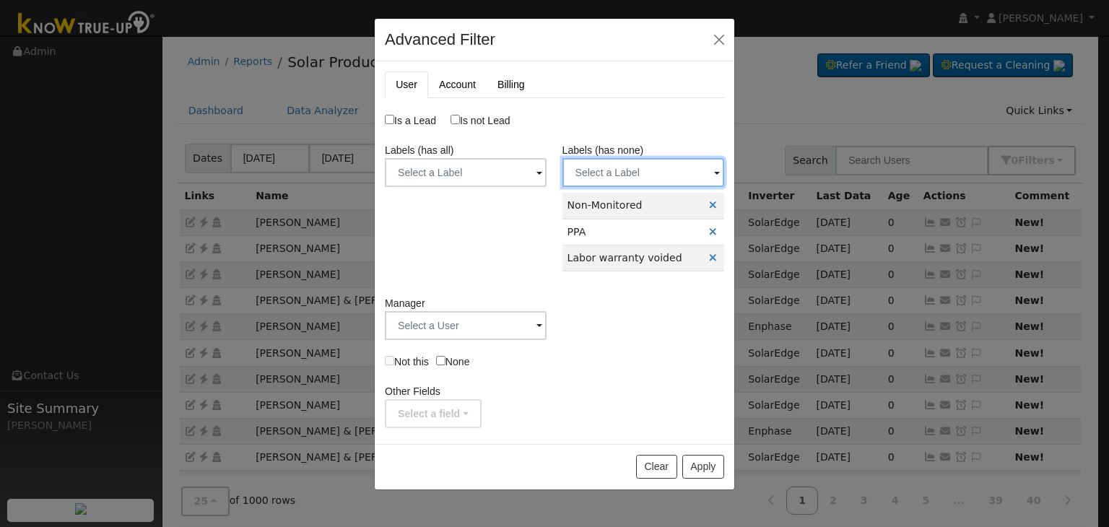
click at [547, 169] on input "text" at bounding box center [466, 172] width 162 height 29
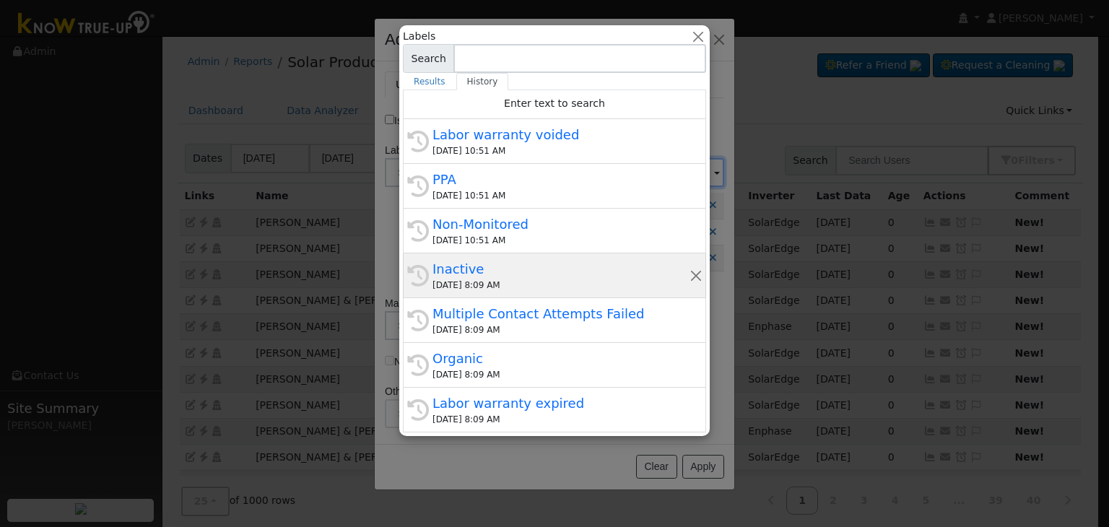
click at [488, 265] on div "Inactive" at bounding box center [561, 268] width 257 height 19
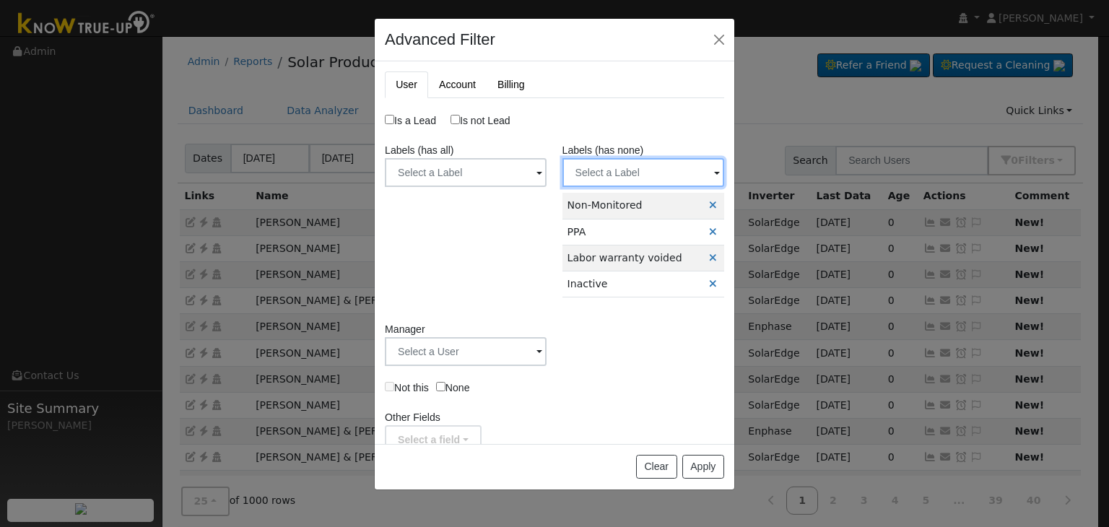
click at [547, 168] on input "text" at bounding box center [466, 172] width 162 height 29
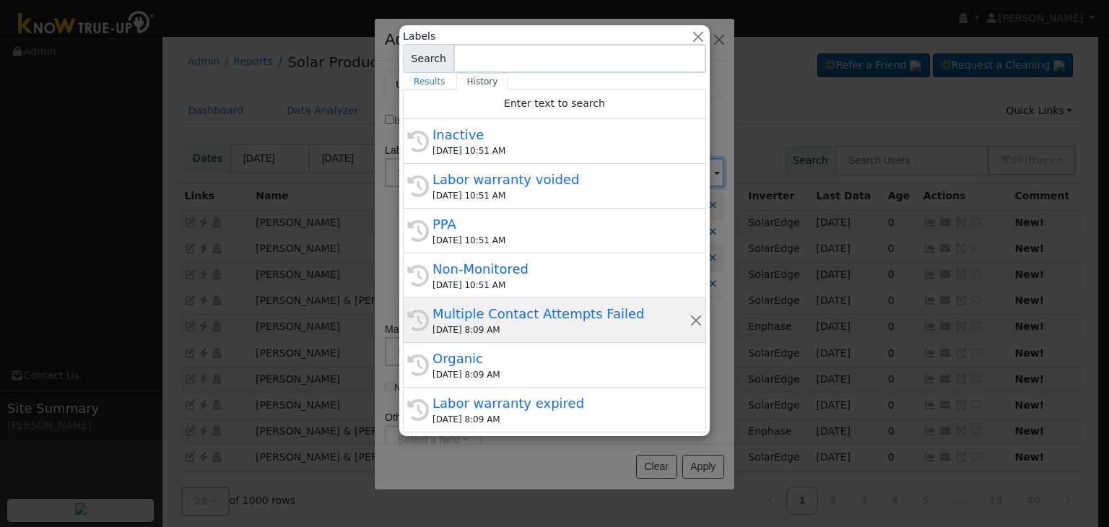
click at [483, 316] on div "Multiple Contact Attempts Failed" at bounding box center [561, 313] width 257 height 19
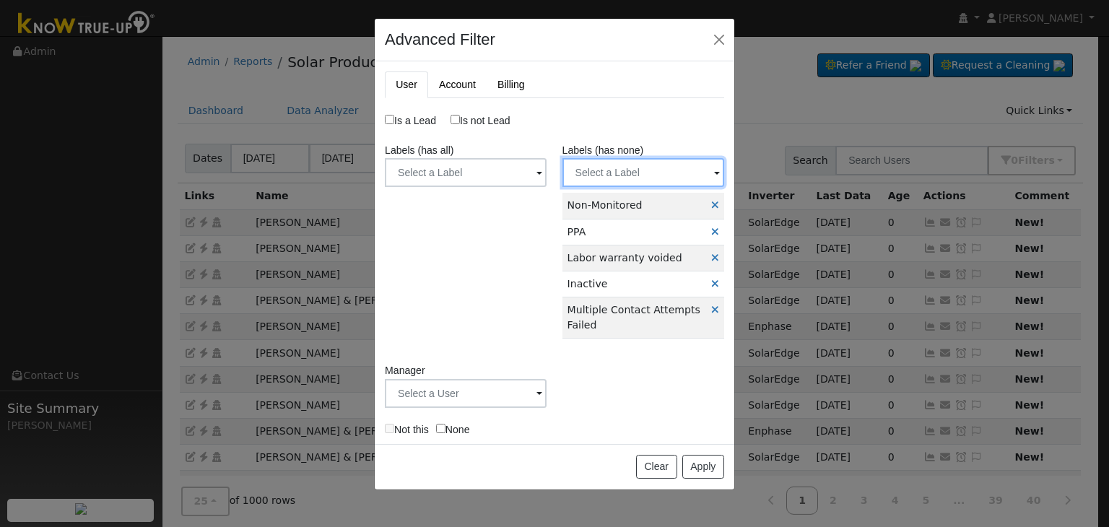
click at [547, 165] on input "text" at bounding box center [466, 172] width 162 height 29
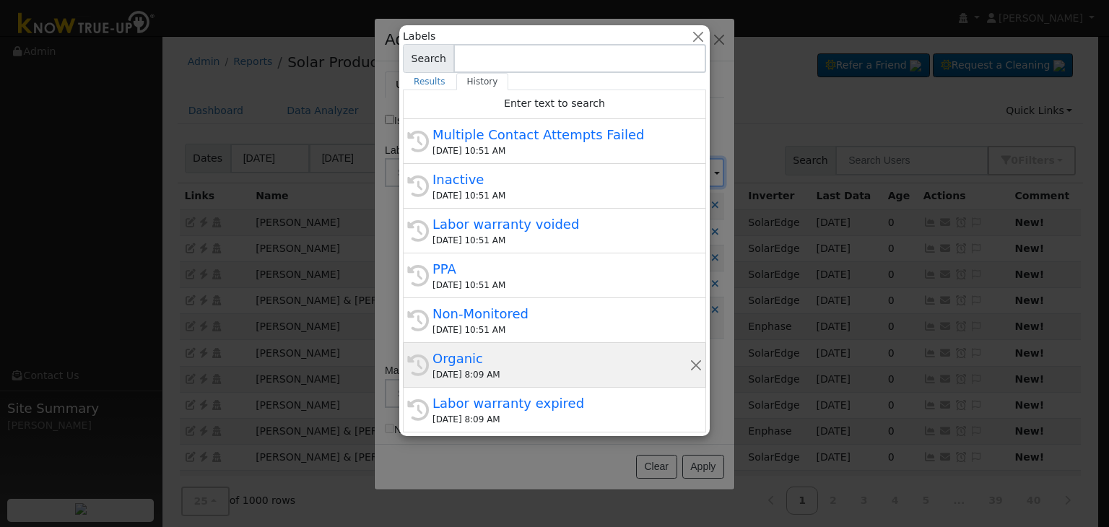
click at [482, 363] on div "Organic" at bounding box center [561, 358] width 257 height 19
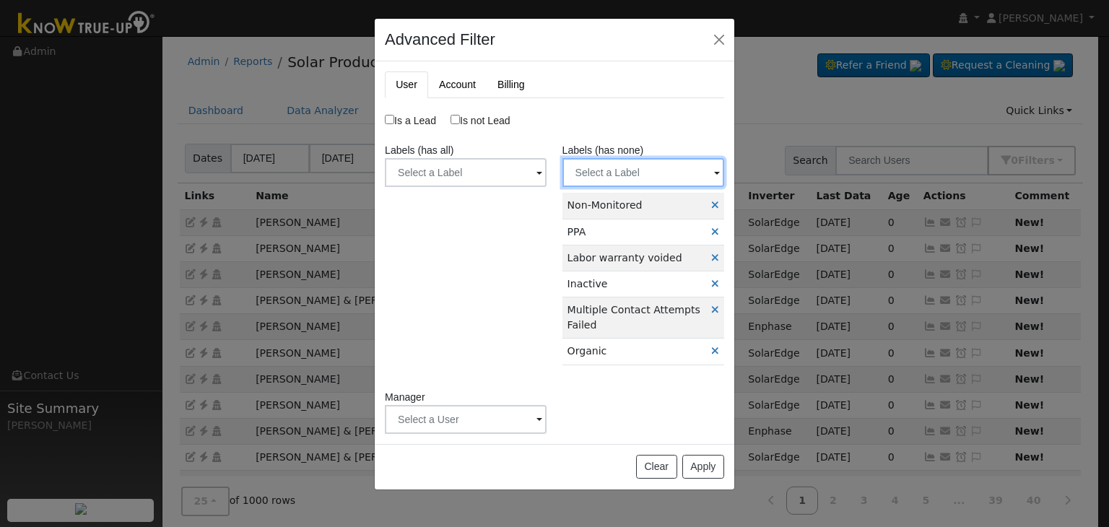
click at [547, 162] on input "text" at bounding box center [466, 172] width 162 height 29
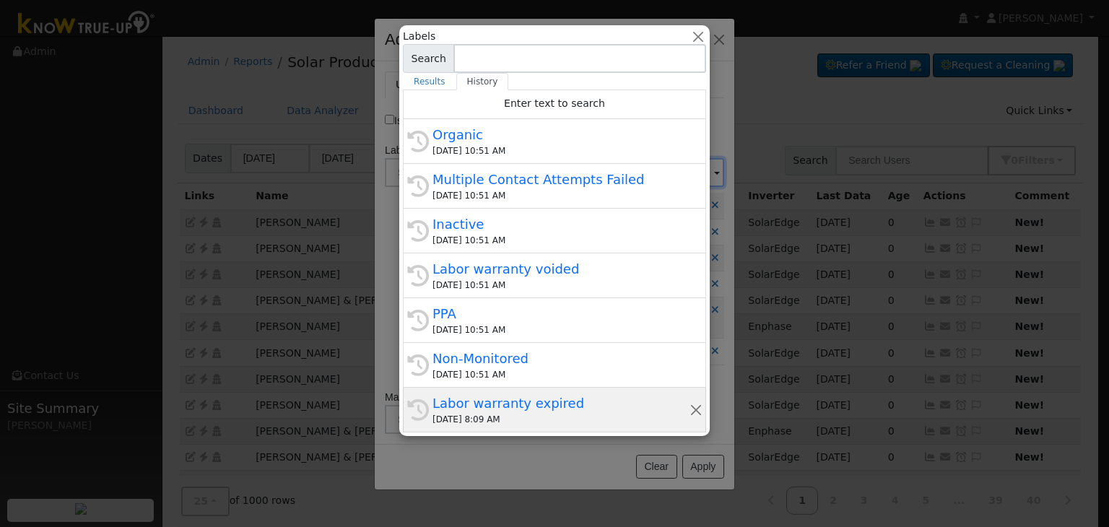
click at [503, 401] on div "Labor warranty expired" at bounding box center [561, 403] width 257 height 19
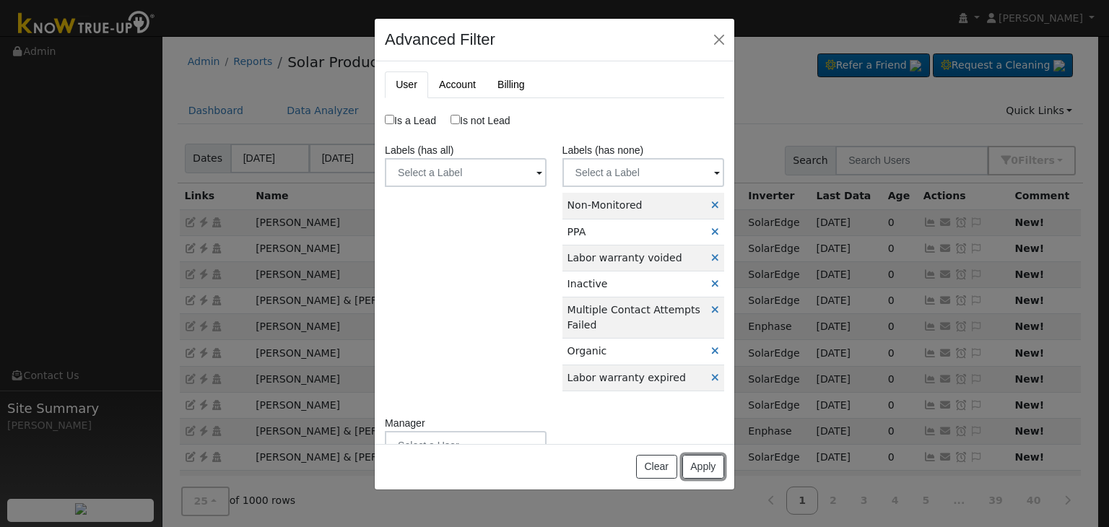
click at [702, 465] on button "Apply" at bounding box center [703, 467] width 42 height 25
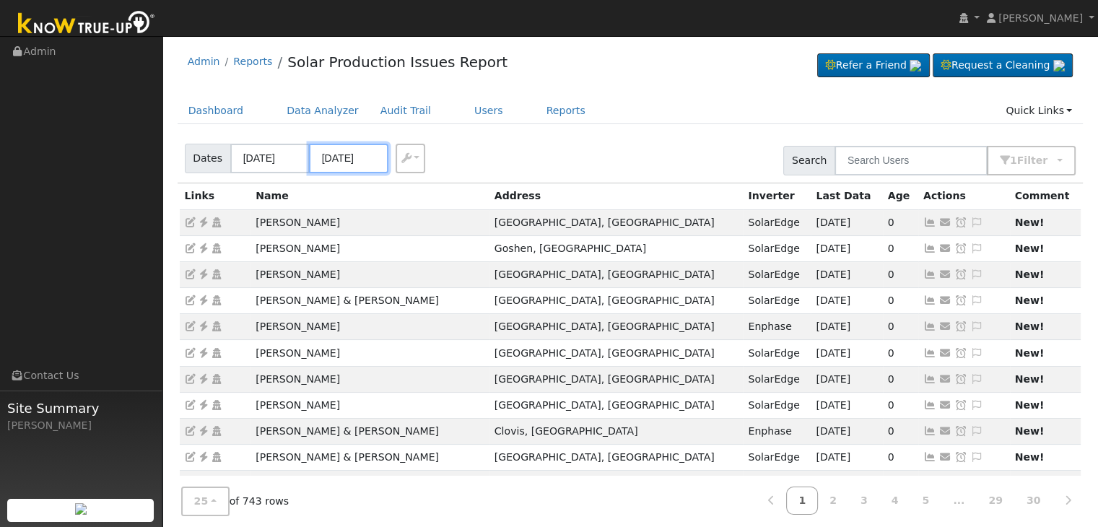
click at [338, 154] on input "08/29/2025" at bounding box center [348, 159] width 79 height 30
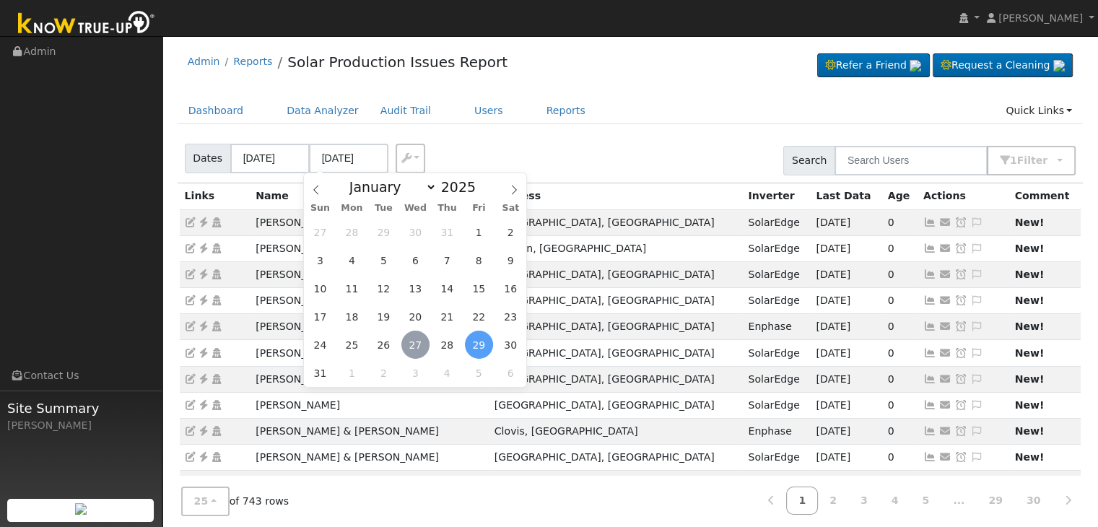
click at [416, 344] on span "27" at bounding box center [416, 345] width 28 height 28
type input "[DATE]"
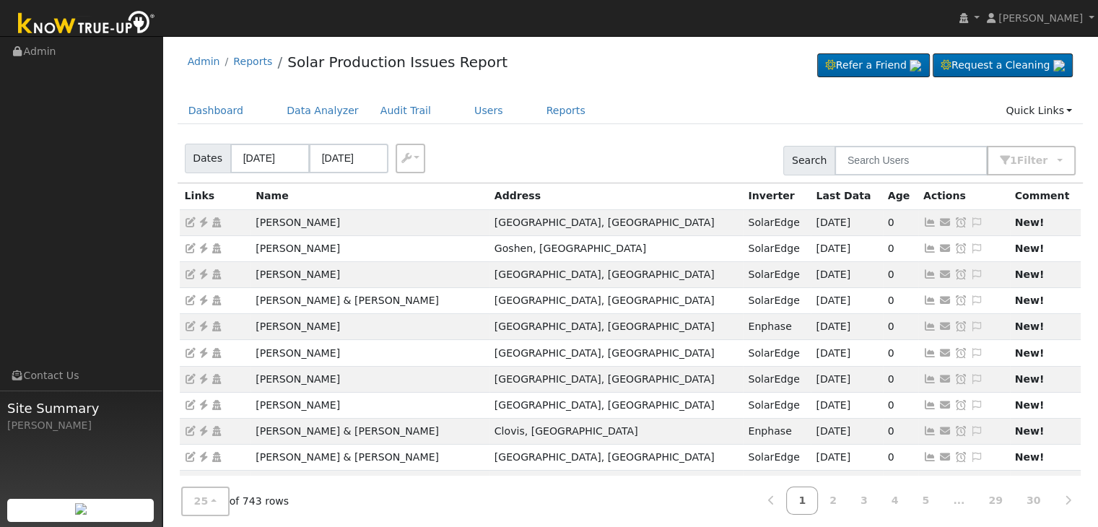
click at [633, 171] on div "Dates 08/25/2025 08/27/2025 Export CSV Search 1 Filter Include Leads Include No…" at bounding box center [630, 158] width 911 height 49
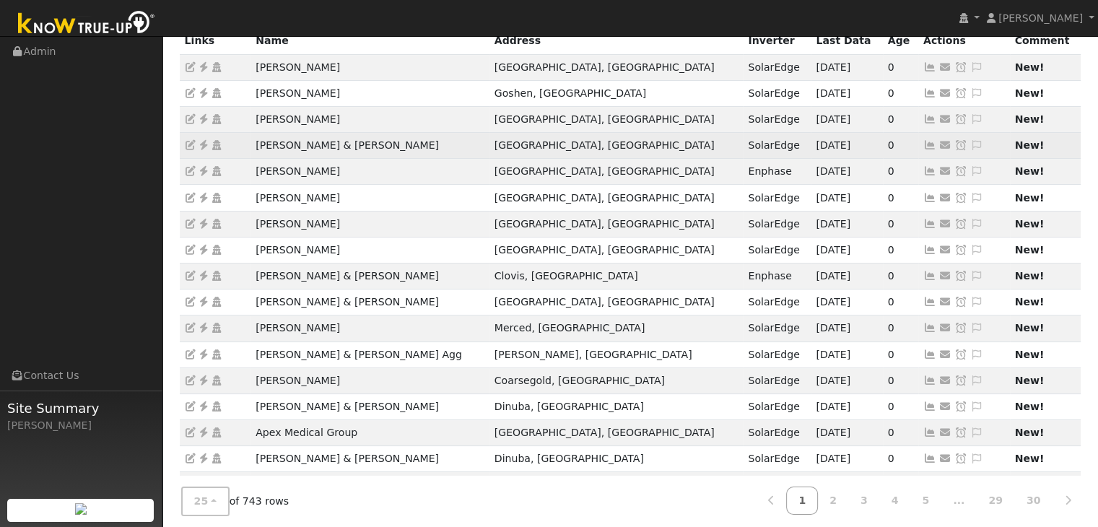
scroll to position [402, 0]
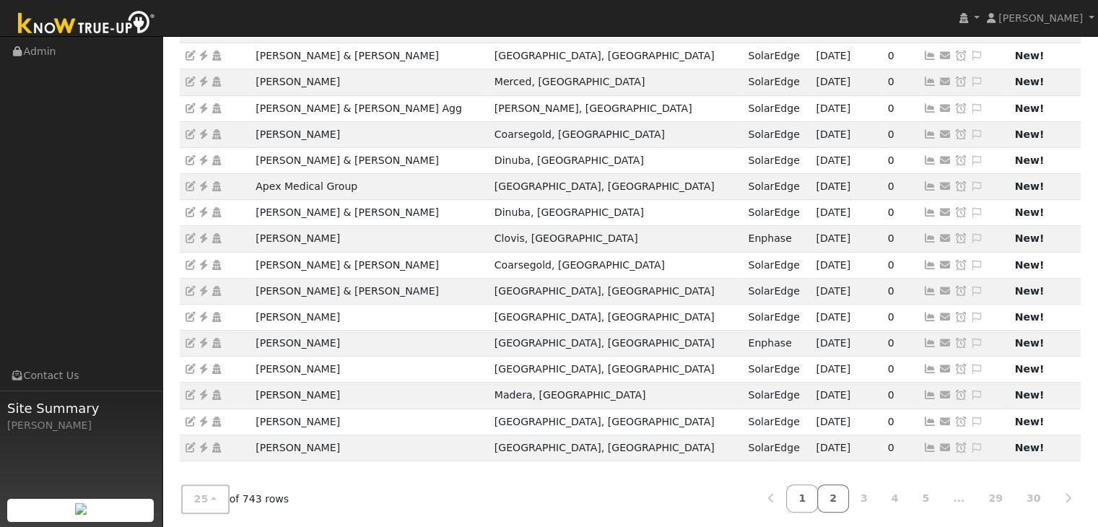
click at [846, 489] on link "2" at bounding box center [834, 499] width 32 height 28
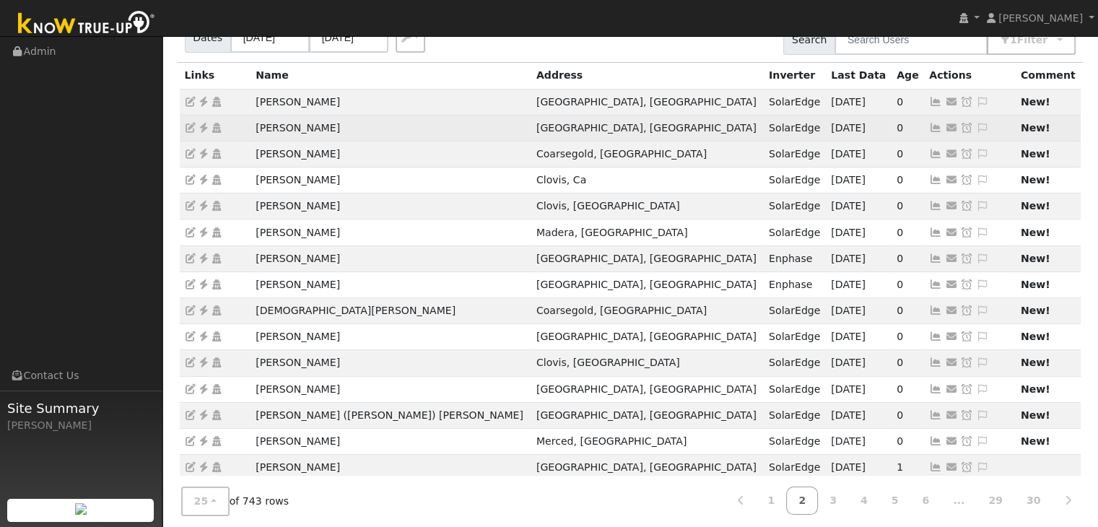
scroll to position [40, 0]
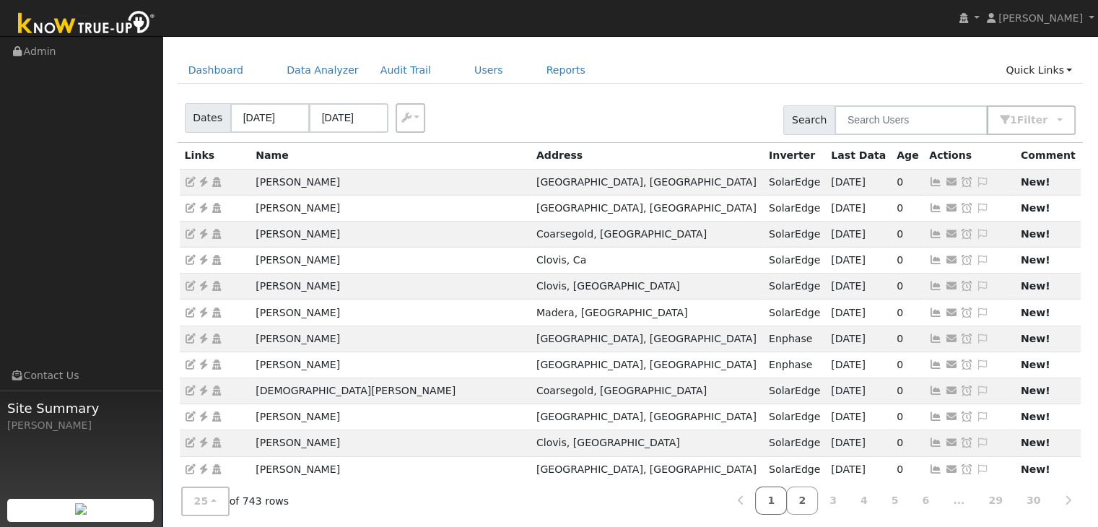
click at [784, 500] on link "1" at bounding box center [771, 501] width 32 height 28
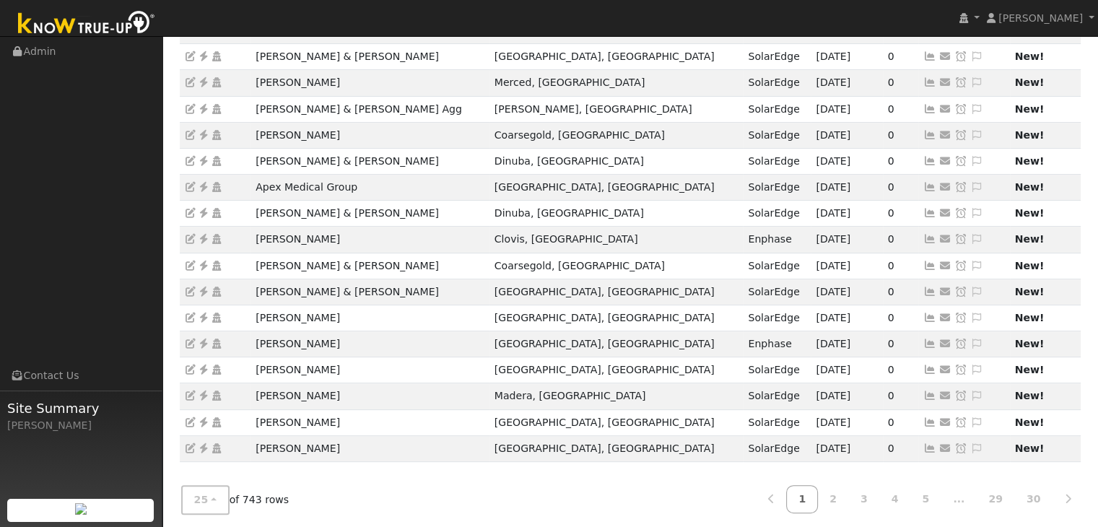
scroll to position [402, 0]
click at [849, 495] on link "2" at bounding box center [834, 499] width 32 height 28
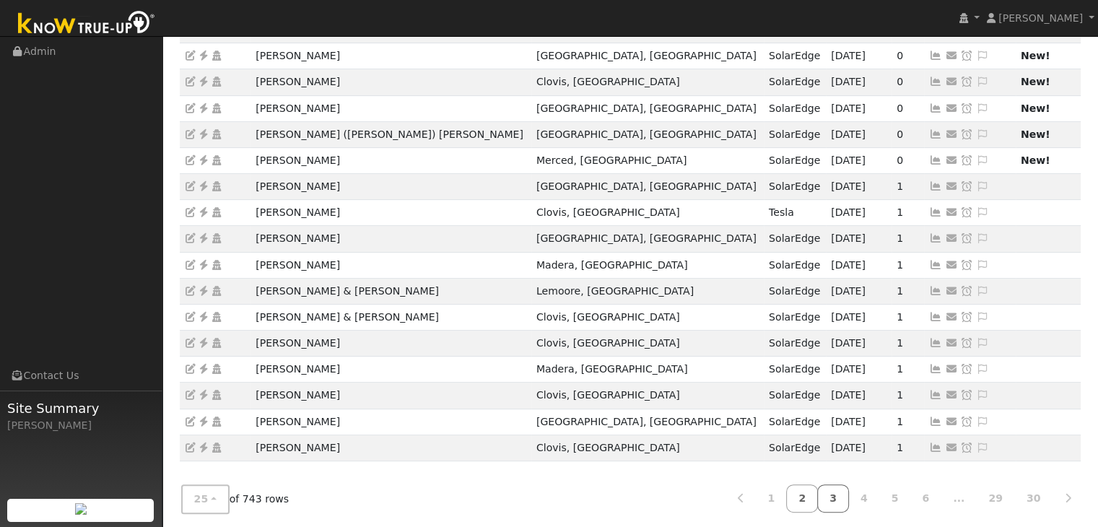
click at [849, 492] on link "3" at bounding box center [834, 499] width 32 height 28
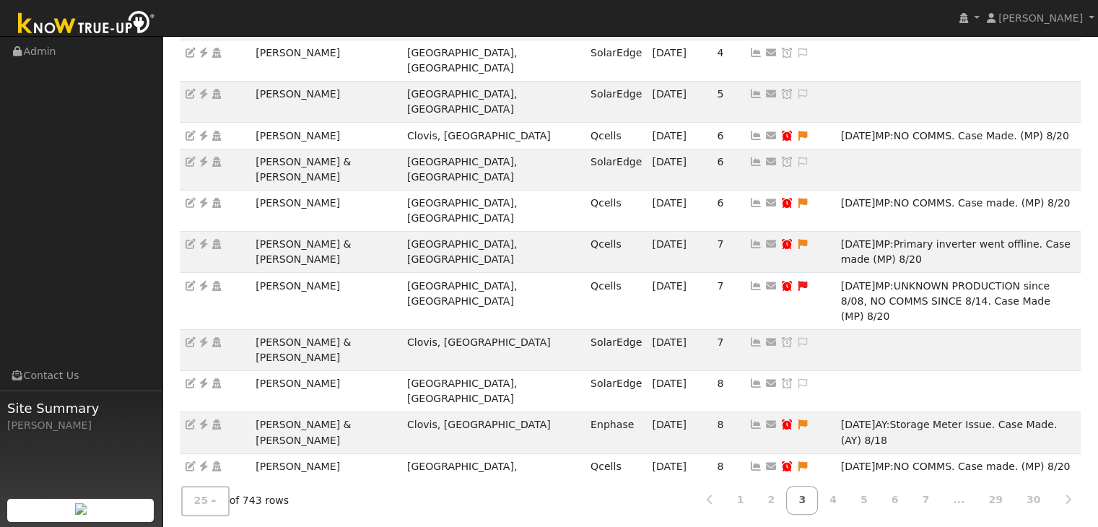
scroll to position [217, 0]
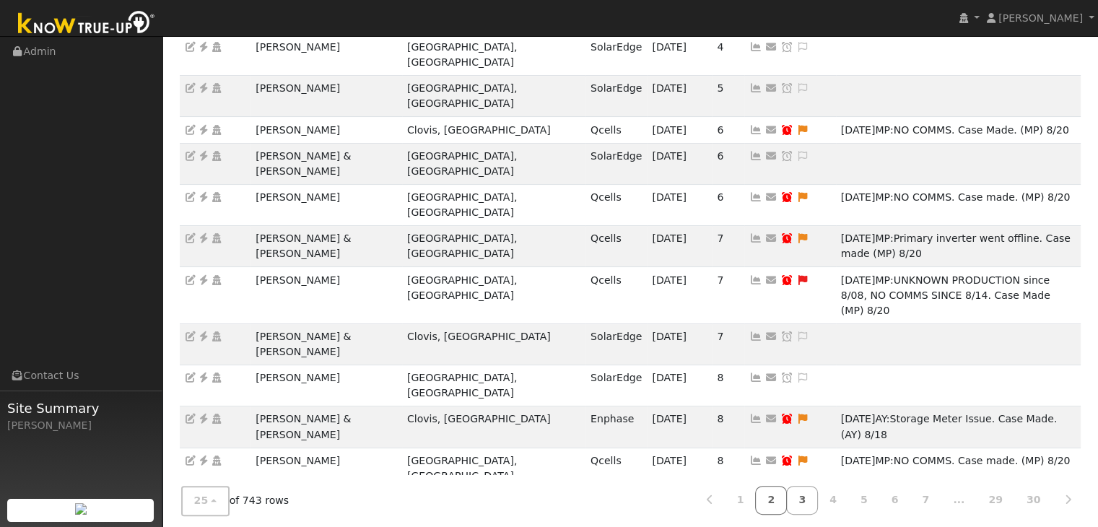
click at [787, 501] on link "2" at bounding box center [771, 501] width 32 height 28
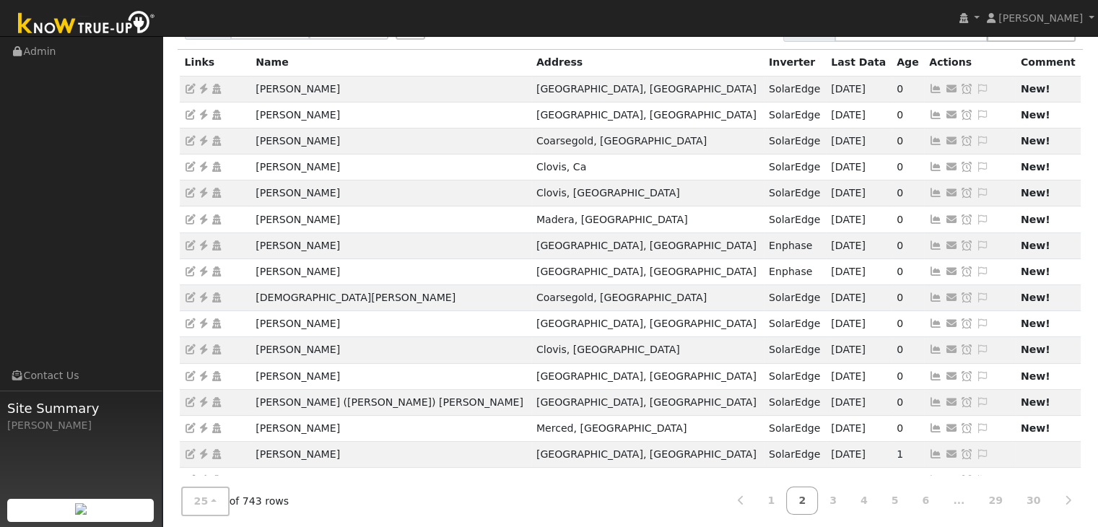
scroll to position [144, 0]
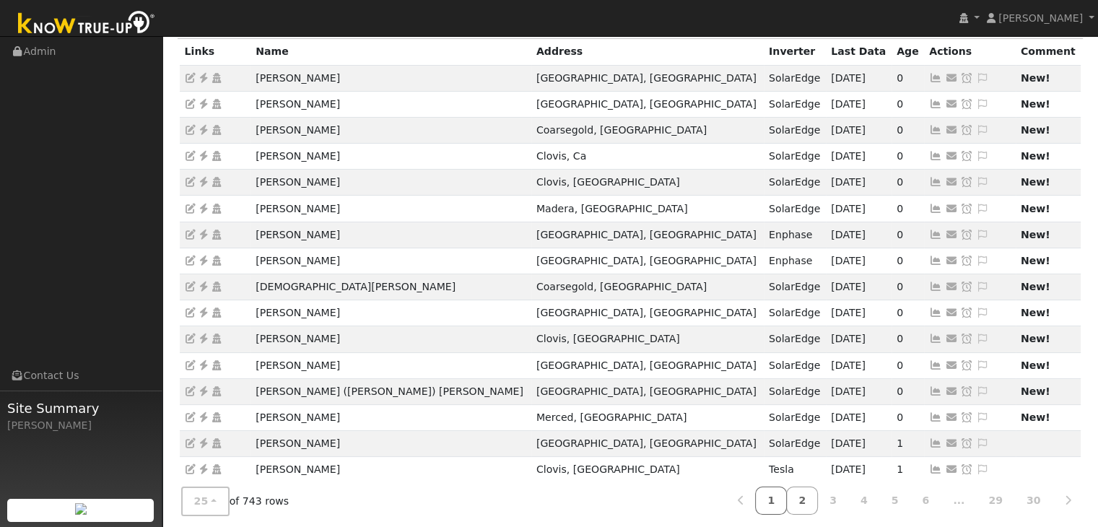
click at [787, 495] on link "1" at bounding box center [771, 501] width 32 height 28
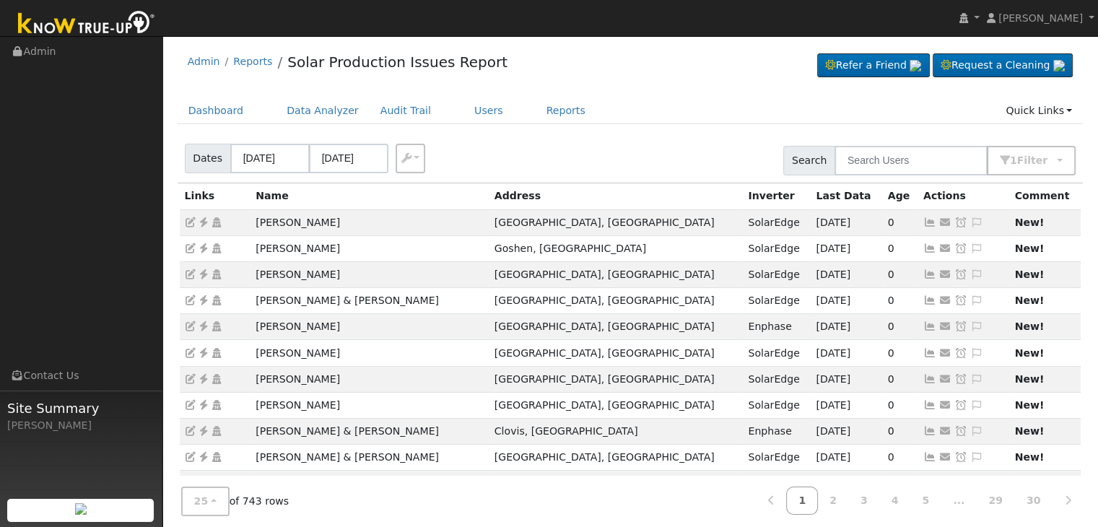
scroll to position [0, 0]
click at [598, 76] on div "Admin Reports Solar Production Issues Report Refer a Friend Request a Cleaning" at bounding box center [631, 65] width 906 height 44
click at [793, 24] on nav "Mara Panganiban Mara Panganiban Profile My Company Help Center Terms Of Service…" at bounding box center [549, 18] width 1098 height 37
click at [659, 81] on div "Admin Reports Solar Production Issues Report Refer a Friend Request a Cleaning" at bounding box center [631, 65] width 906 height 44
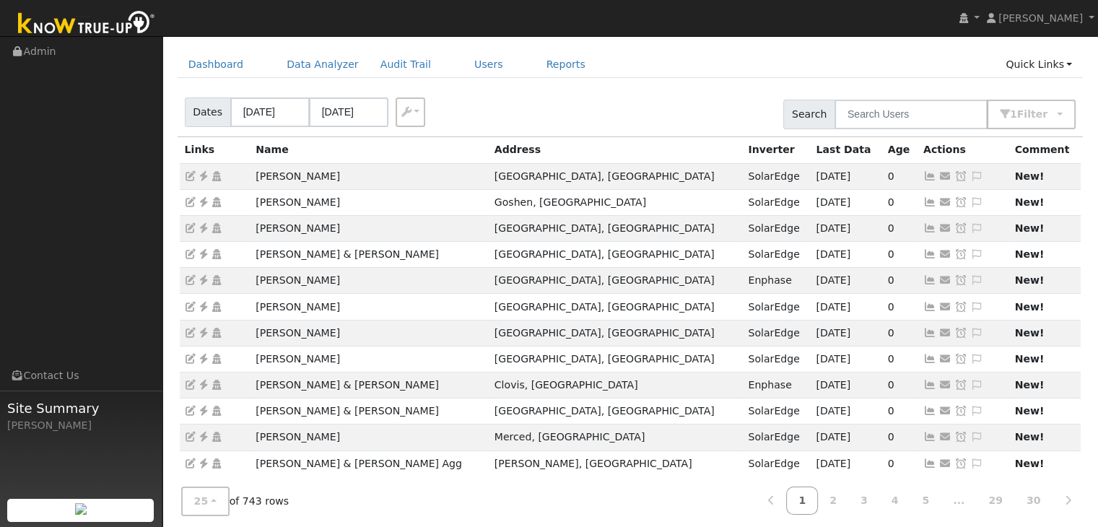
scroll to position [40, 0]
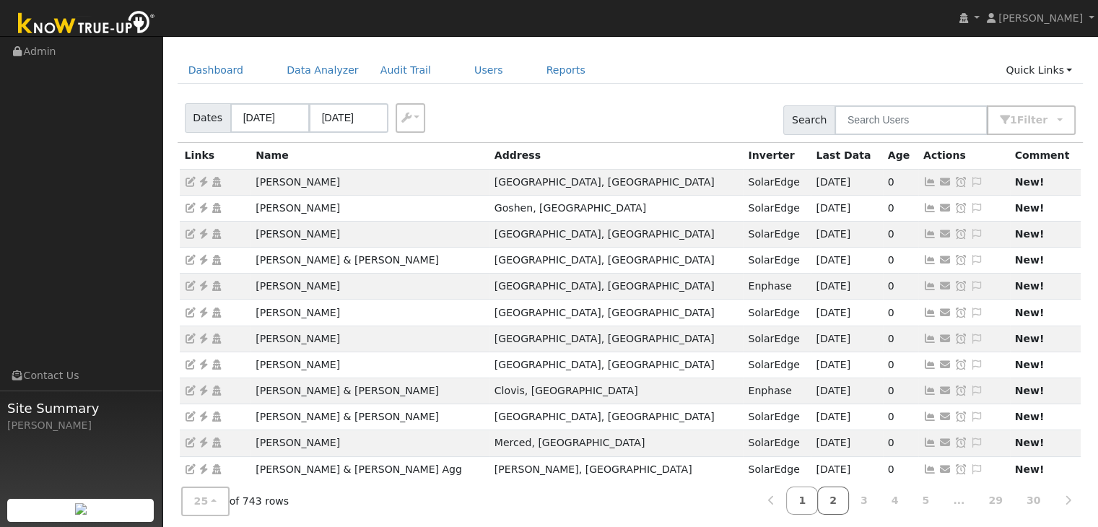
click at [849, 498] on link "2" at bounding box center [834, 501] width 32 height 28
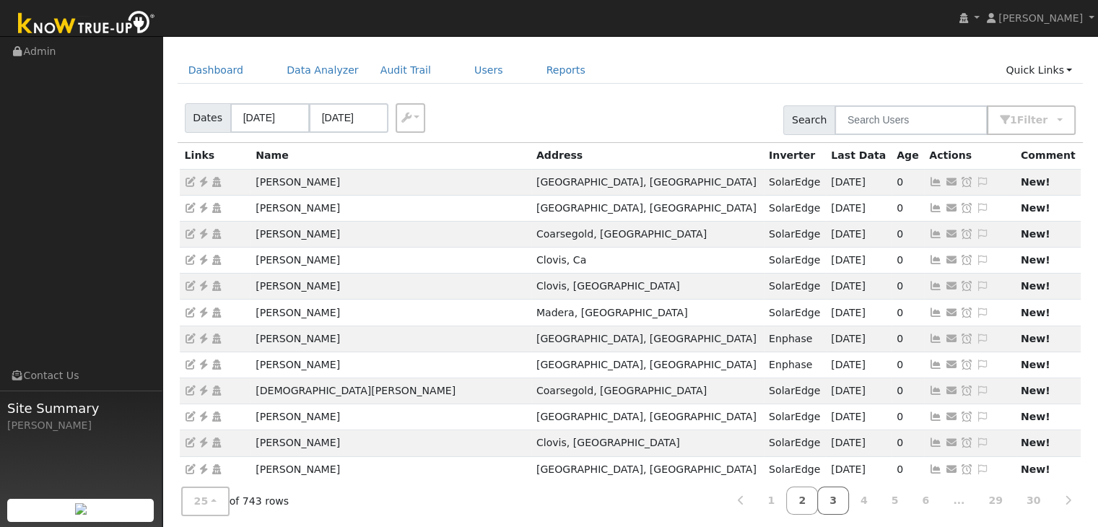
click at [849, 500] on link "3" at bounding box center [834, 501] width 32 height 28
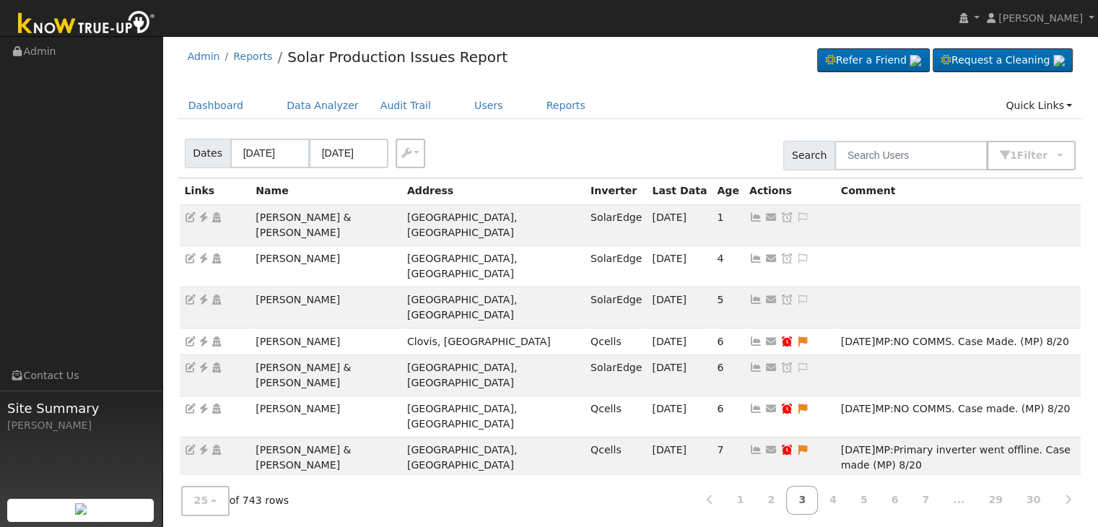
scroll to position [0, 0]
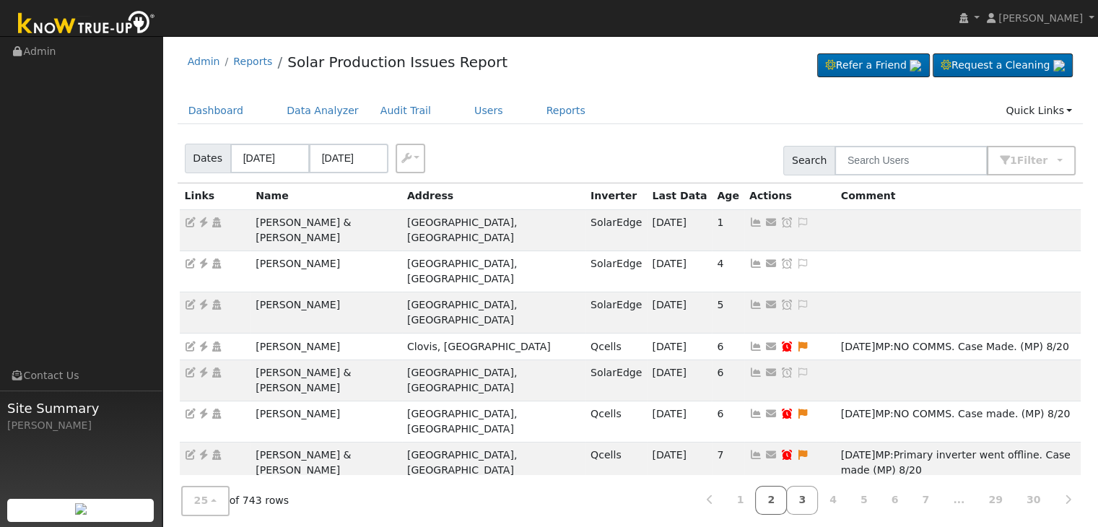
click at [787, 495] on link "2" at bounding box center [771, 501] width 32 height 28
